Goal: Task Accomplishment & Management: Complete application form

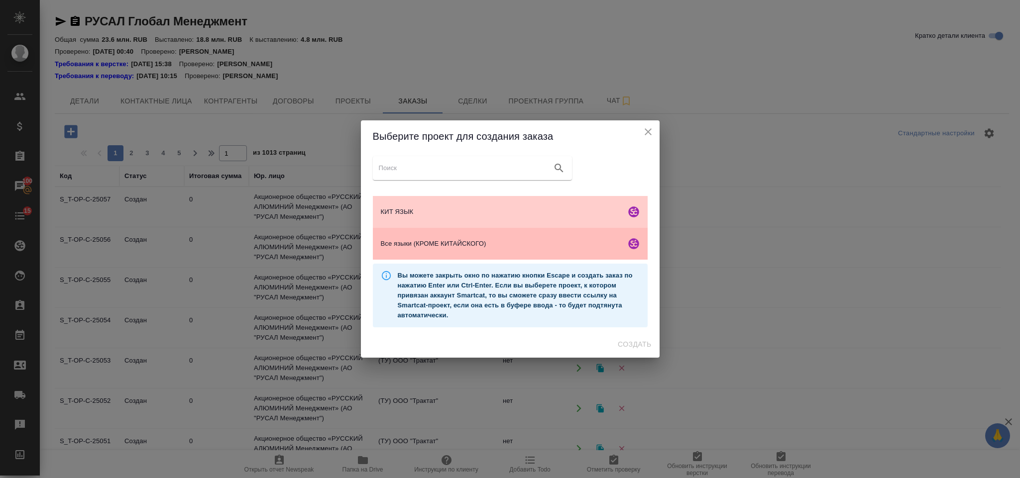
scroll to position [66, 0]
click at [493, 246] on span "Все языки (КРОМЕ КИТАЙСКОГО)" at bounding box center [501, 244] width 241 height 10
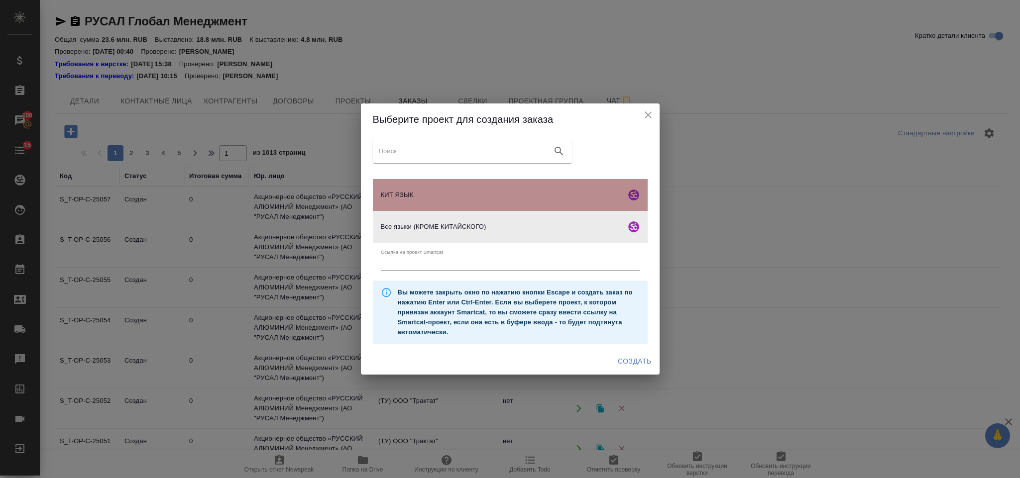
click at [542, 206] on div "КИТ ЯЗЫК" at bounding box center [510, 195] width 275 height 32
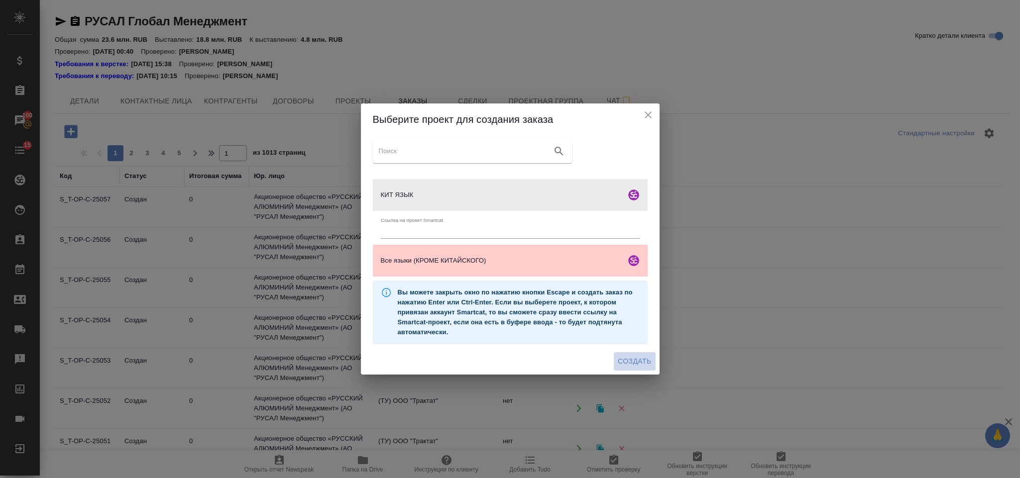
click at [633, 363] on span "Создать" at bounding box center [633, 361] width 33 height 12
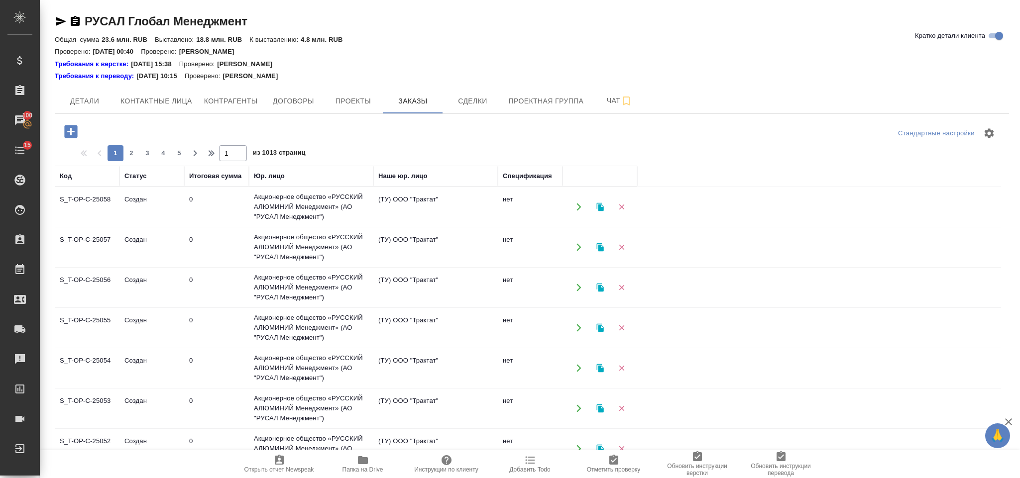
click at [76, 132] on icon "button" at bounding box center [70, 131] width 13 height 13
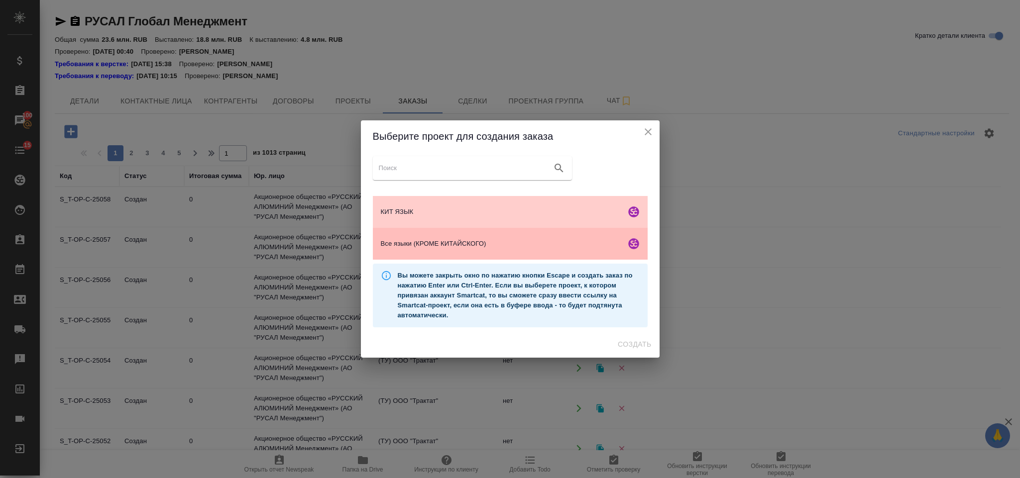
click at [416, 254] on div "Все языки (КРОМЕ КИТАЙСКОГО)" at bounding box center [510, 244] width 275 height 32
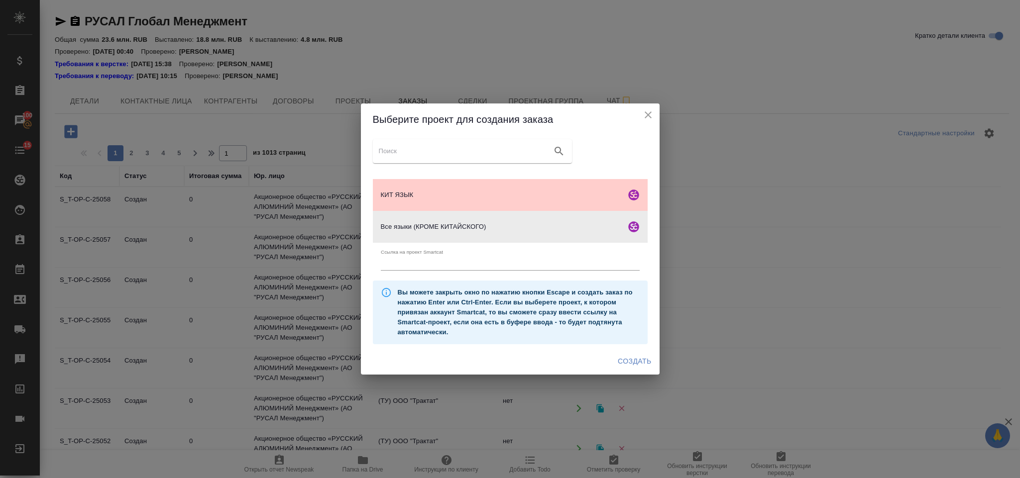
click at [643, 356] on span "Создать" at bounding box center [633, 361] width 33 height 12
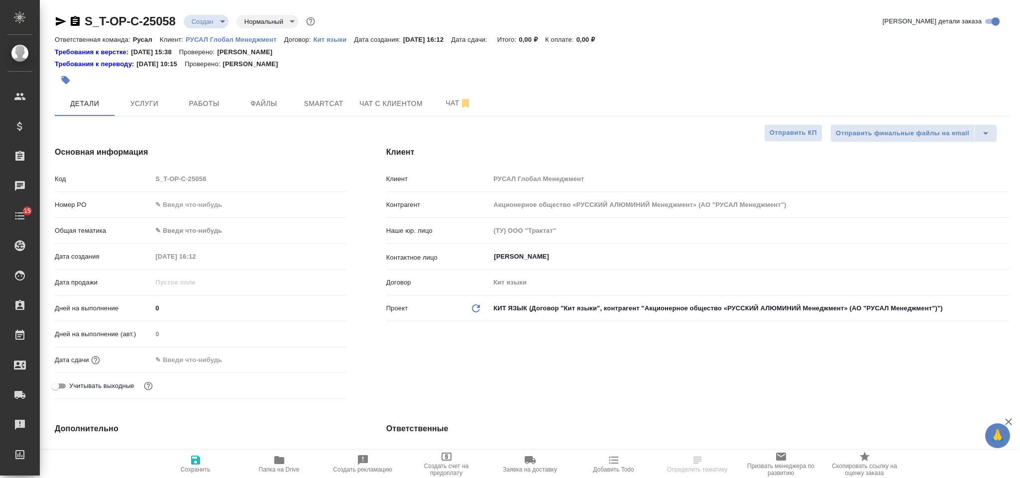
select select "RU"
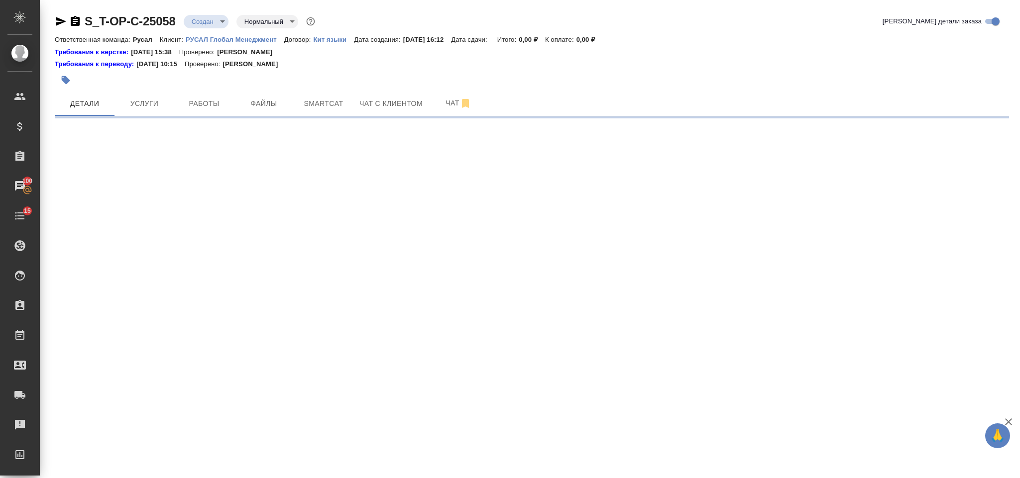
select select "RU"
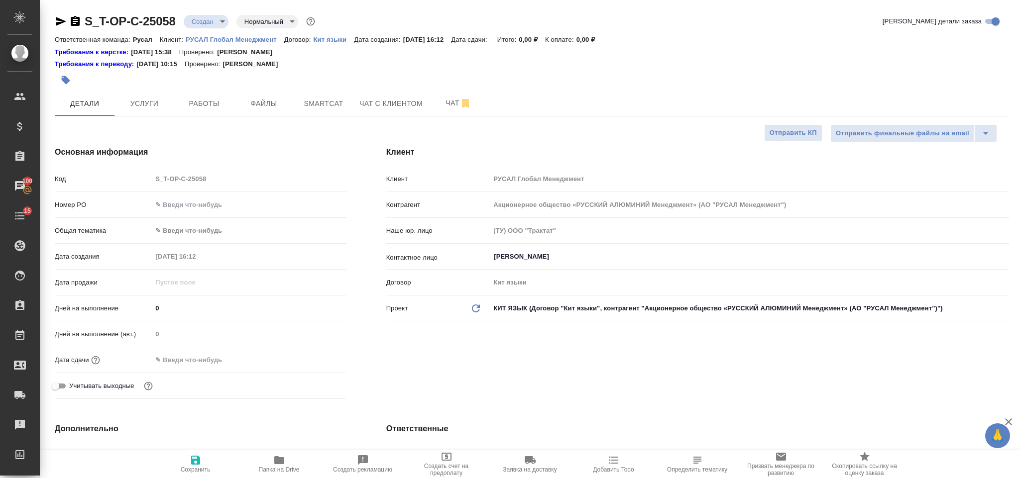
type textarea "x"
click at [259, 203] on input "text" at bounding box center [248, 205] width 193 height 14
type input "о"
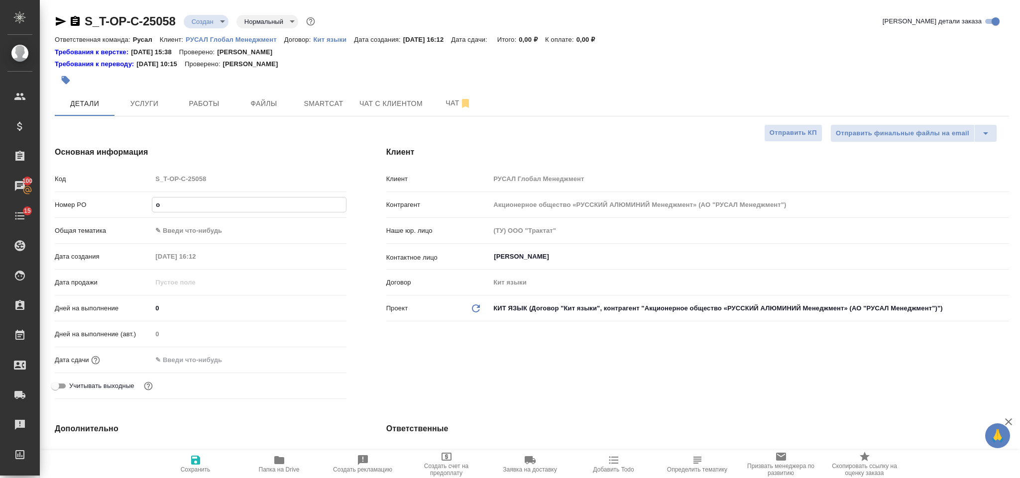
type textarea "x"
type input "от"
type textarea "x"
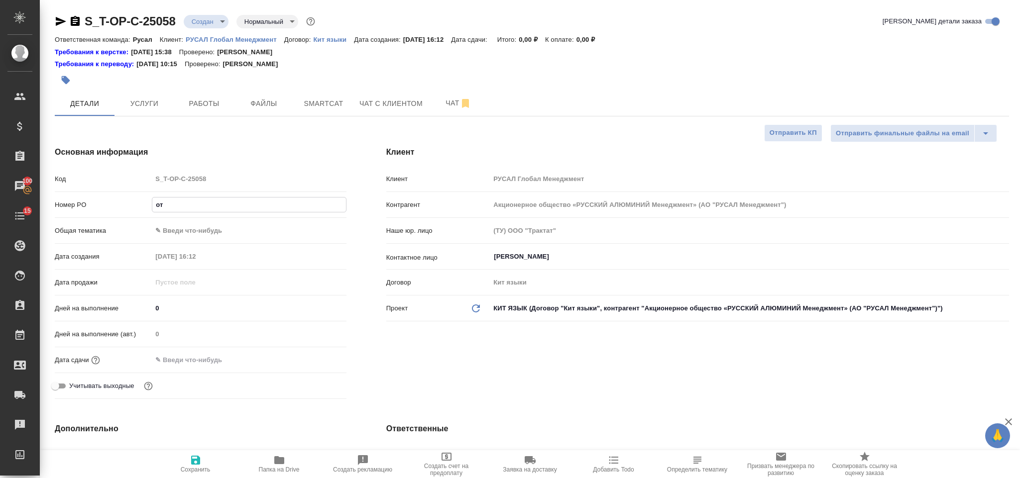
type textarea "x"
type input "от"
type textarea "x"
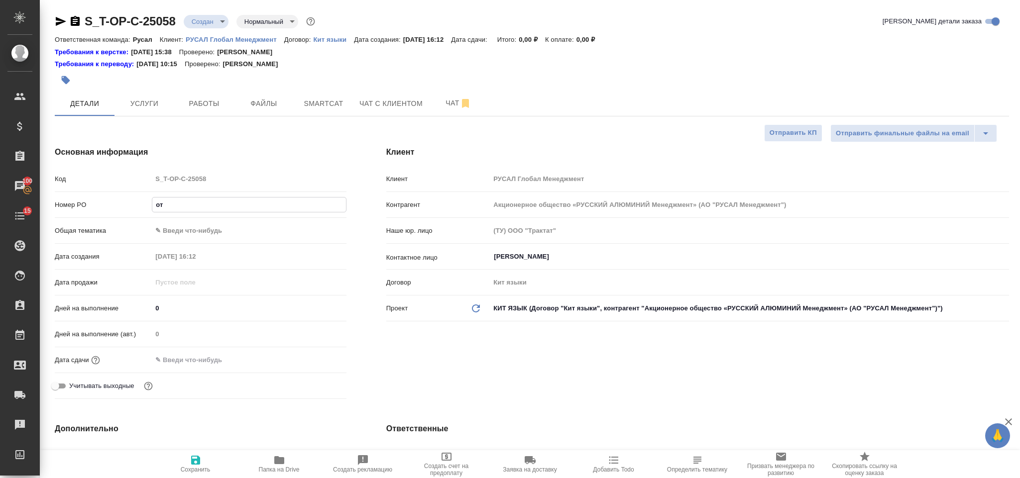
type textarea "x"
type input "от И"
type textarea "x"
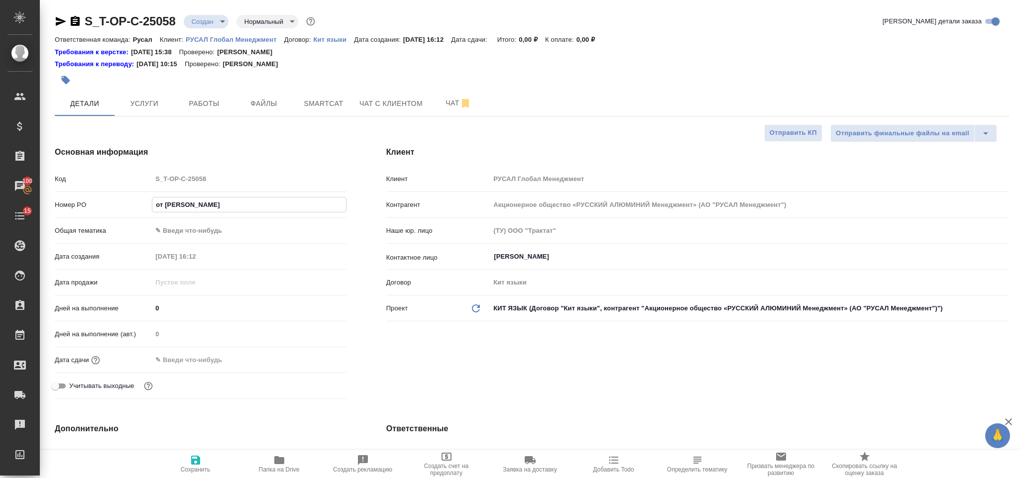
type input "от Ис"
type textarea "x"
type input "от Иса"
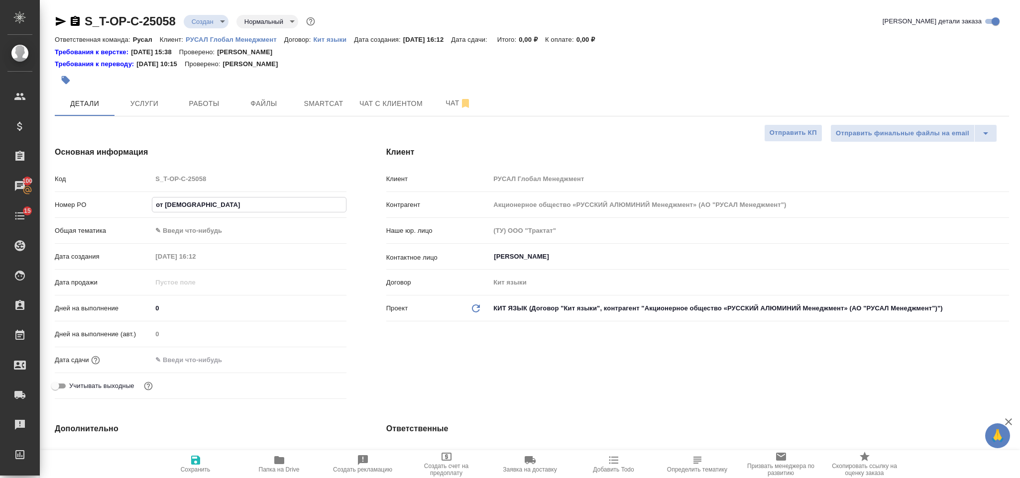
type textarea "x"
type input "от Исаев"
type textarea "x"
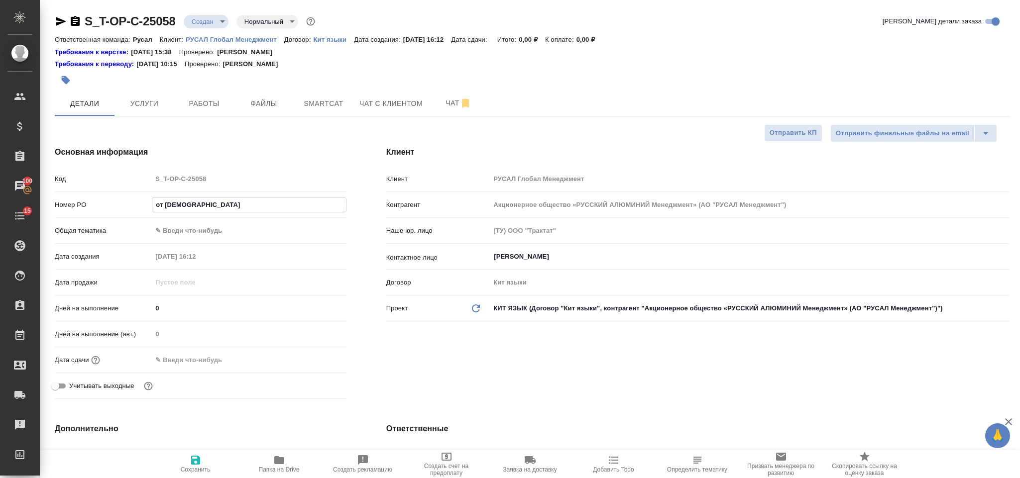
type textarea "x"
type input "от Исаева"
type textarea "x"
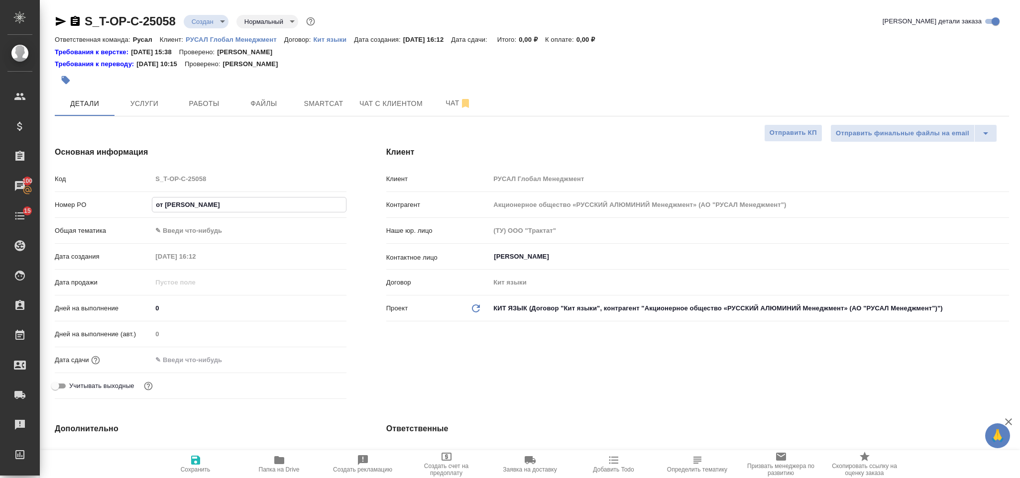
type textarea "x"
type input "от Исаева_"
type textarea "x"
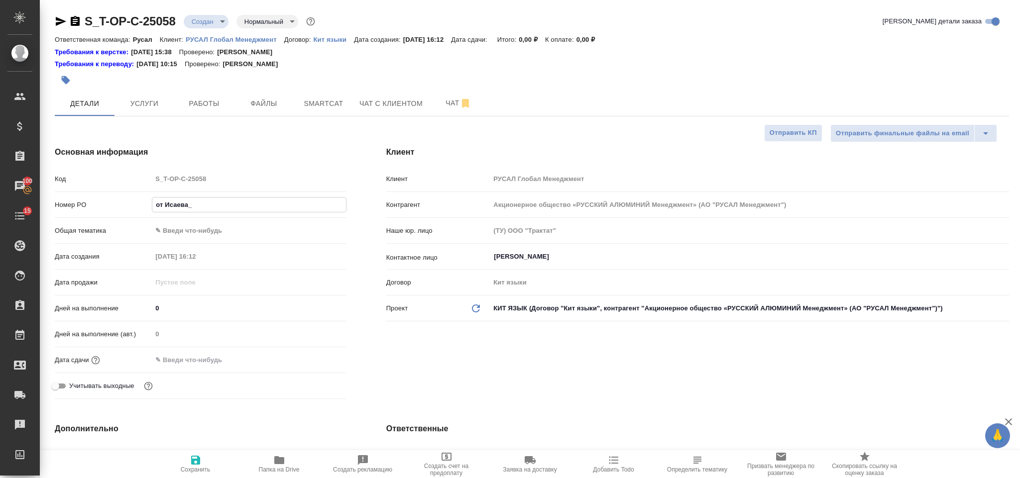
type input "от Исаева_0"
type textarea "x"
type input "от Исаева_08"
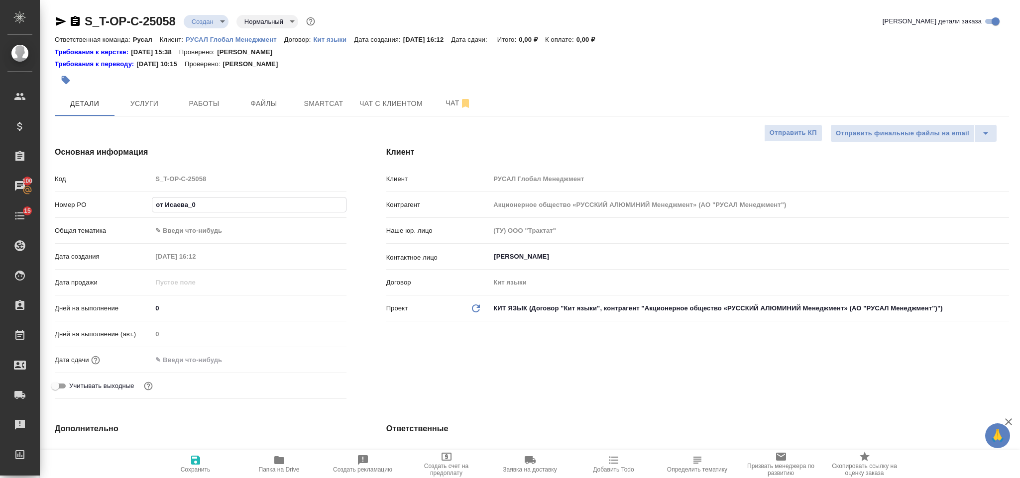
type textarea "x"
type input "от Исаева_08."
type textarea "x"
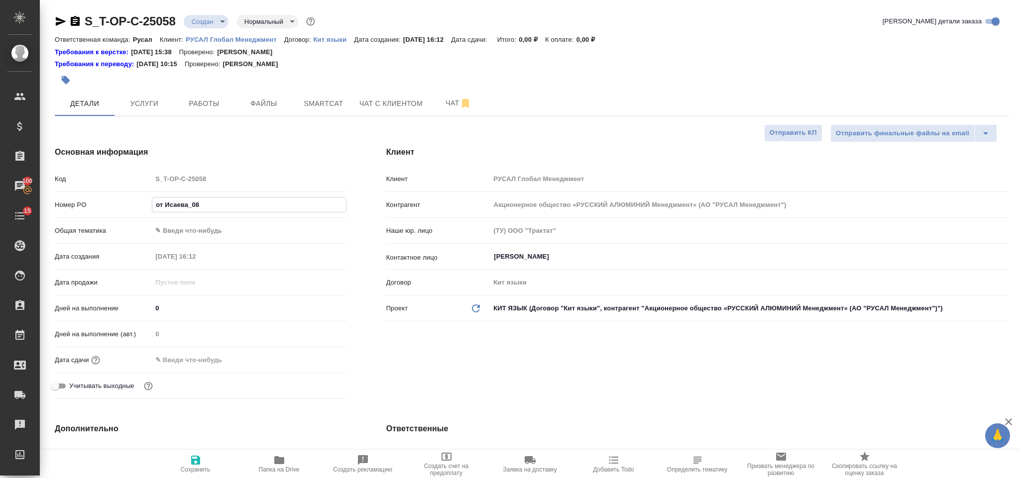
type textarea "x"
type input "от Исаева_08.0"
type textarea "x"
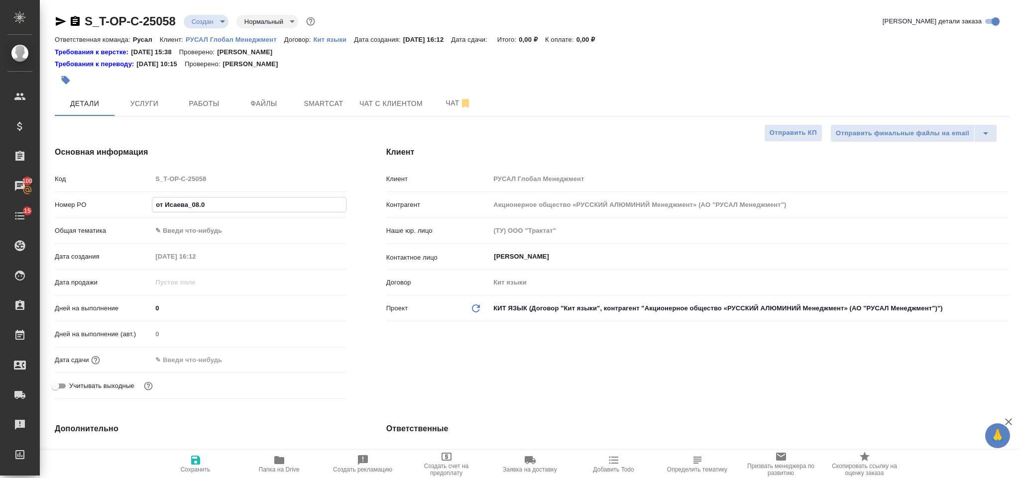
type textarea "x"
type input "от Исаева_08.09"
type textarea "x"
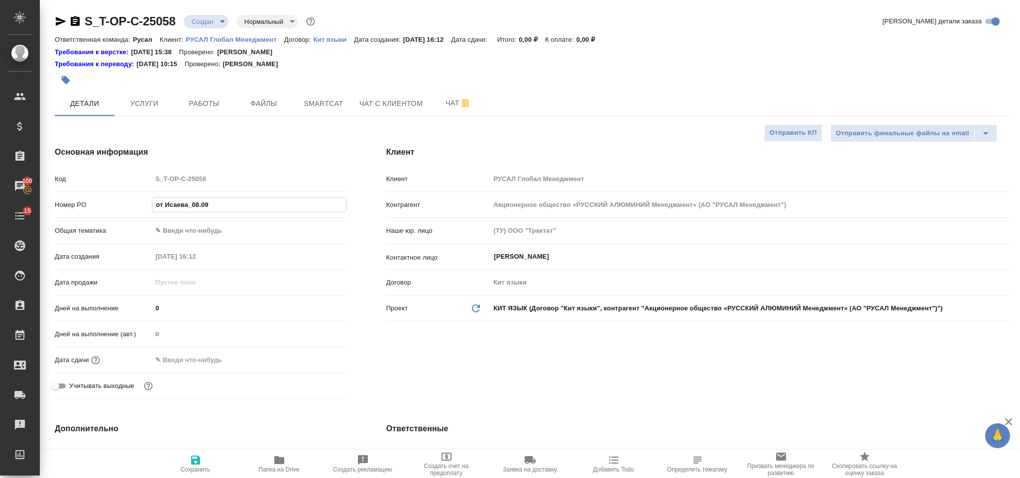
type input "от Исаева_08.09"
click at [268, 231] on body "🙏 .cls-1 fill:#fff; AWATERA Gorlenko Yuliua Клиенты Спецификации Заказы 100 Чат…" at bounding box center [510, 239] width 1020 height 478
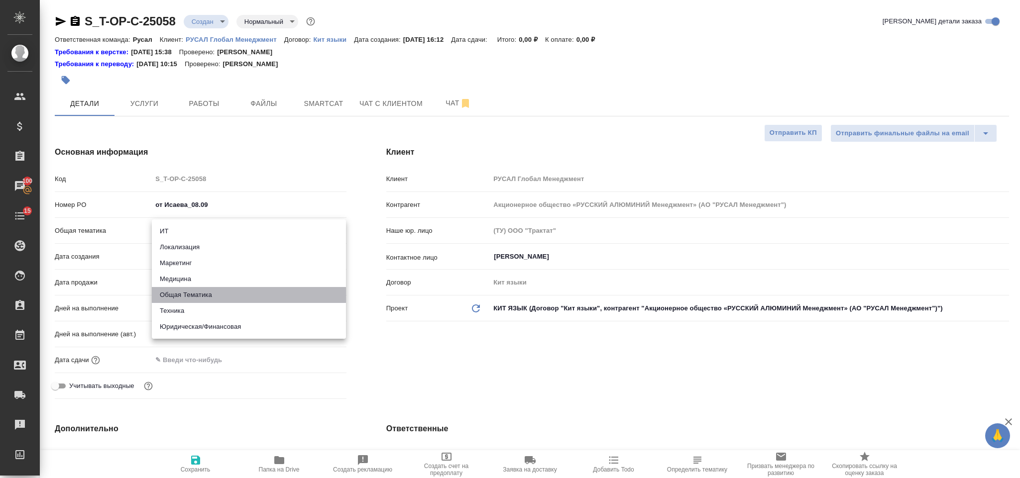
click at [217, 296] on li "Общая Тематика" at bounding box center [249, 295] width 194 height 16
type input "obtem"
type textarea "x"
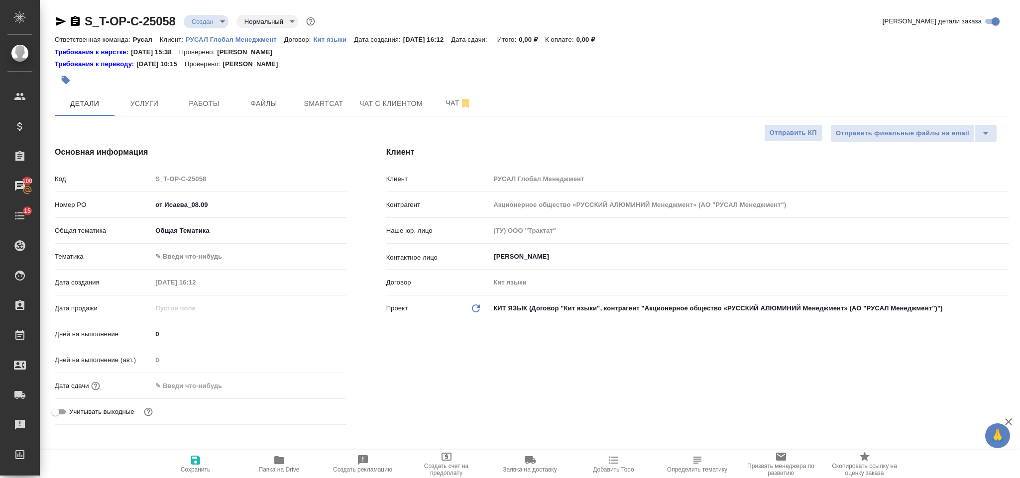
click at [212, 250] on body "🙏 .cls-1 fill:#fff; AWATERA Gorlenko Yuliua Клиенты Спецификации Заказы 100 Чат…" at bounding box center [510, 239] width 1020 height 478
click at [213, 260] on li "Общая Тематика" at bounding box center [249, 257] width 194 height 16
type textarea "x"
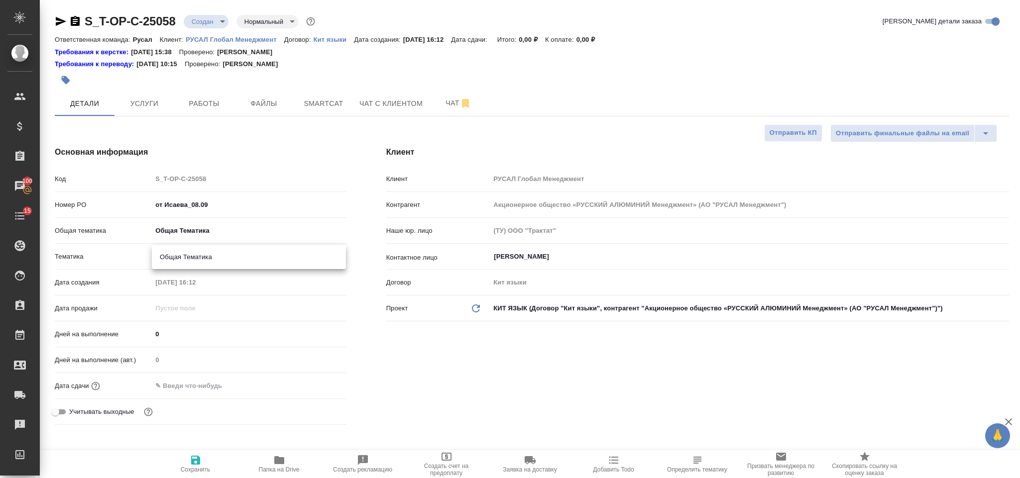
type input "6012b1ca196b0e5c9229a120"
click at [230, 388] on input "text" at bounding box center [195, 386] width 87 height 14
click at [318, 384] on icon "button" at bounding box center [317, 385] width 9 height 10
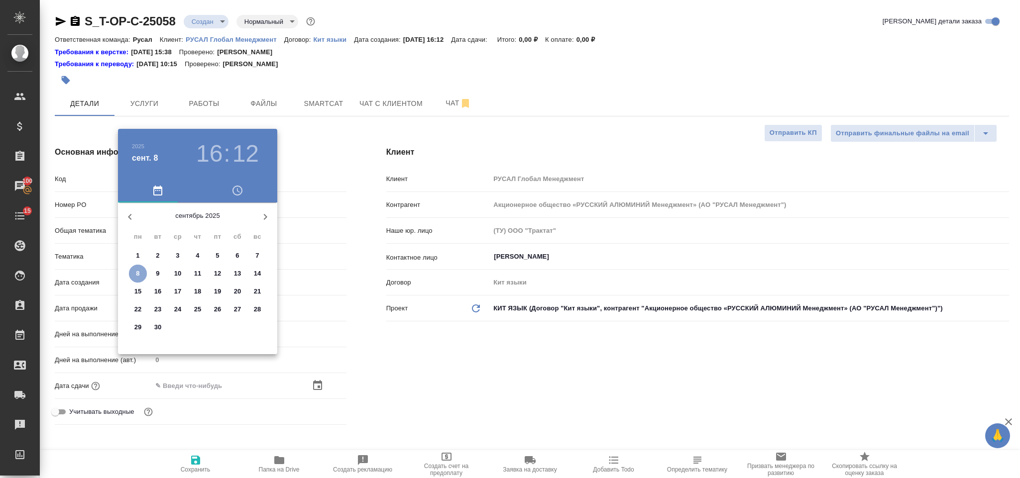
click at [145, 273] on span "8" at bounding box center [138, 274] width 18 height 10
type input "08.09.2025 16:12"
type textarea "x"
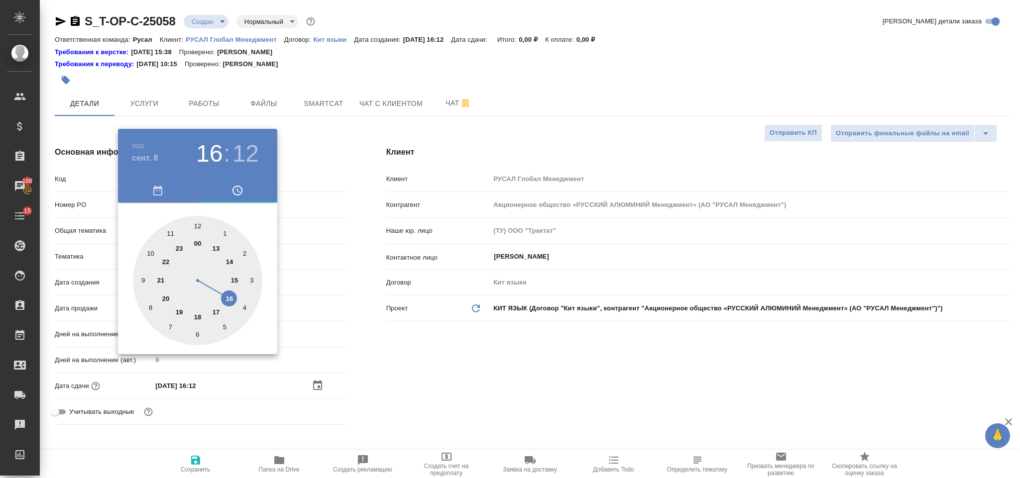
click at [179, 311] on div at bounding box center [197, 280] width 129 height 129
type input "08.09.2025 19:12"
type textarea "x"
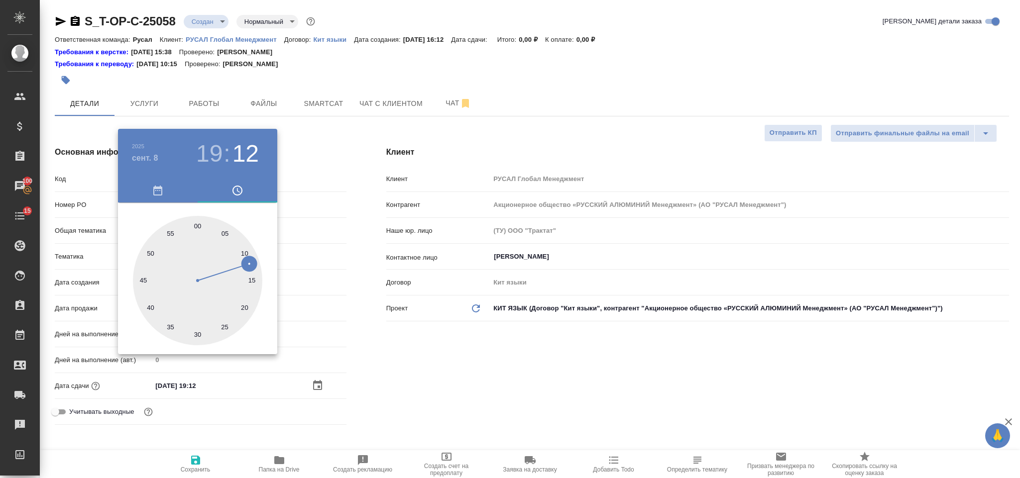
click at [197, 222] on div at bounding box center [197, 280] width 129 height 129
type input "08.09.2025 19:00"
type textarea "x"
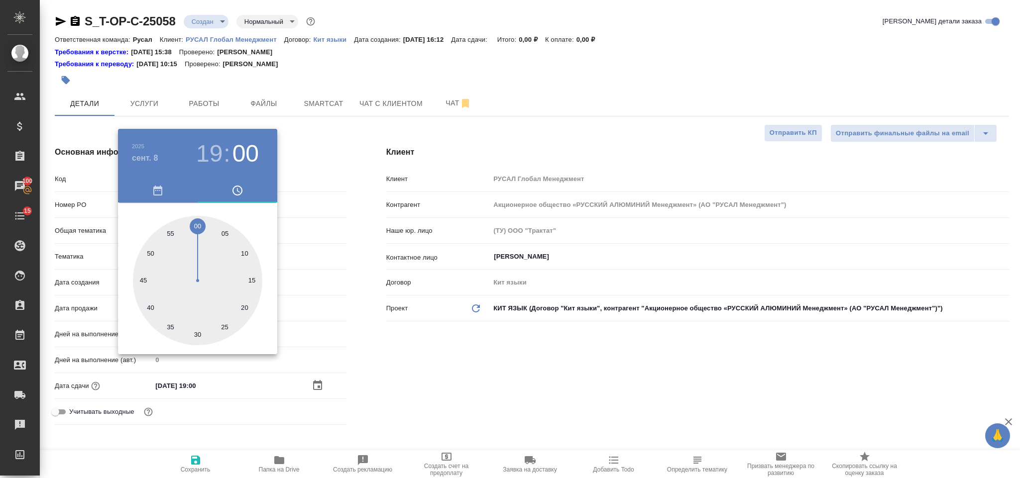
click at [441, 330] on div at bounding box center [510, 239] width 1020 height 478
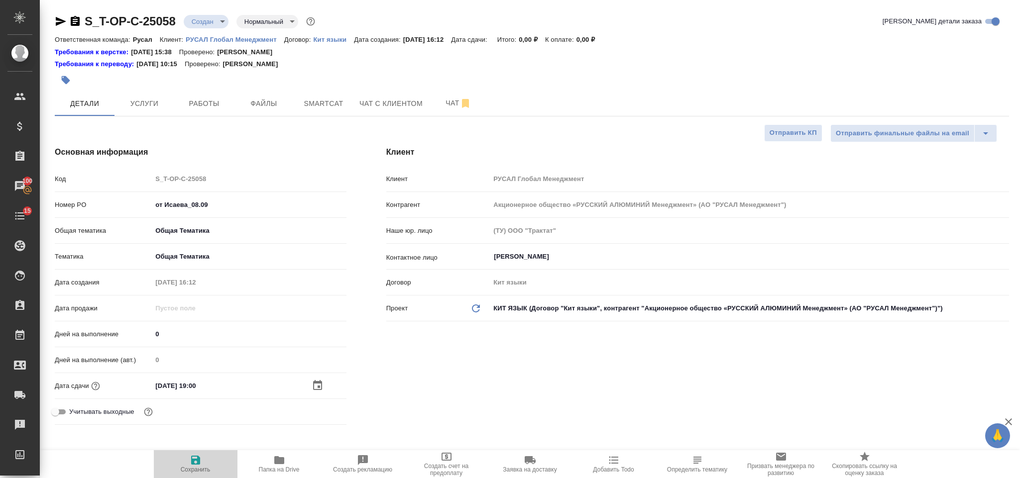
click at [203, 451] on button "Сохранить" at bounding box center [196, 464] width 84 height 28
type textarea "x"
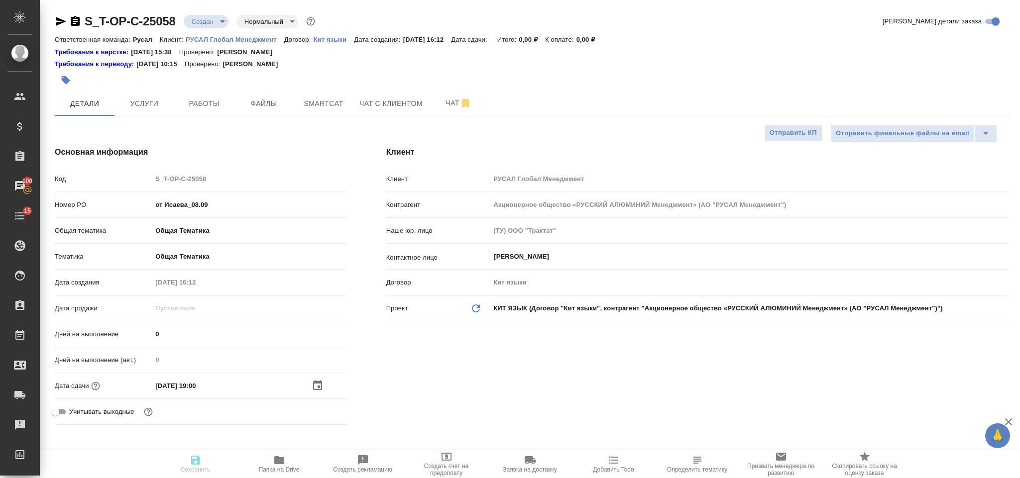
type textarea "x"
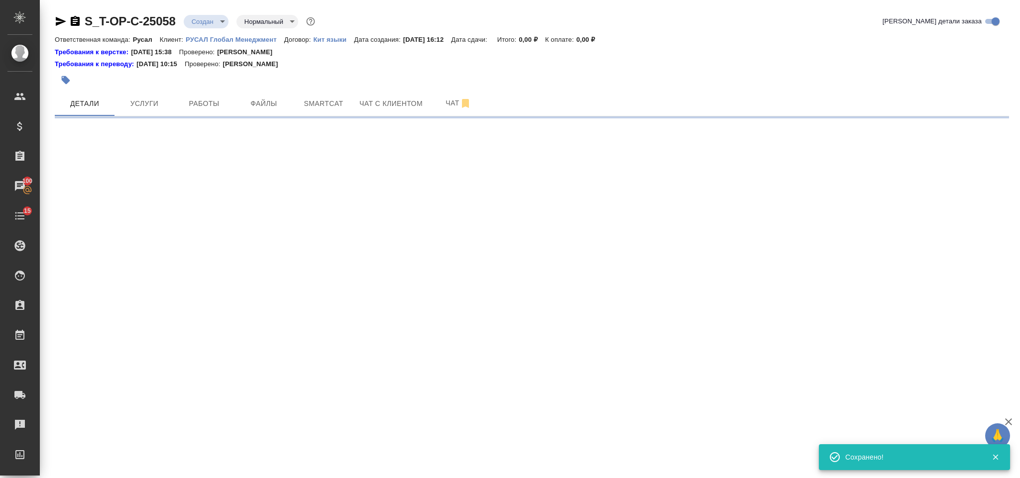
select select "RU"
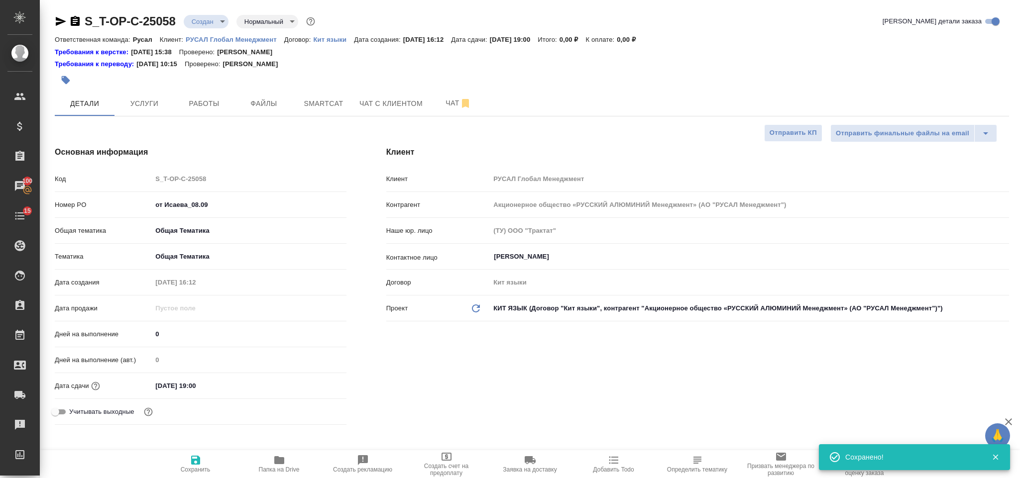
type textarea "x"
click at [278, 96] on button "Файлы" at bounding box center [264, 103] width 60 height 25
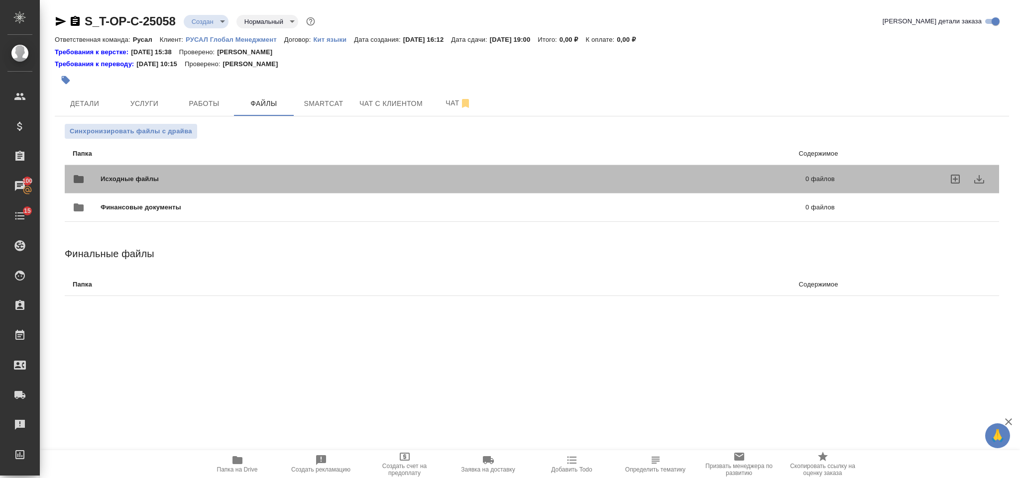
click at [222, 166] on div "Исходные файлы 0 файлов" at bounding box center [454, 179] width 782 height 44
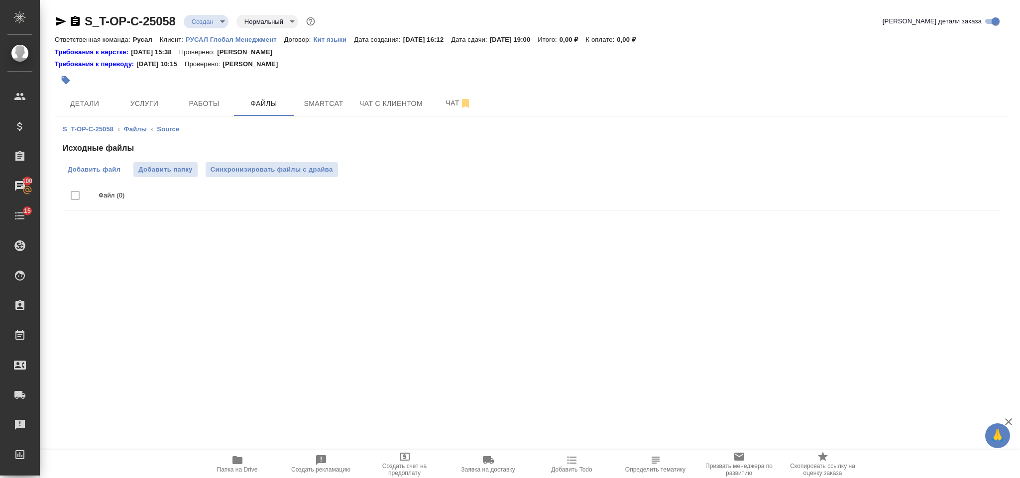
click at [90, 169] on span "Добавить файл" at bounding box center [94, 170] width 53 height 10
click at [0, 0] on input "Добавить файл" at bounding box center [0, 0] width 0 height 0
click at [124, 106] on span "Услуги" at bounding box center [144, 104] width 48 height 12
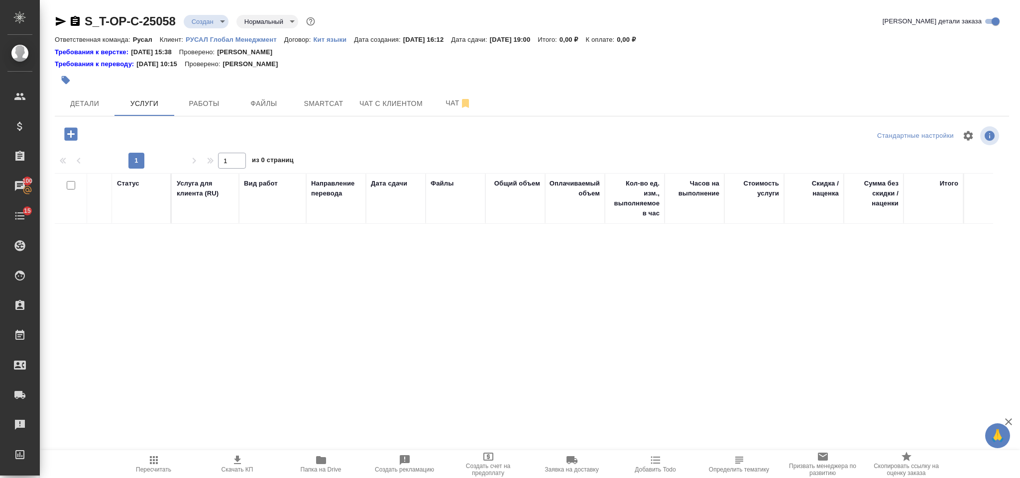
click at [72, 136] on icon "button" at bounding box center [70, 133] width 13 height 13
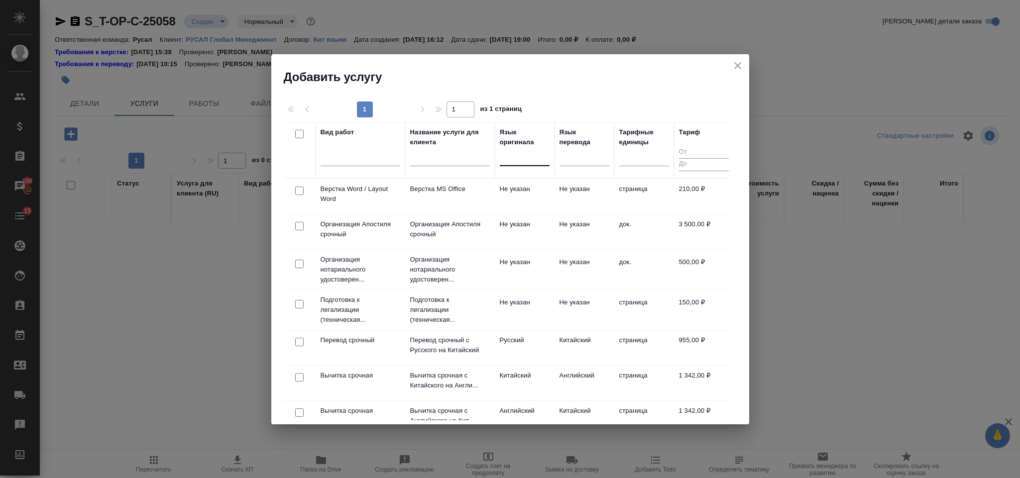
click at [517, 150] on div at bounding box center [525, 156] width 50 height 14
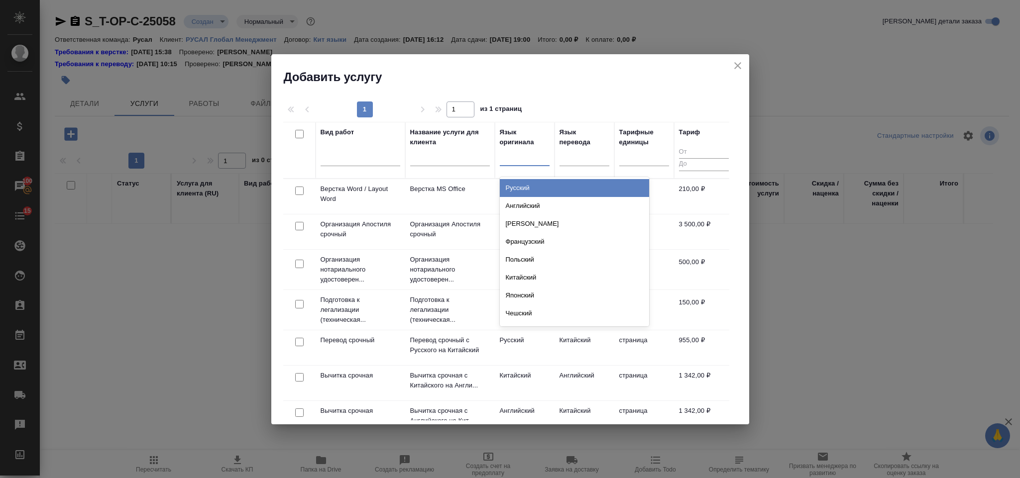
click at [530, 187] on div "Русский" at bounding box center [574, 188] width 149 height 18
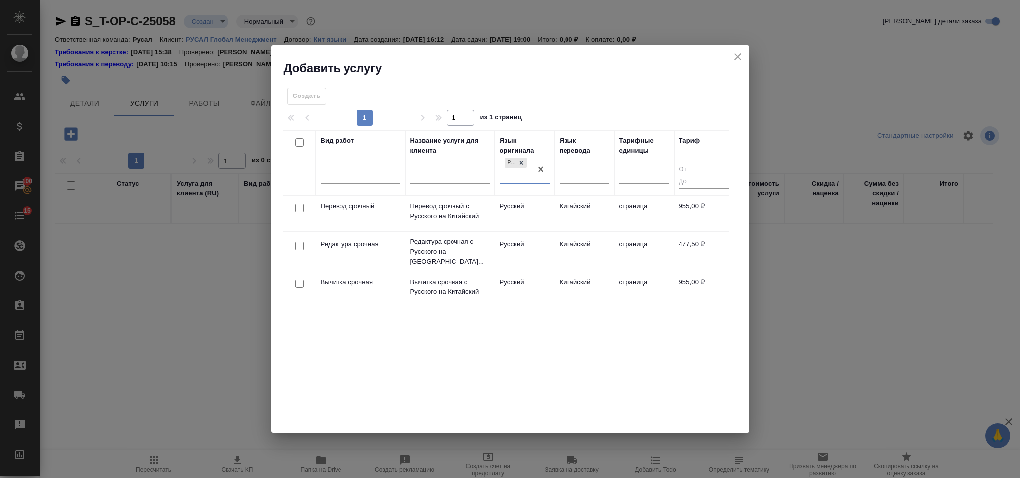
click at [581, 184] on div at bounding box center [584, 178] width 50 height 26
click at [586, 170] on div at bounding box center [584, 173] width 50 height 14
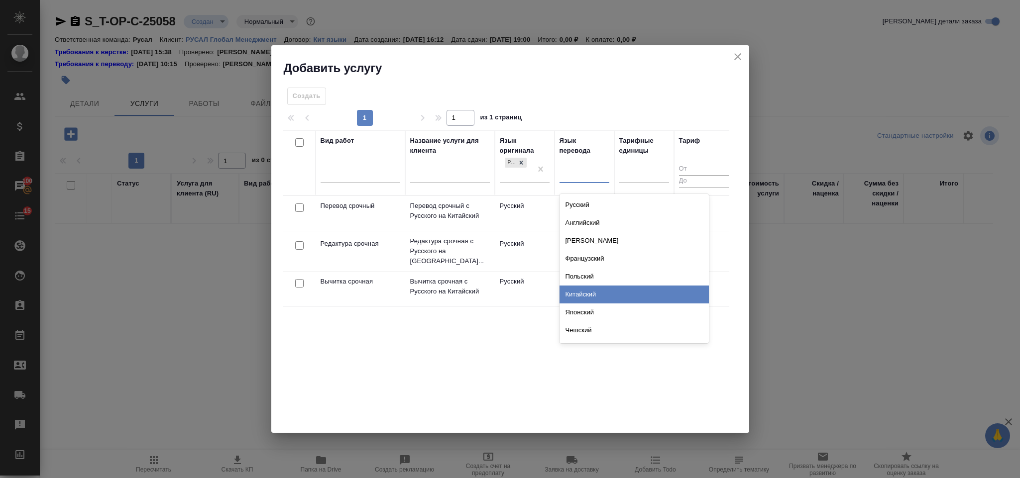
click at [598, 291] on div "Китайский" at bounding box center [633, 295] width 149 height 18
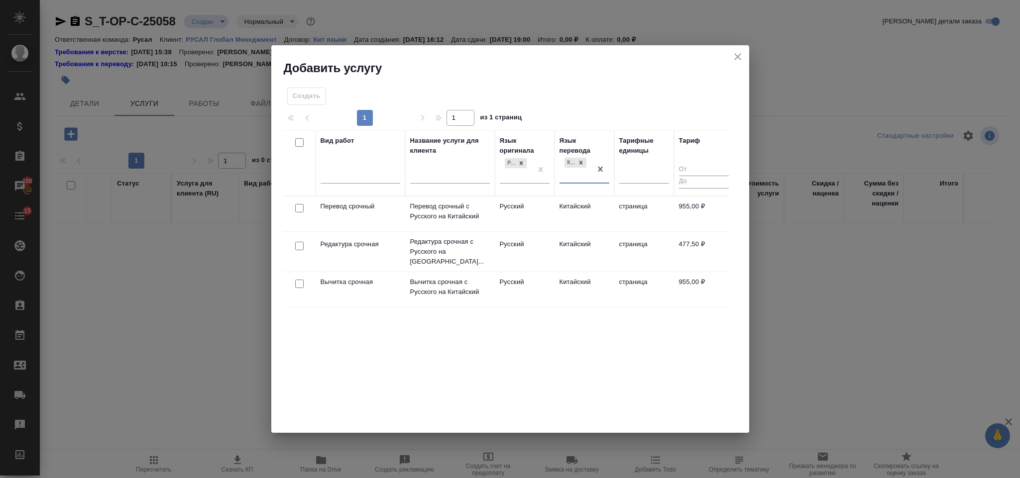
click at [299, 207] on input "checkbox" at bounding box center [299, 208] width 8 height 8
checkbox input "true"
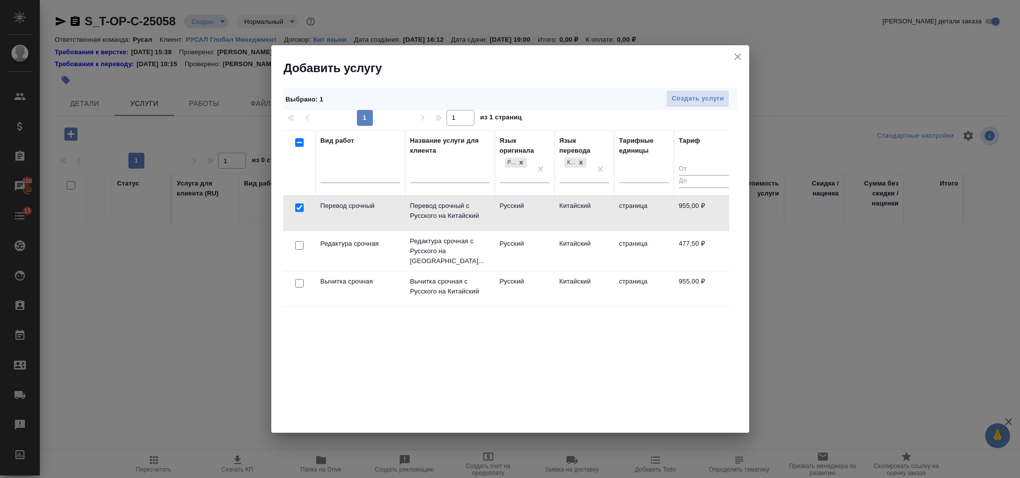
click at [299, 248] on input "checkbox" at bounding box center [299, 245] width 8 height 8
checkbox input "true"
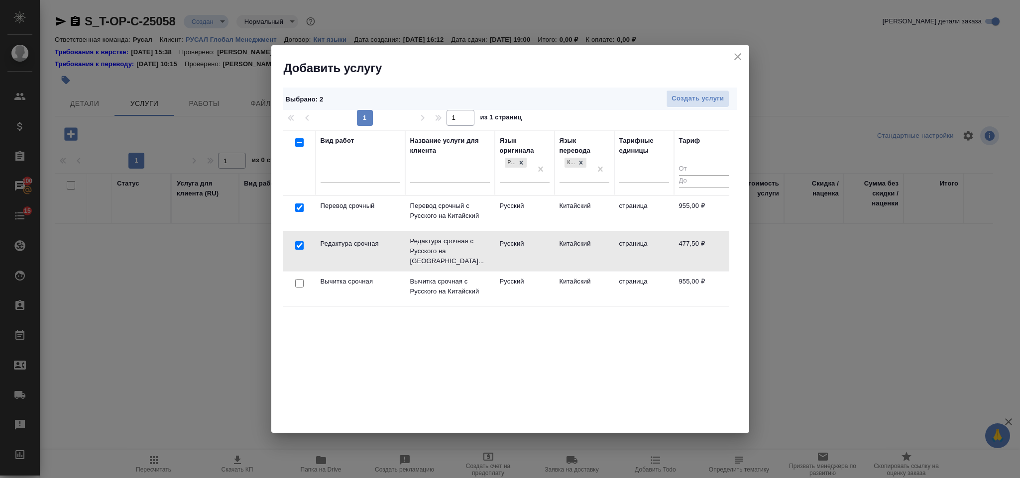
click at [297, 283] on input "checkbox" at bounding box center [299, 283] width 8 height 8
checkbox input "true"
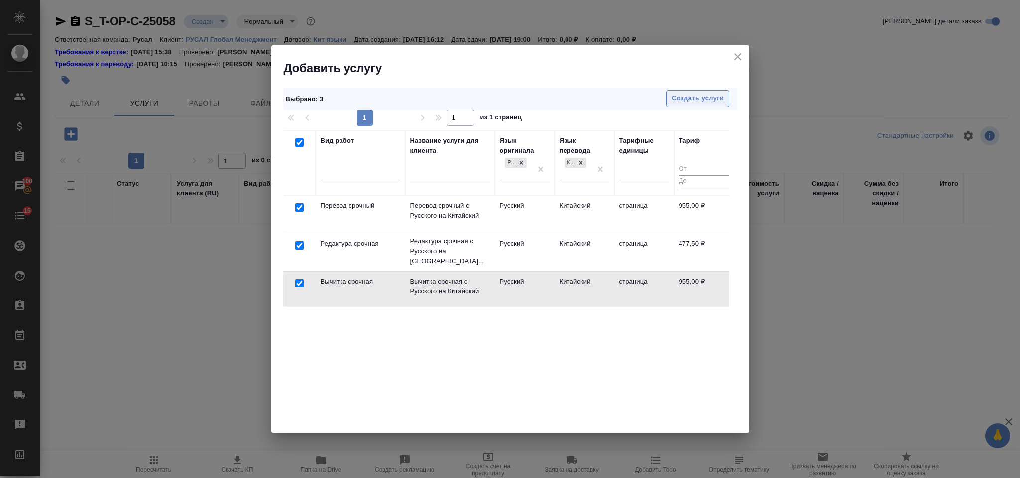
click at [713, 100] on span "Создать услуги" at bounding box center [697, 98] width 52 height 11
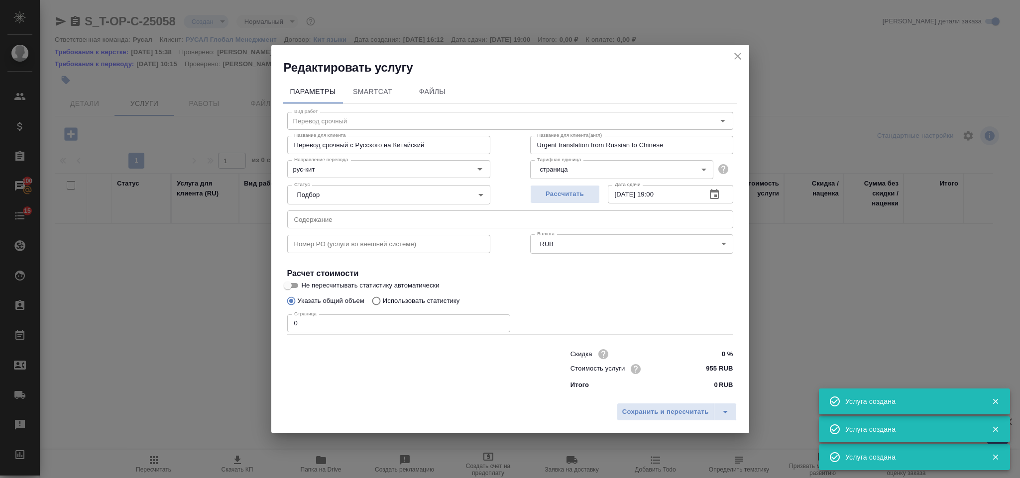
type input "Перевод срочный"
type input "Перевод срочный с Русского на Китайский"
type input "Urgent translation from Russian to Chinese"
click at [362, 217] on input "text" at bounding box center [510, 219] width 446 height 18
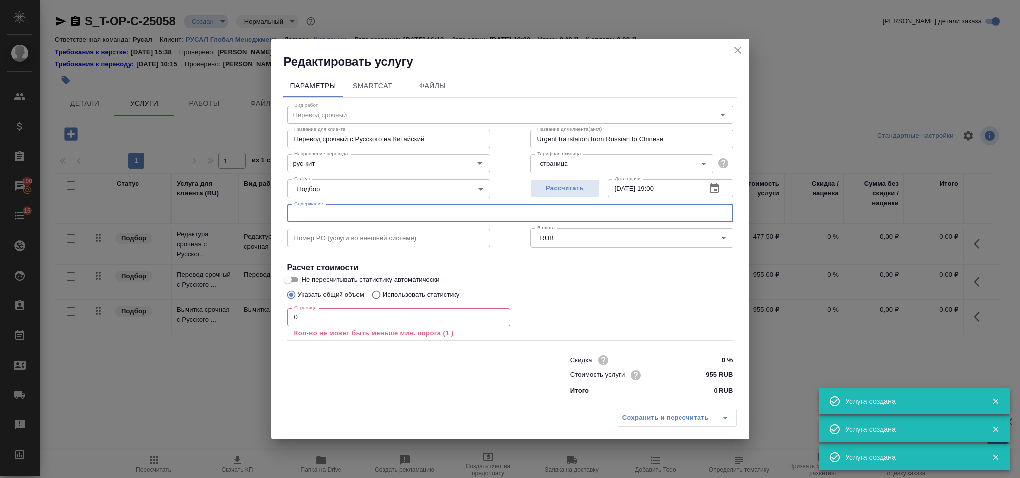
paste input "Важнейшим условием"
type input "Важнейшим условием"
click at [341, 323] on input "0" at bounding box center [398, 317] width 223 height 18
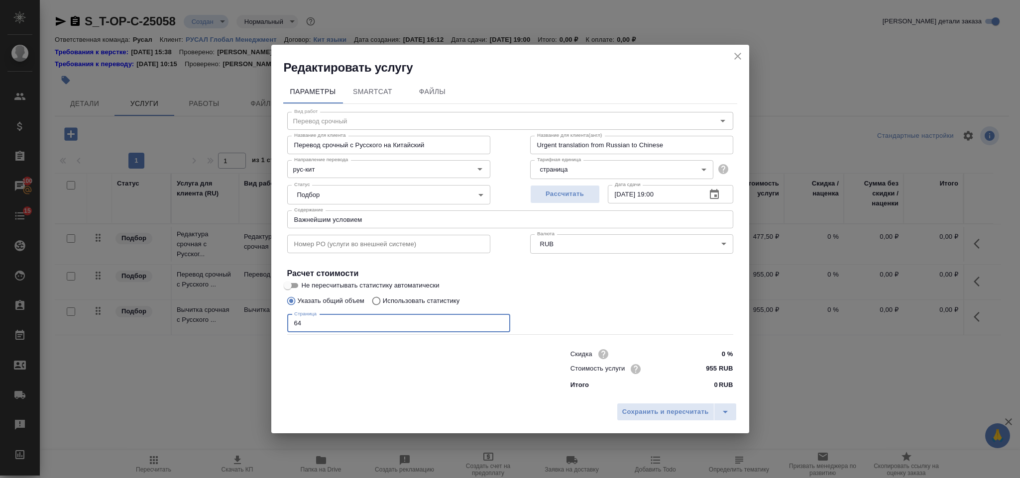
type input "6"
type input "5400"
click at [622, 407] on span "Сохранить и пересчитать" at bounding box center [665, 412] width 87 height 11
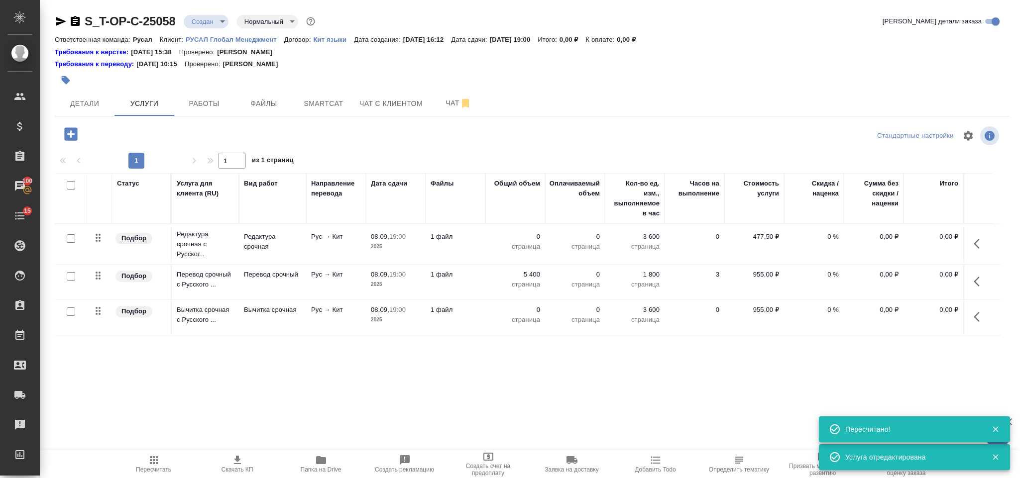
type input "urgent"
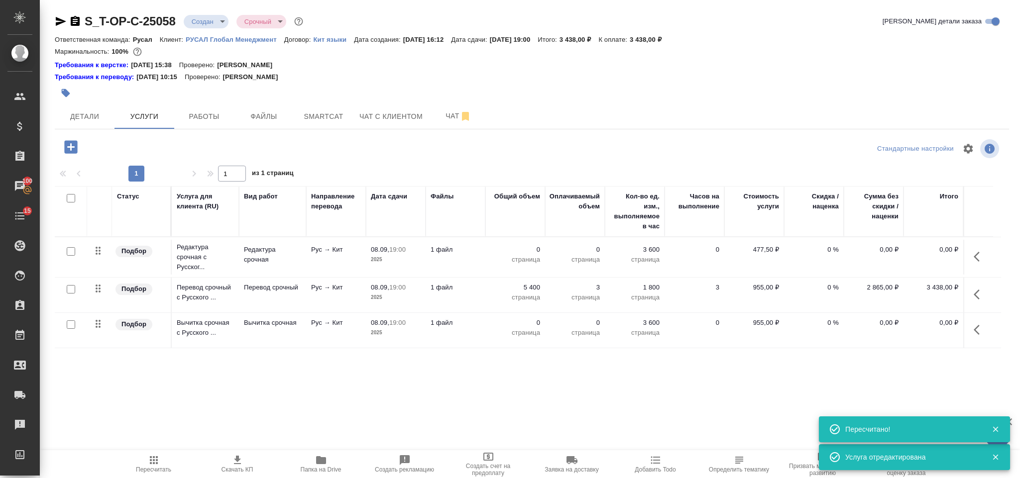
click at [99, 299] on td at bounding box center [99, 295] width 25 height 35
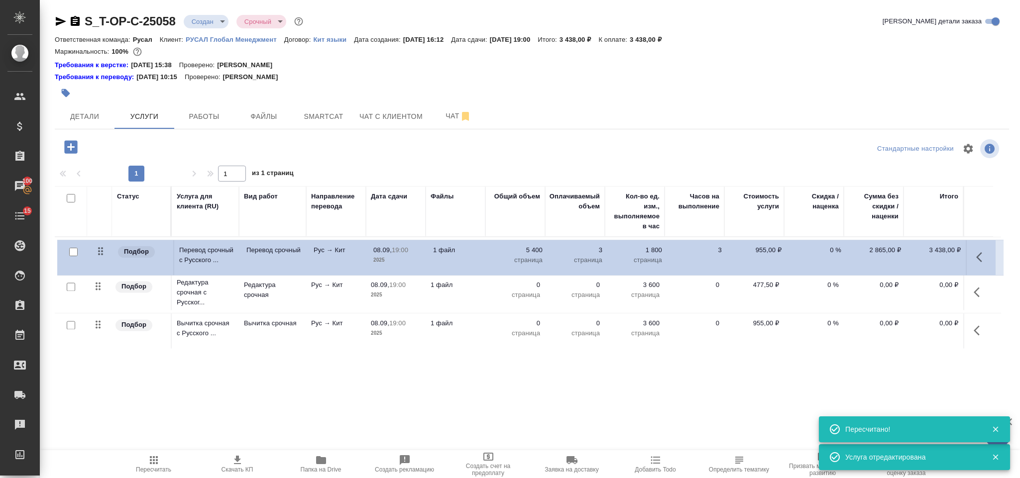
drag, startPoint x: 98, startPoint y: 294, endPoint x: 100, endPoint y: 249, distance: 44.9
click at [100, 251] on table "Статус Услуга для клиента (RU) Вид работ Направление перевода Дата сдачи Файлы …" at bounding box center [528, 267] width 946 height 163
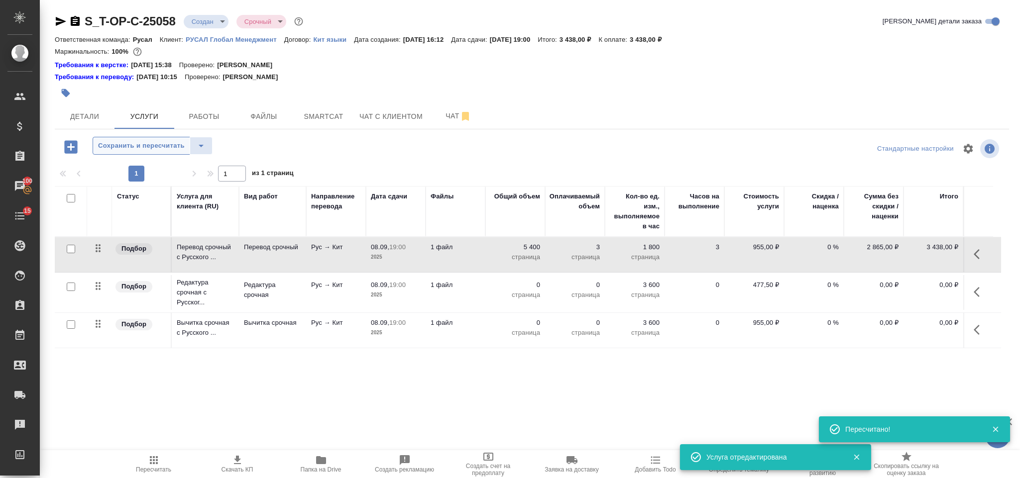
click at [133, 148] on span "Сохранить и пересчитать" at bounding box center [141, 145] width 87 height 11
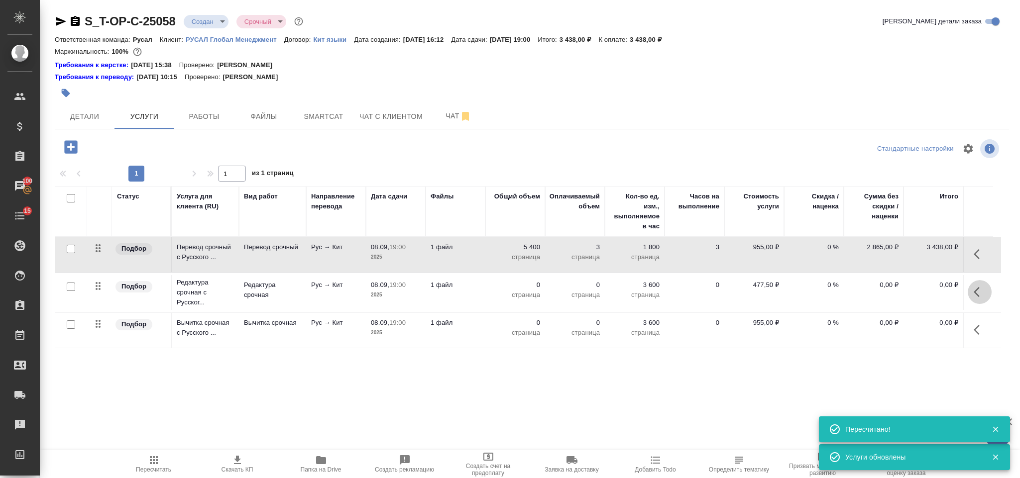
click at [976, 293] on icon "button" at bounding box center [979, 292] width 12 height 12
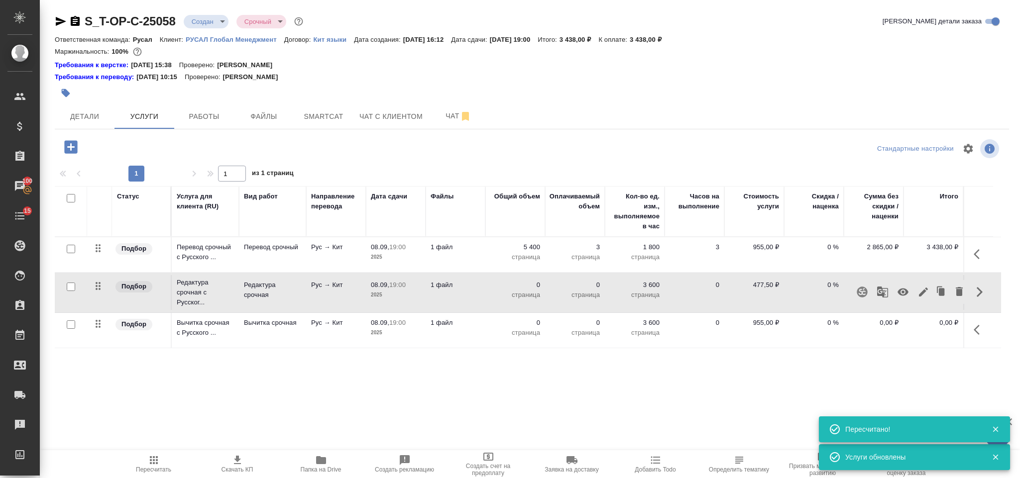
click at [921, 296] on icon "button" at bounding box center [923, 292] width 9 height 9
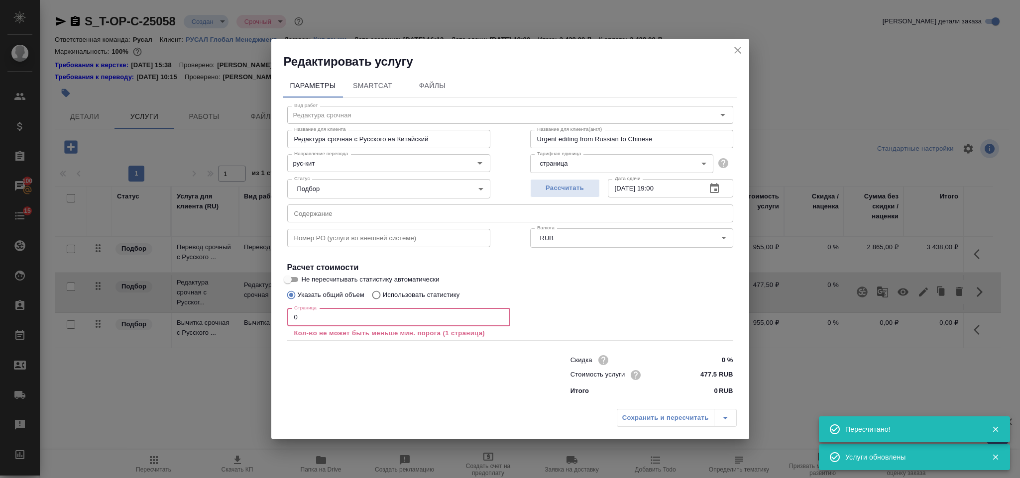
click at [303, 321] on input "0" at bounding box center [398, 317] width 223 height 18
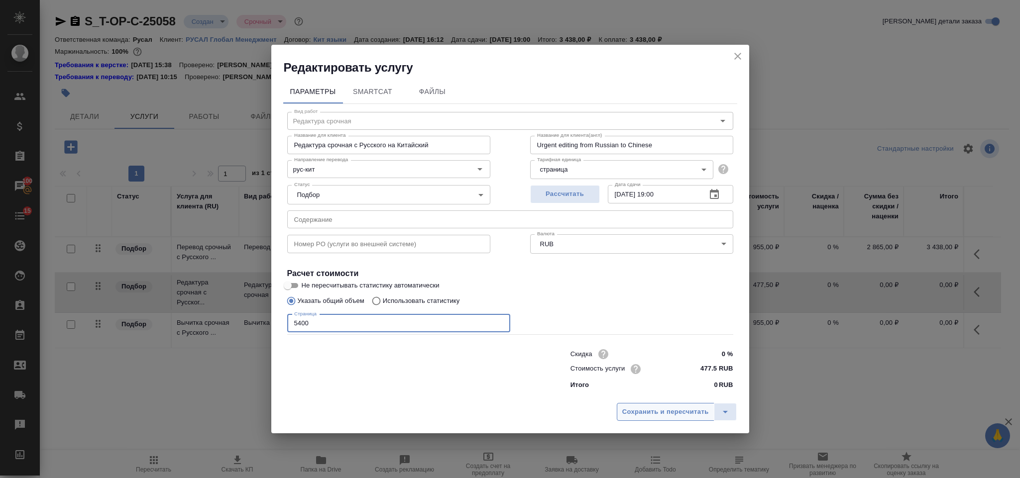
type input "5400"
click at [659, 415] on span "Сохранить и пересчитать" at bounding box center [665, 412] width 87 height 11
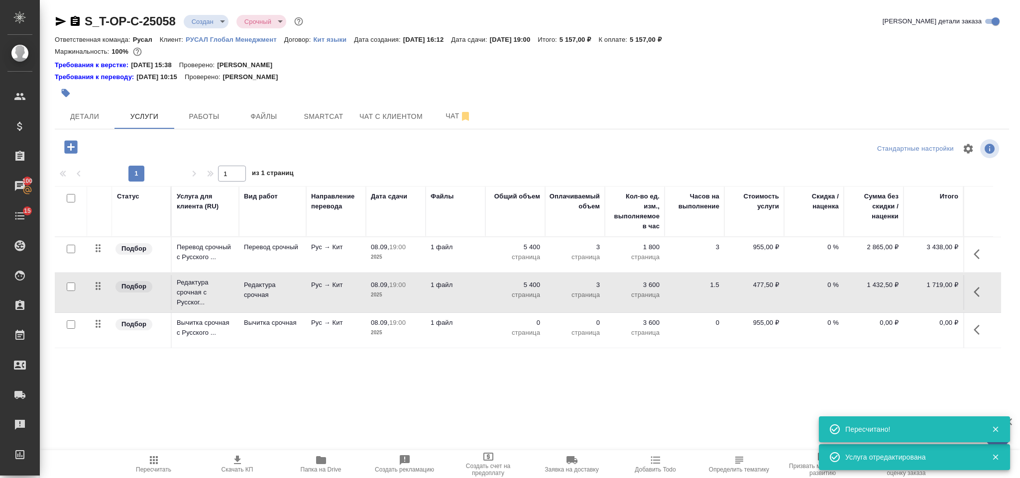
click at [975, 327] on icon "button" at bounding box center [979, 330] width 12 height 12
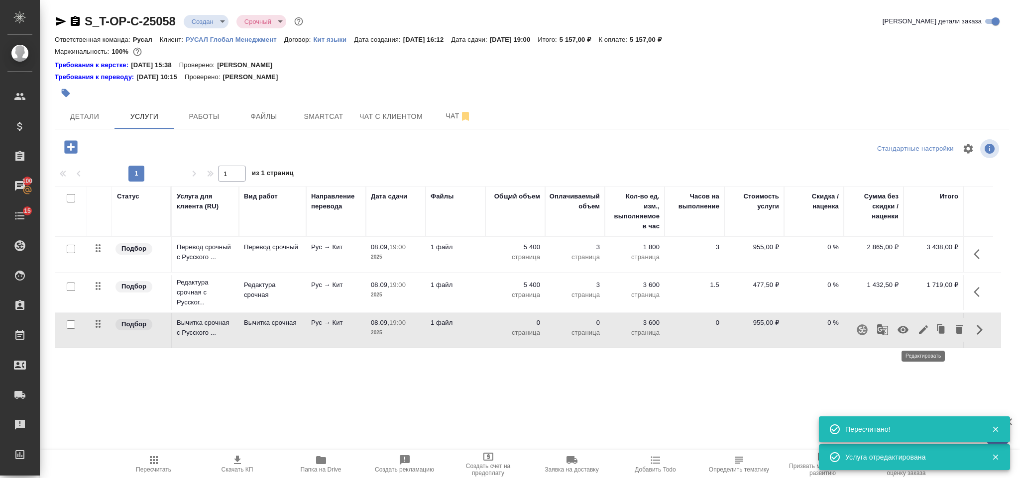
click at [921, 332] on icon "button" at bounding box center [923, 329] width 9 height 9
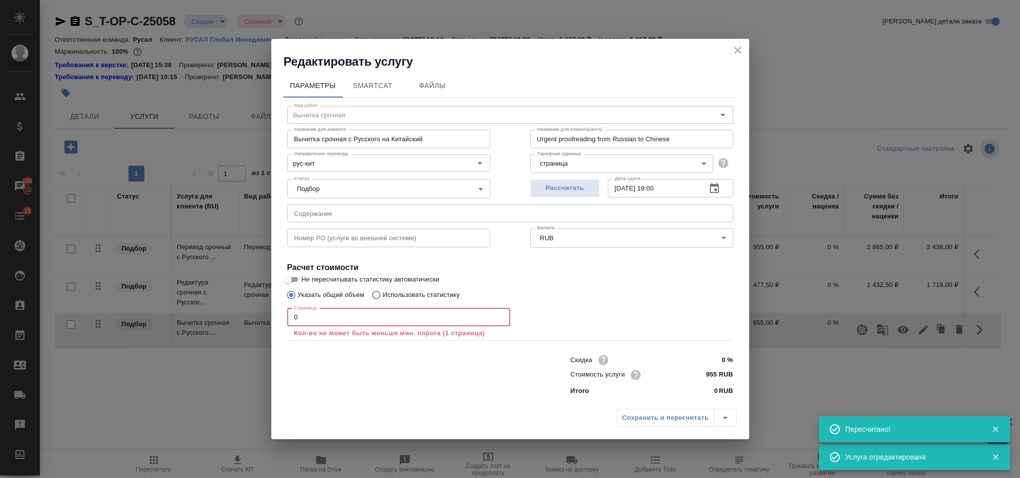
click at [319, 317] on input "0" at bounding box center [398, 317] width 223 height 18
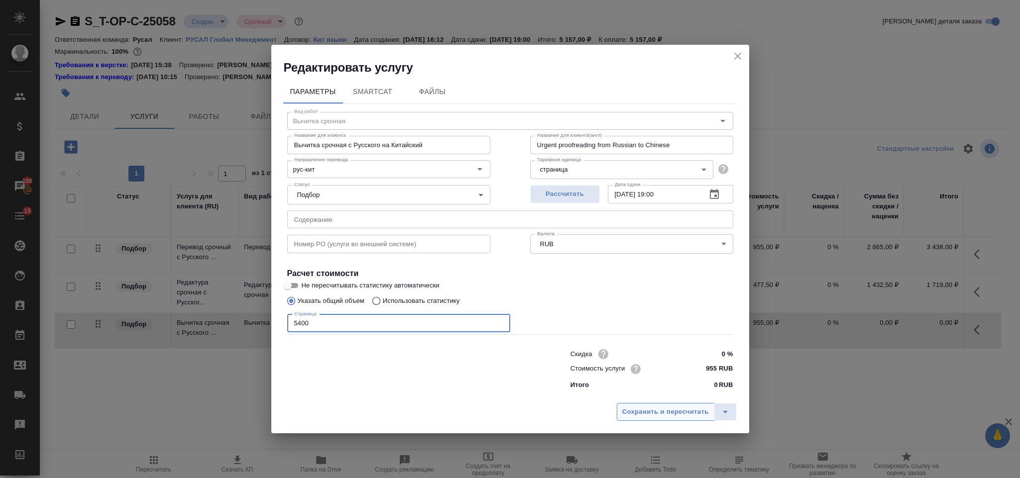
type input "5400"
click at [644, 414] on span "Сохранить и пересчитать" at bounding box center [665, 412] width 87 height 11
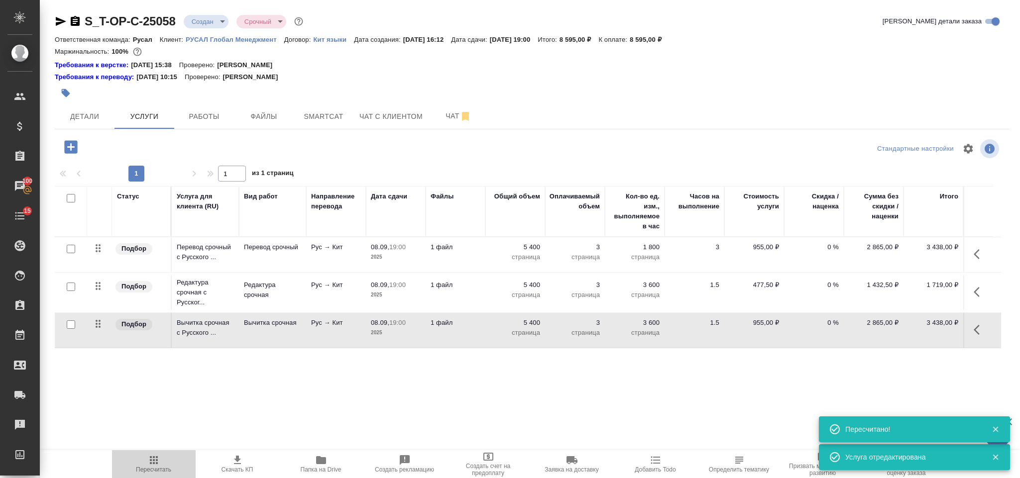
click at [153, 467] on span "Пересчитать" at bounding box center [153, 469] width 35 height 7
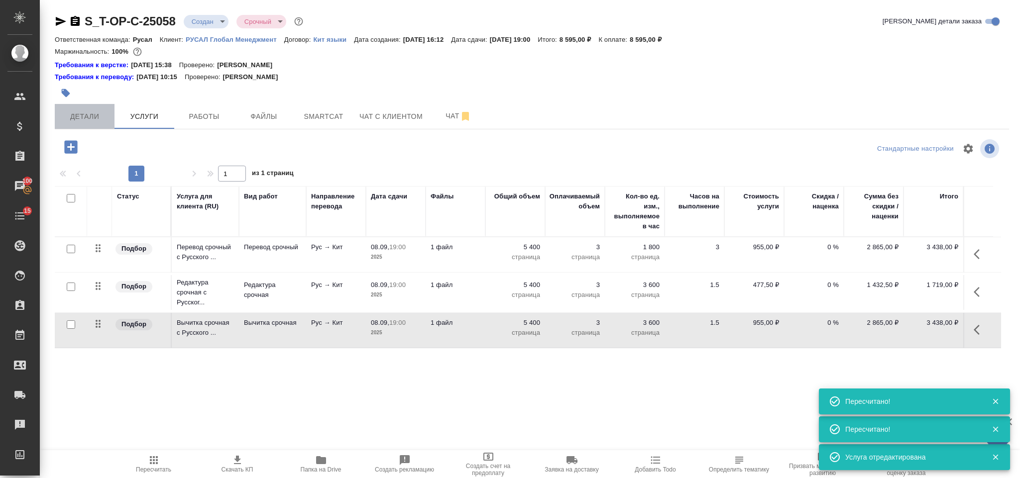
click at [105, 108] on button "Детали" at bounding box center [85, 116] width 60 height 25
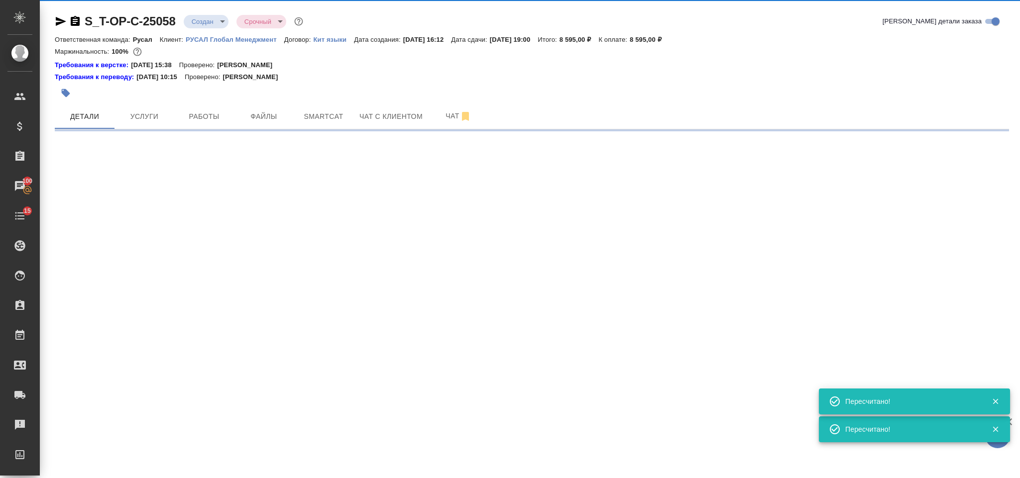
select select "RU"
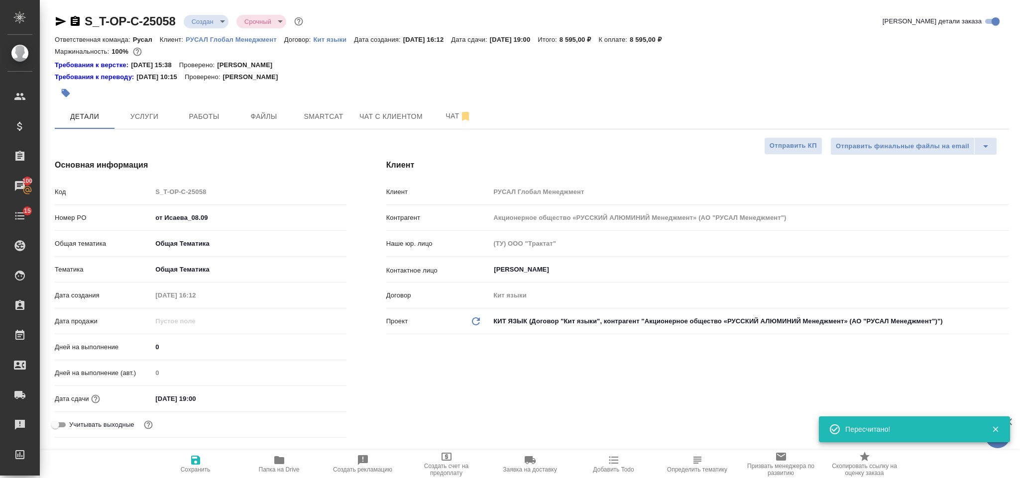
type textarea "x"
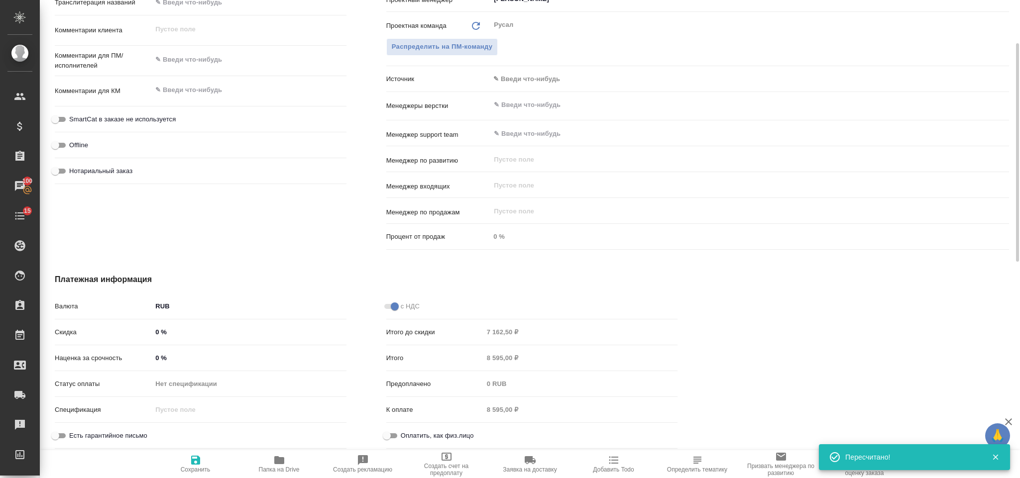
scroll to position [346, 0]
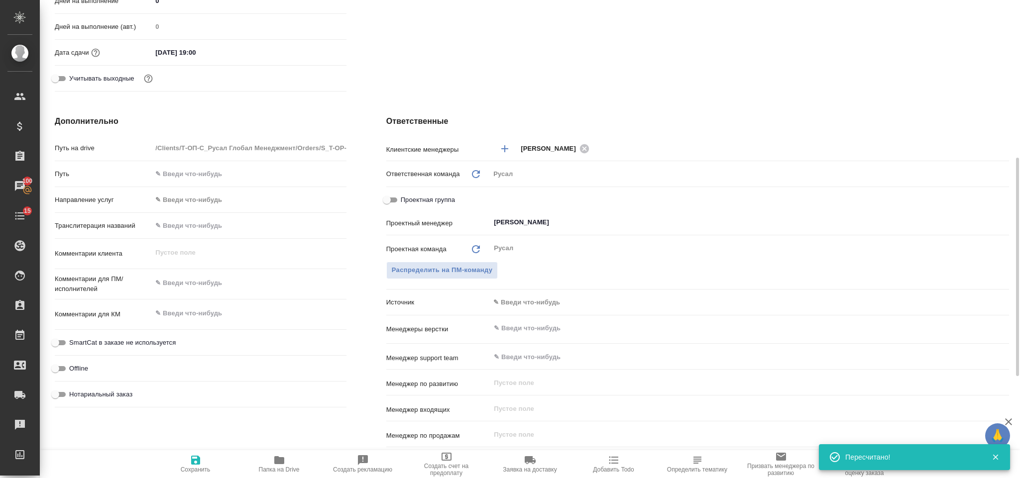
type textarea "x"
click at [207, 280] on textarea at bounding box center [248, 283] width 193 height 17
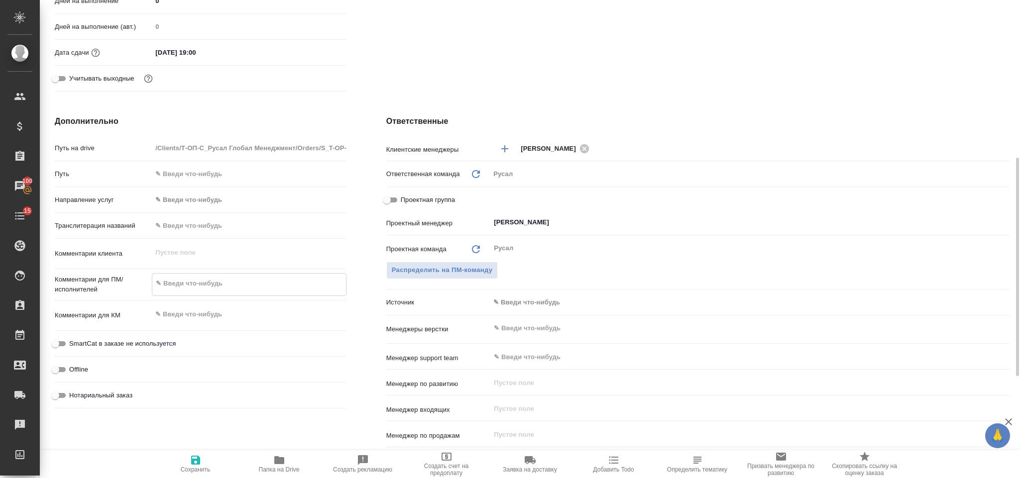
type textarea "С"
type textarea "x"
type textarea "СА"
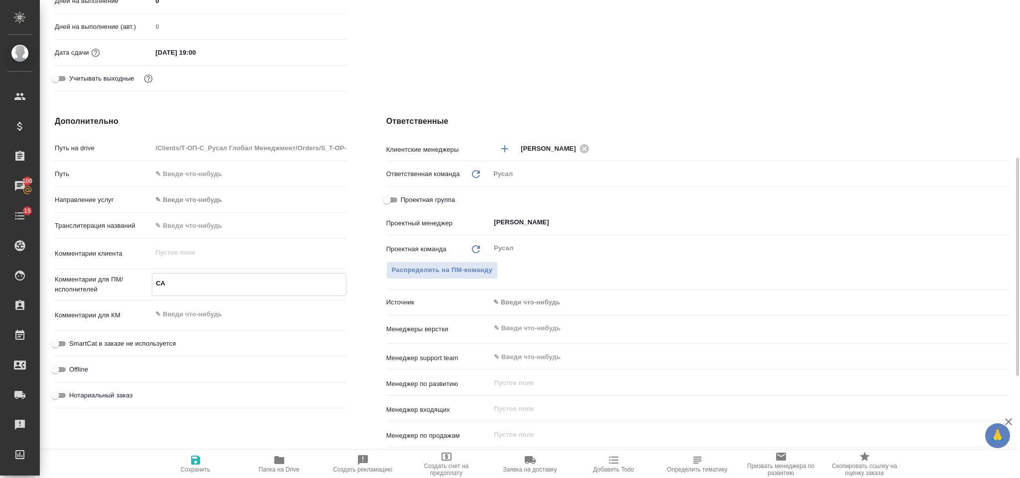
type textarea "x"
type textarea "С"
type textarea "x"
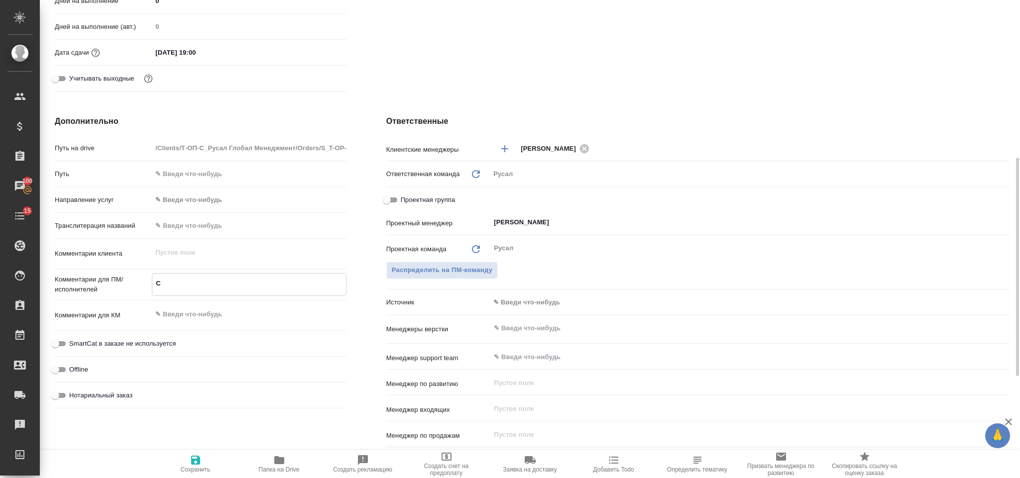
type textarea "x"
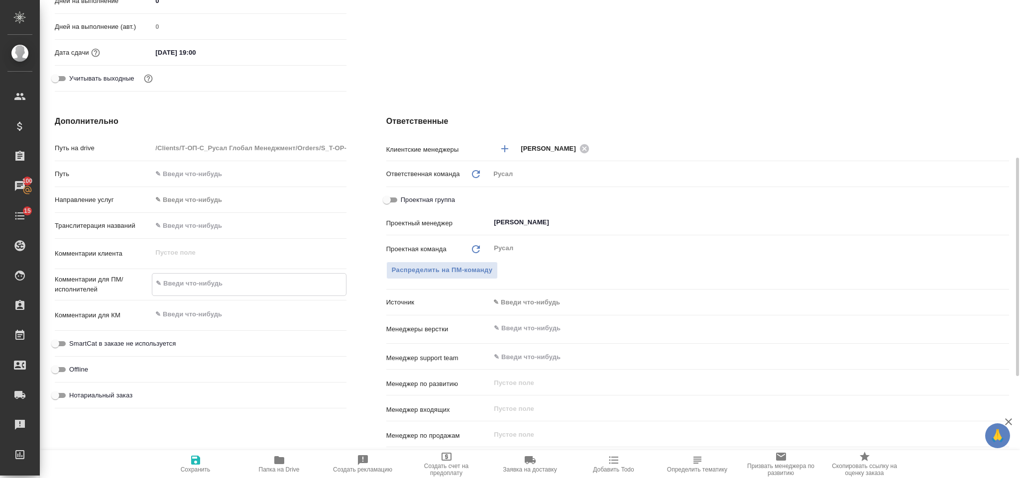
type textarea "И"
type textarea "x"
type textarea "ИС"
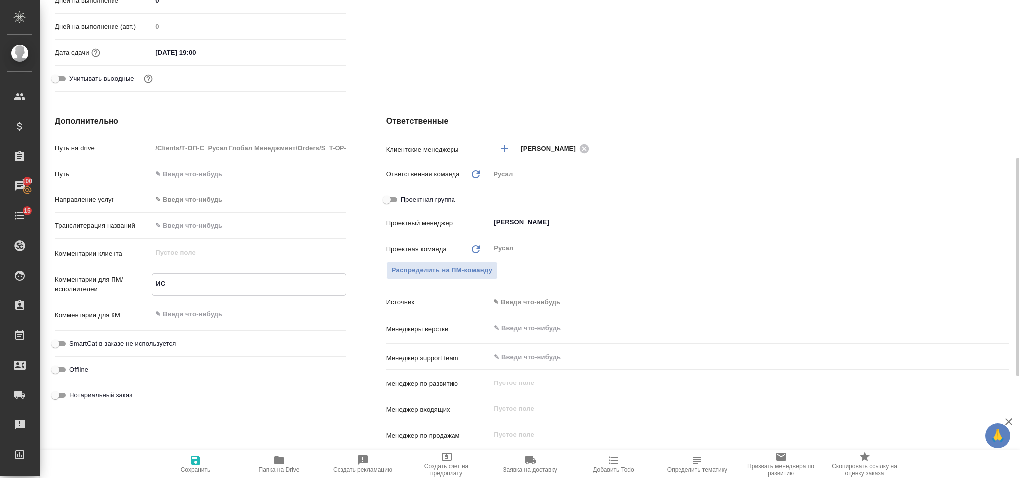
type textarea "x"
type textarea "ИСА"
type textarea "x"
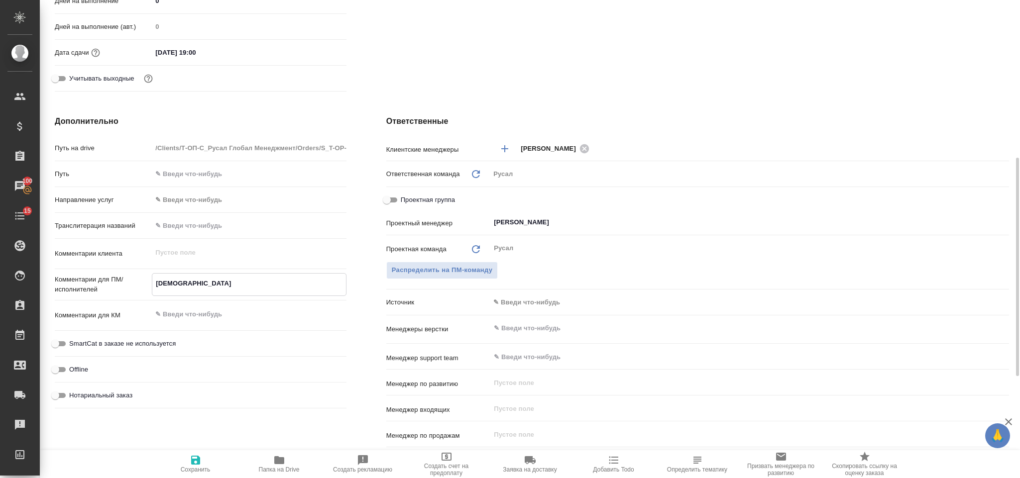
type textarea "x"
type textarea "ИСАЕ"
type textarea "x"
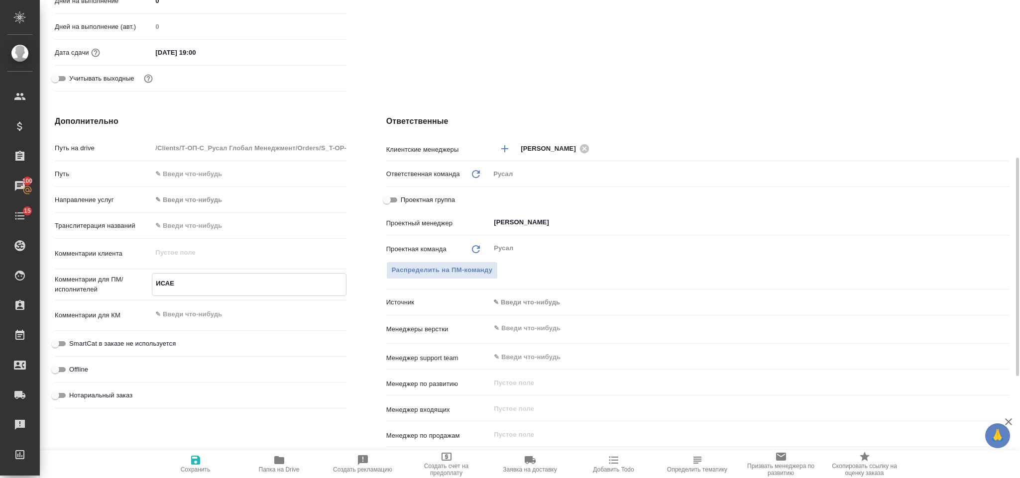
type textarea "x"
type textarea "ИСАЕВ"
type textarea "x"
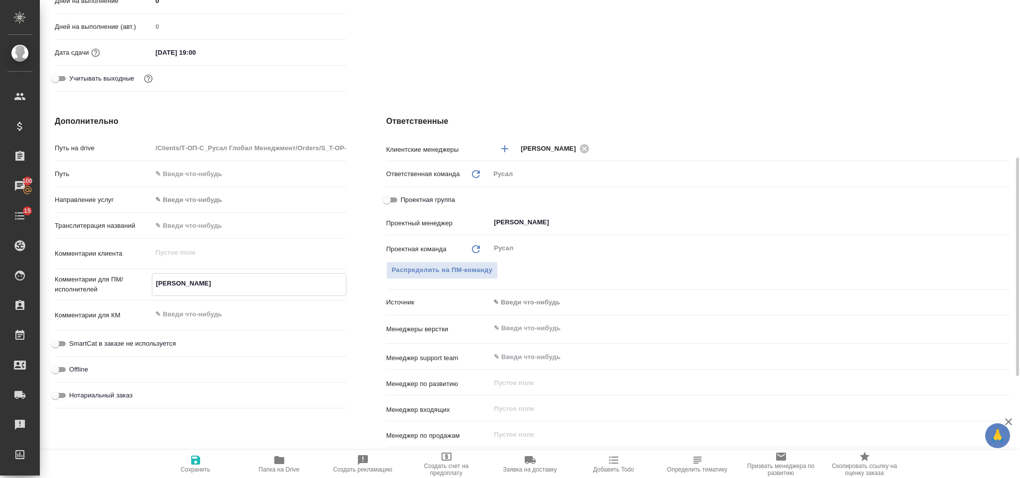
type textarea "ИСАЕВ"
type textarea "x"
type textarea "ИСАЕВ"
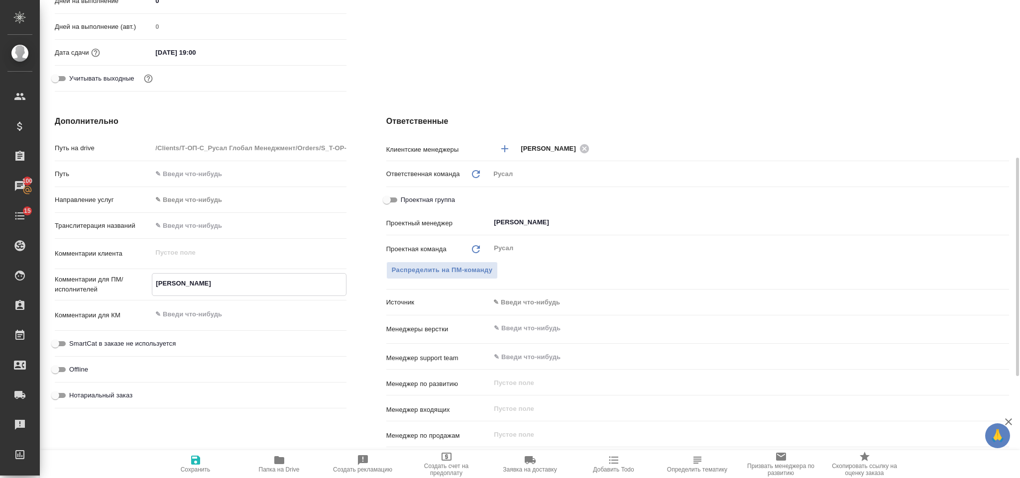
type textarea "x"
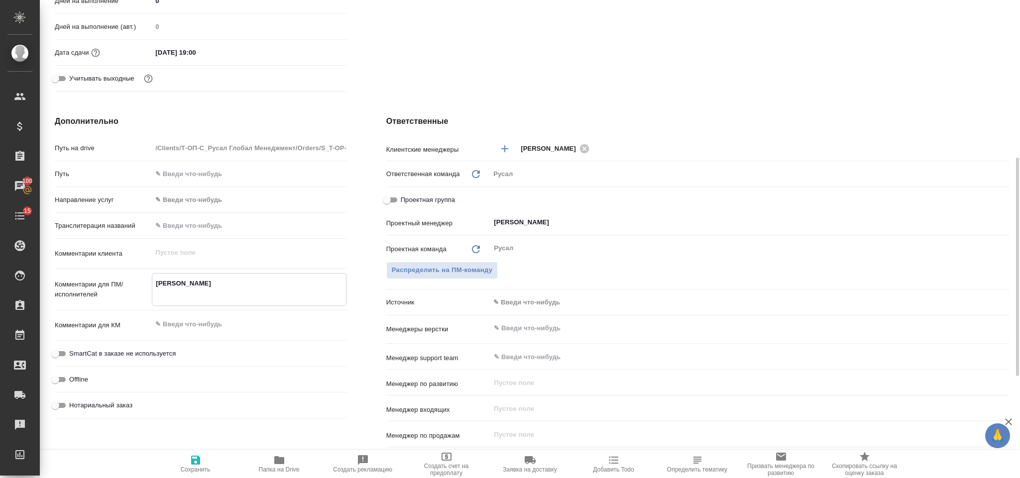
type textarea "ИСАЕВ д"
type textarea "x"
type textarea "ИСАЕВ дв"
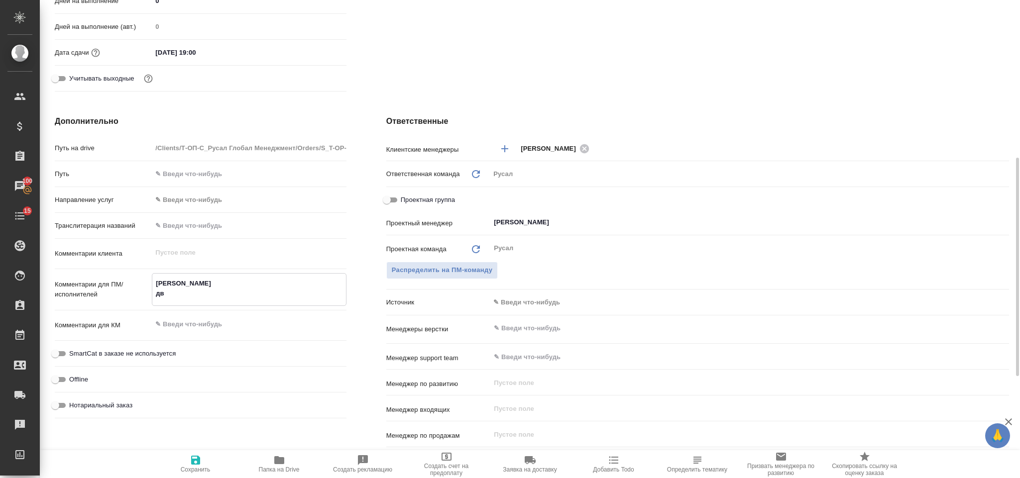
type textarea "x"
type textarea "ИСАЕВ дву"
type textarea "x"
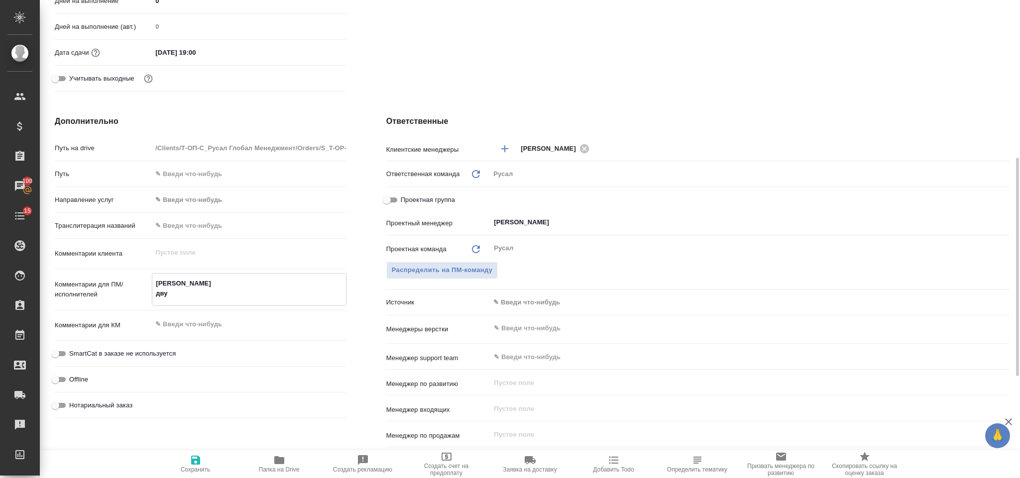
type textarea "x"
type textarea "ИСАЕВ двуяз"
type textarea "x"
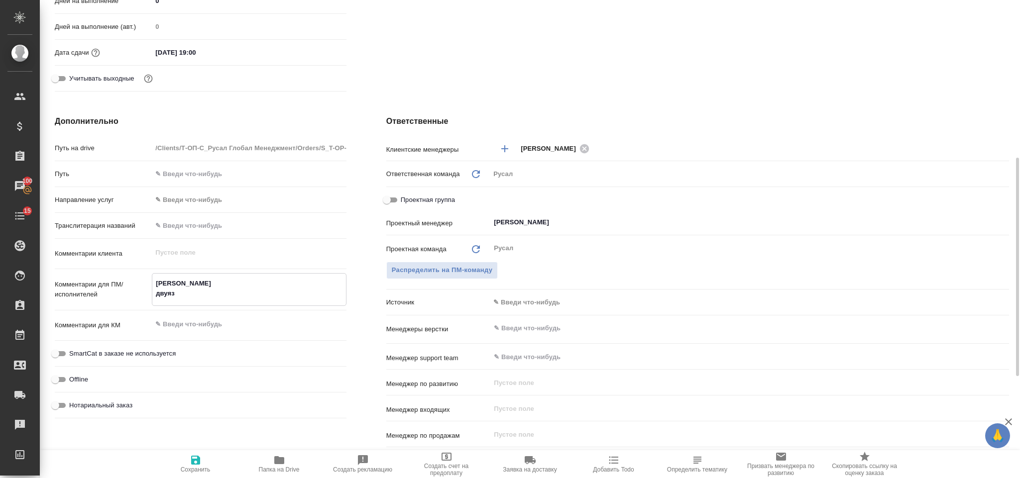
type textarea "x"
type textarea "ИСАЕВ двуяз"
type textarea "x"
click at [194, 458] on icon "button" at bounding box center [196, 460] width 12 height 12
type textarea "x"
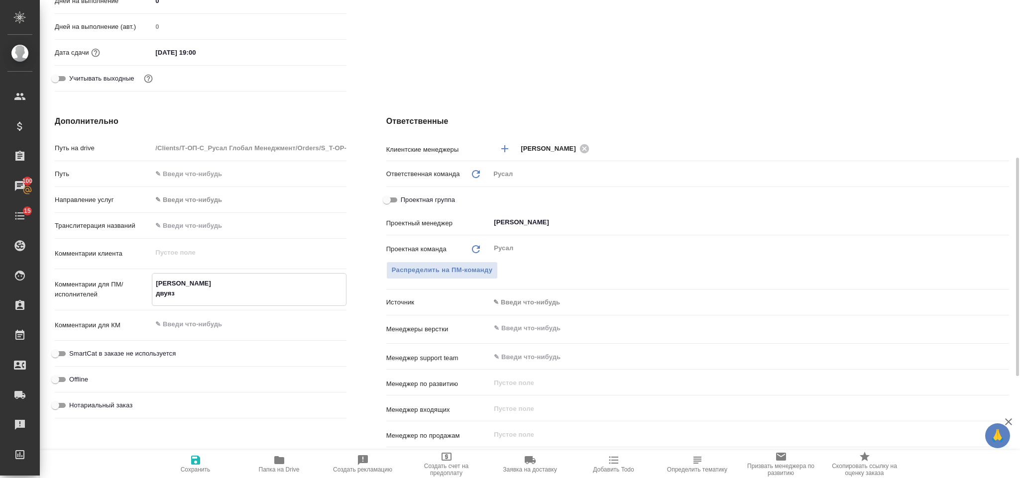
type textarea "x"
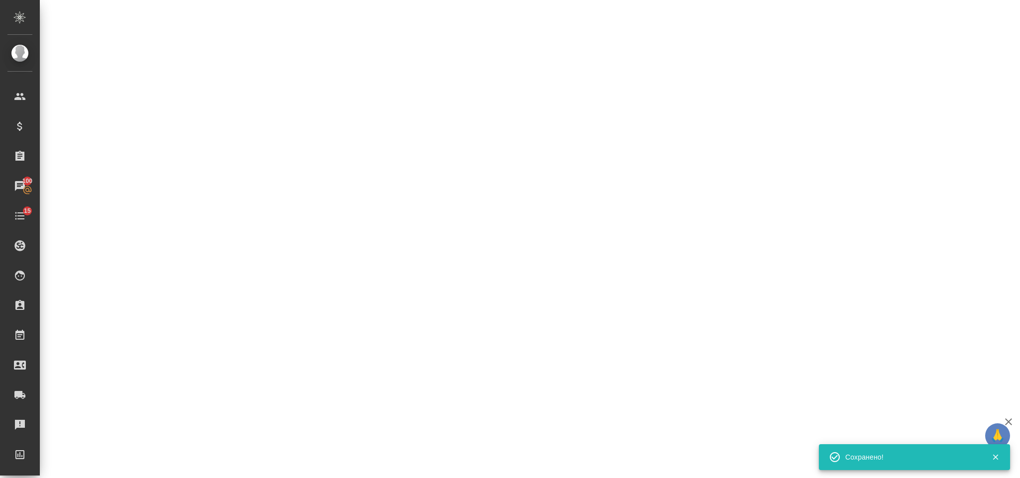
select select "RU"
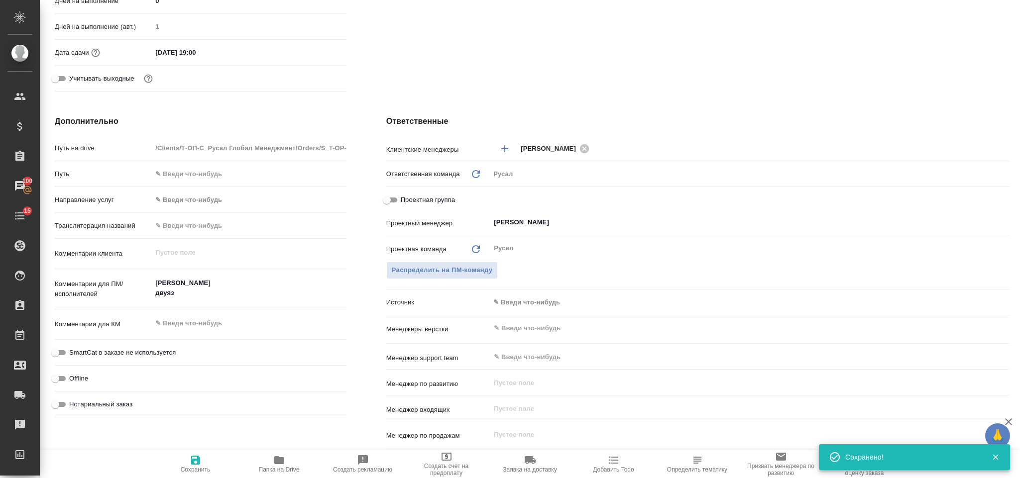
type textarea "x"
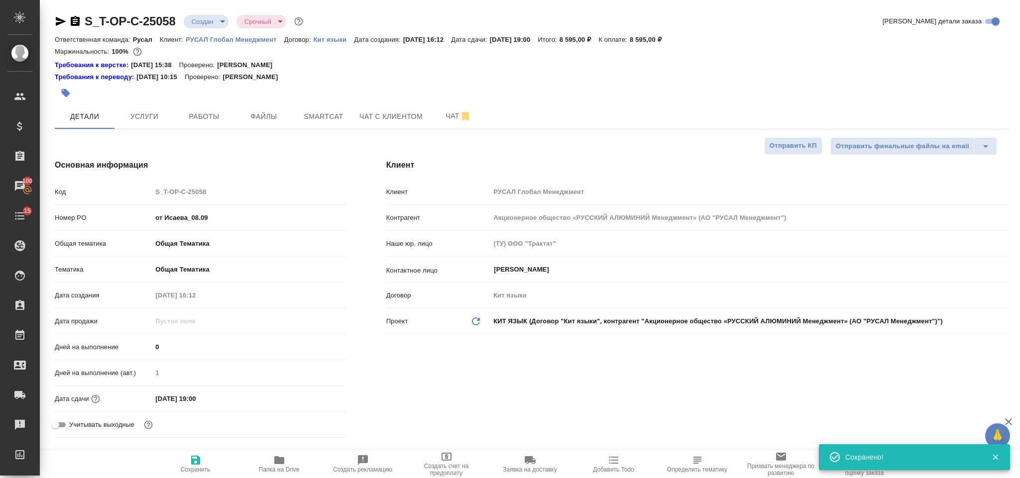
click at [59, 23] on icon "button" at bounding box center [61, 21] width 10 height 9
click at [214, 114] on span "Работы" at bounding box center [204, 116] width 48 height 12
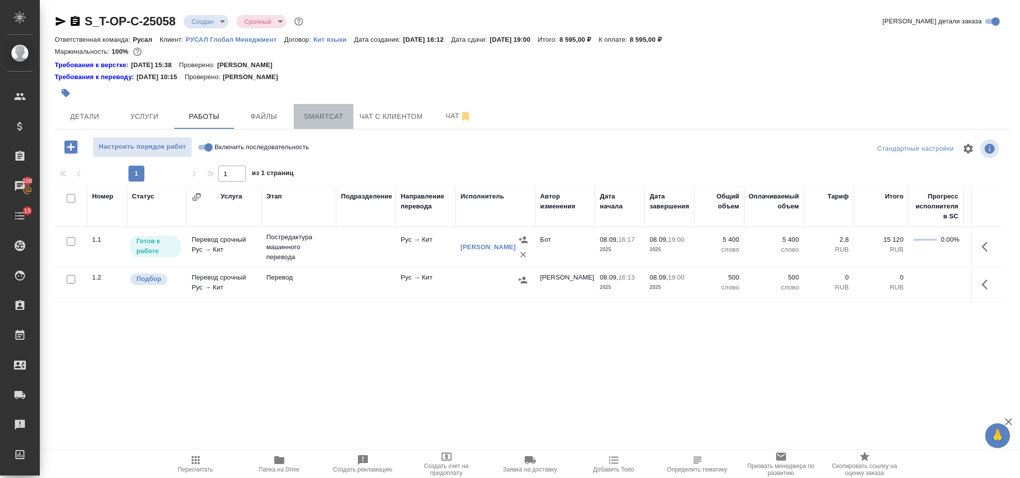
click at [327, 115] on span "Smartcat" at bounding box center [324, 116] width 48 height 12
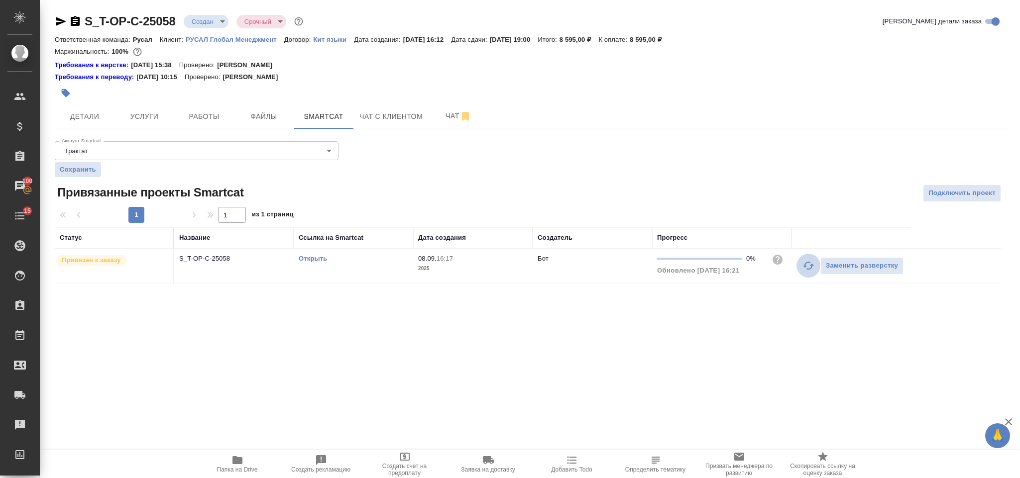
click at [806, 269] on icon "button" at bounding box center [808, 266] width 12 height 12
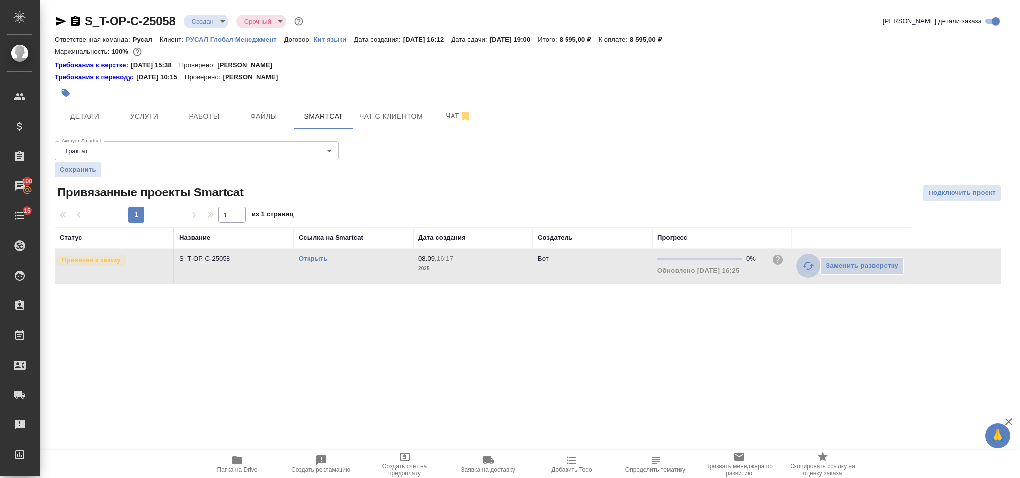
click at [805, 269] on icon "button" at bounding box center [808, 266] width 11 height 8
click at [87, 116] on span "Детали" at bounding box center [85, 116] width 48 height 12
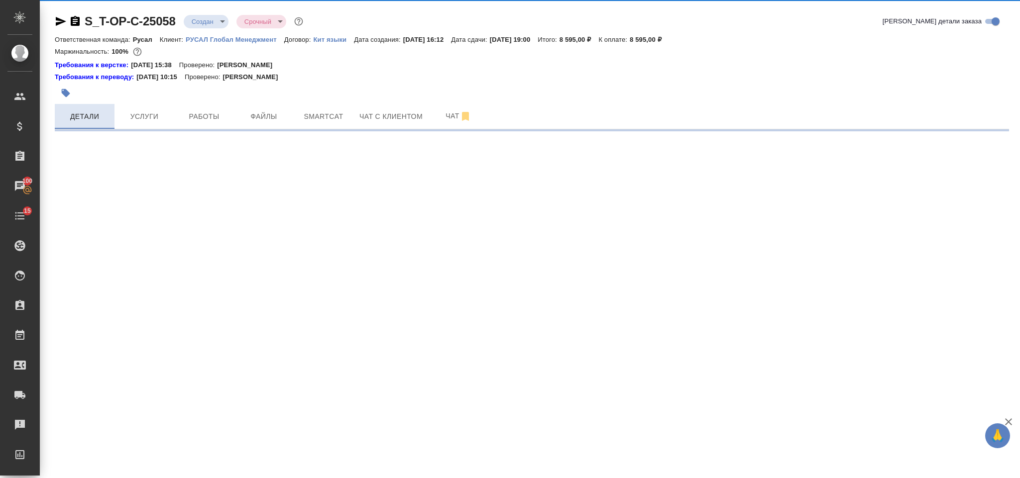
select select "RU"
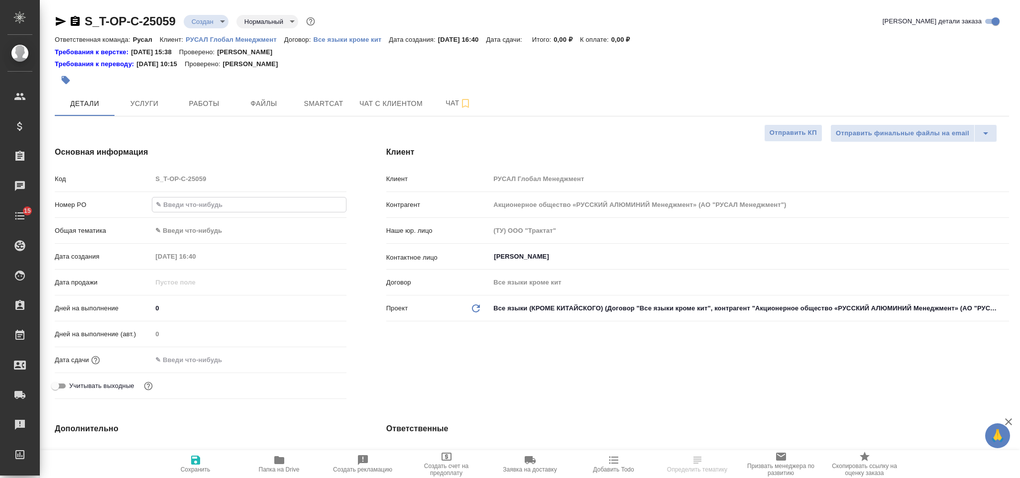
select select "RU"
type input "Т-ОП-С-46679"
click at [206, 237] on body "🙏 .cls-1 fill:#fff; AWATERA Gorlenko [PERSON_NAME] Спецификации Заказы Чаты 15 …" at bounding box center [510, 239] width 1020 height 478
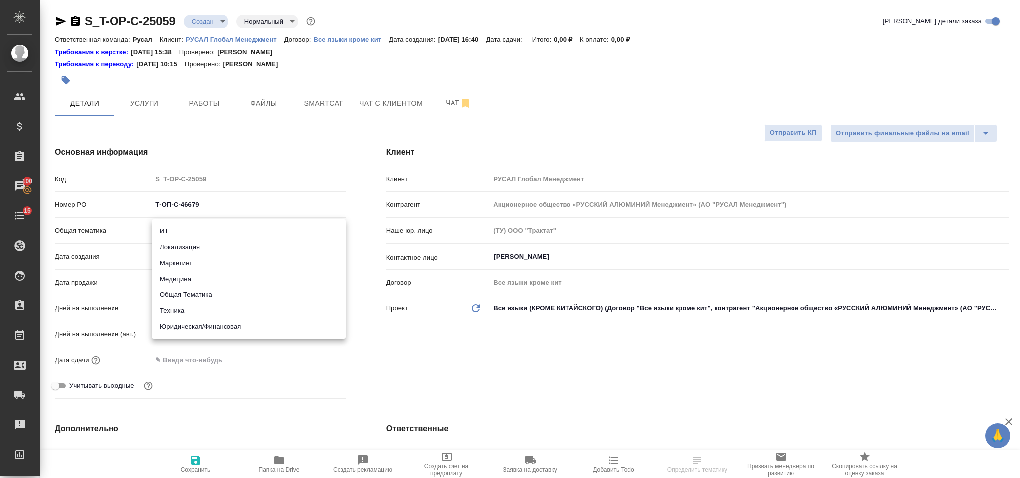
click at [207, 265] on li "Маркетинг" at bounding box center [249, 263] width 194 height 16
type input "marketing"
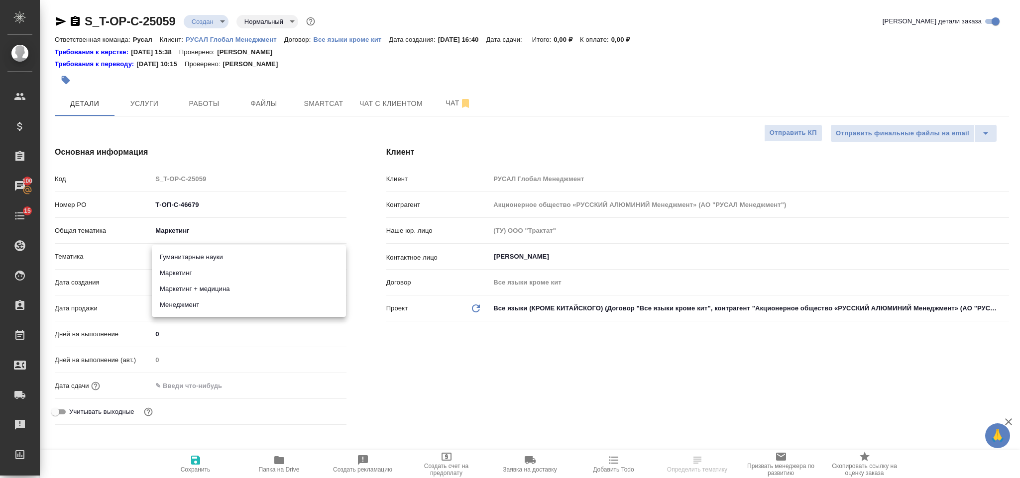
click at [205, 257] on body "🙏 .cls-1 fill:#fff; AWATERA [PERSON_NAME] Спецификации Заказы 100 Чаты 15 Todo …" at bounding box center [510, 239] width 1020 height 478
click at [220, 260] on li "Гуманитарные науки" at bounding box center [249, 257] width 194 height 16
type input "5a8b8b956a9677013d343e07"
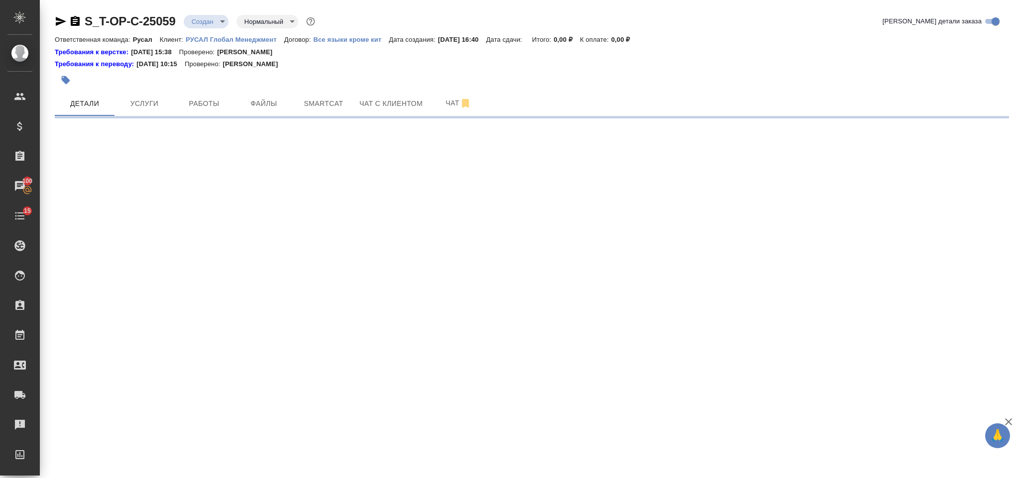
click at [244, 385] on div ".cls-1 fill:#fff; AWATERA [PERSON_NAME] Спецификации Заказы 100 Чаты 15 Todo Пр…" at bounding box center [510, 239] width 1020 height 478
select select "RU"
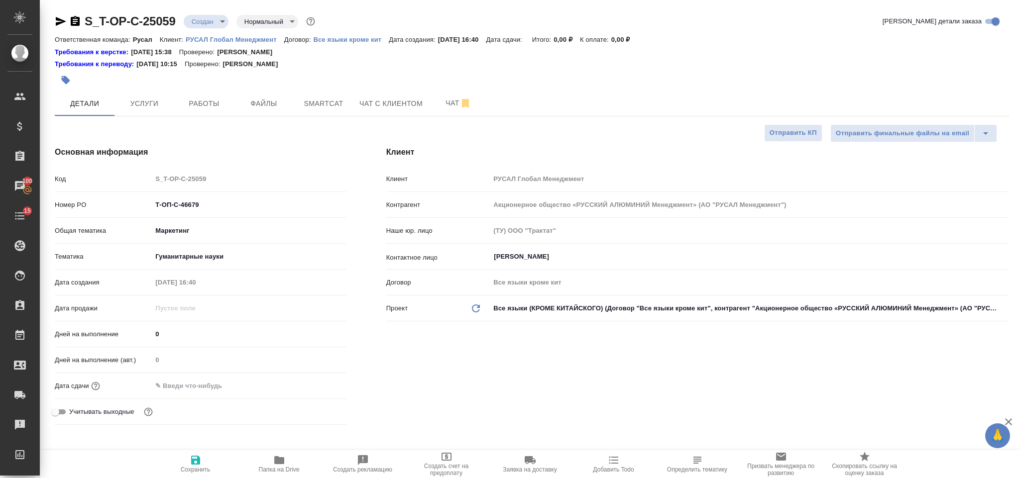
type textarea "x"
click at [202, 387] on input "text" at bounding box center [195, 386] width 87 height 14
click at [321, 387] on icon "button" at bounding box center [317, 385] width 9 height 10
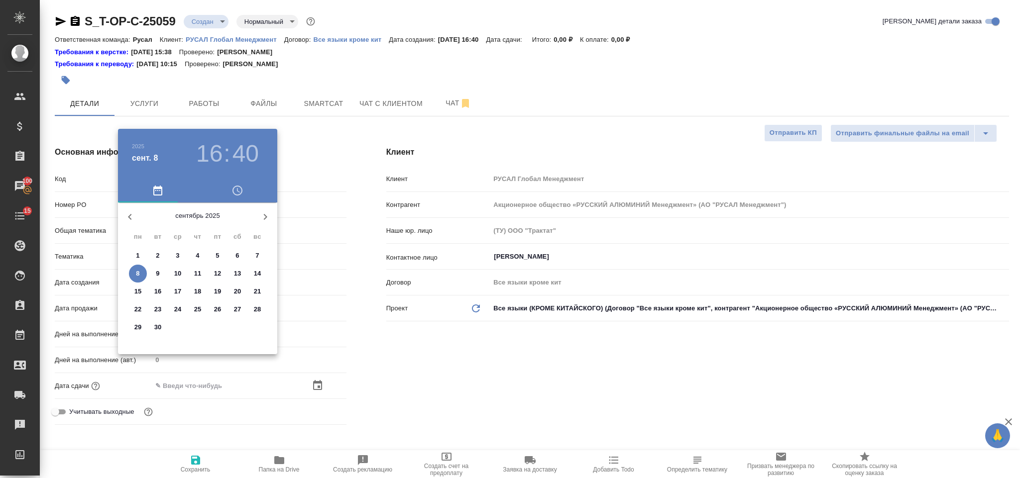
click at [178, 273] on p "10" at bounding box center [177, 274] width 7 height 10
type input "[DATE] 16:40"
type textarea "x"
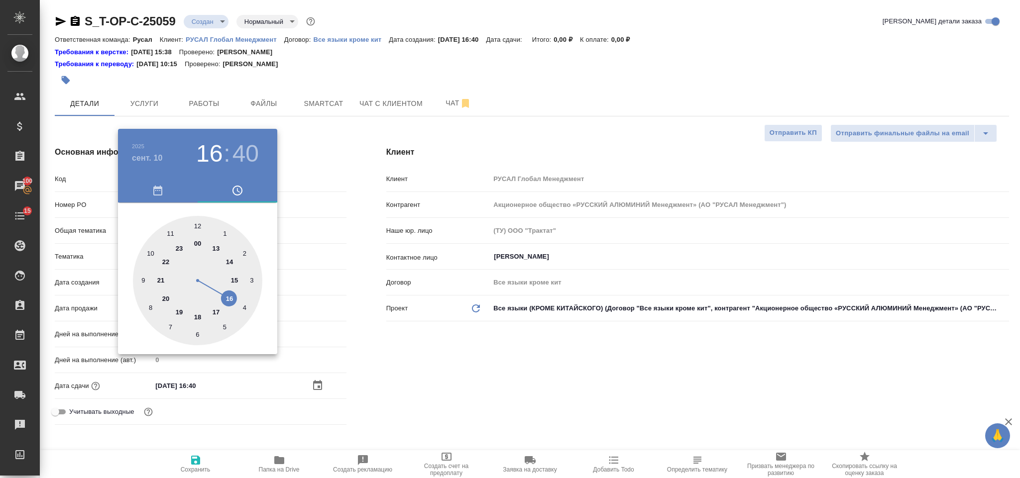
drag, startPoint x: 230, startPoint y: 299, endPoint x: 204, endPoint y: 296, distance: 26.6
click at [230, 300] on div at bounding box center [197, 280] width 129 height 129
type textarea "x"
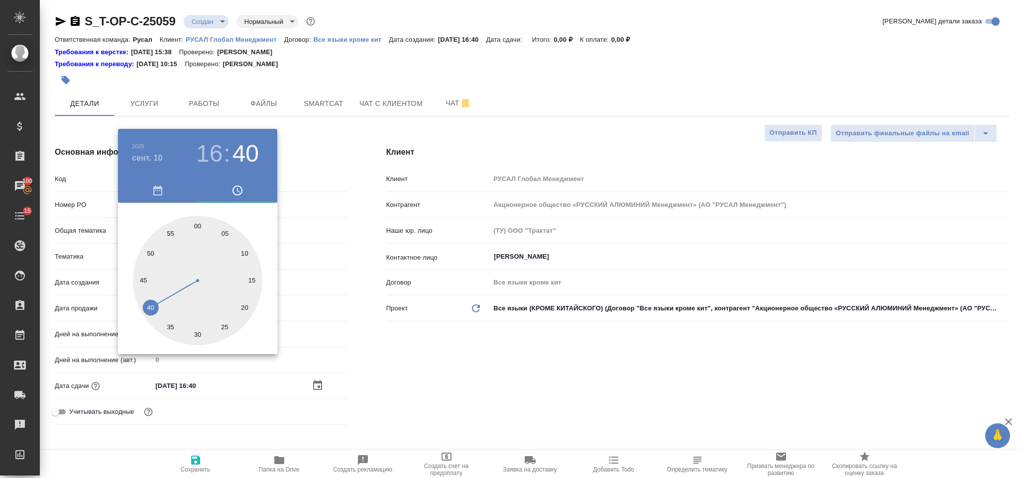
click at [198, 331] on div at bounding box center [197, 280] width 129 height 129
type input "[DATE] 16:30"
type textarea "x"
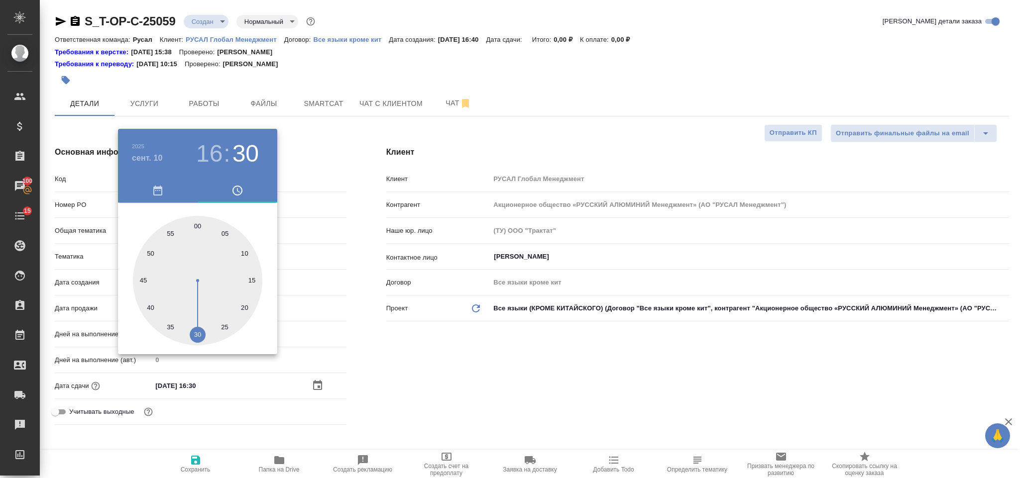
click at [460, 325] on div at bounding box center [510, 239] width 1020 height 478
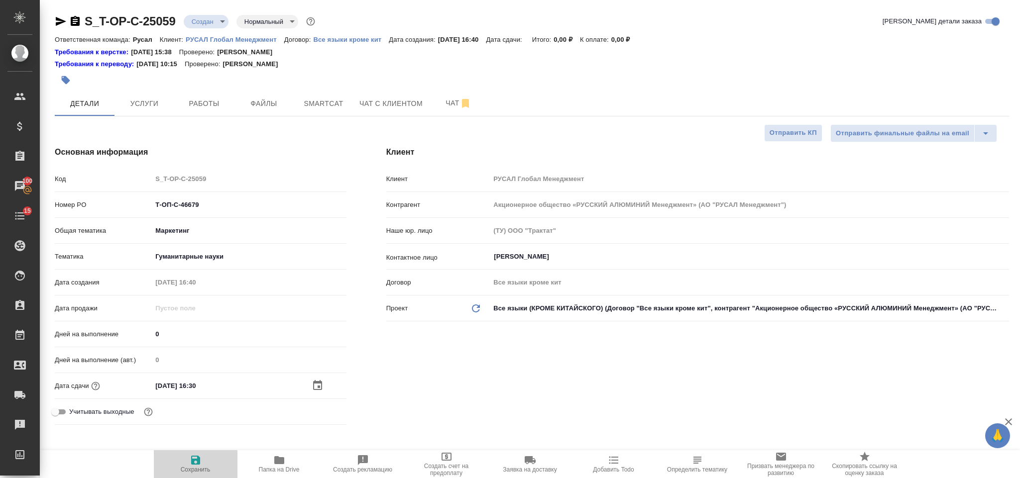
click at [188, 459] on span "Сохранить" at bounding box center [196, 463] width 72 height 19
type textarea "x"
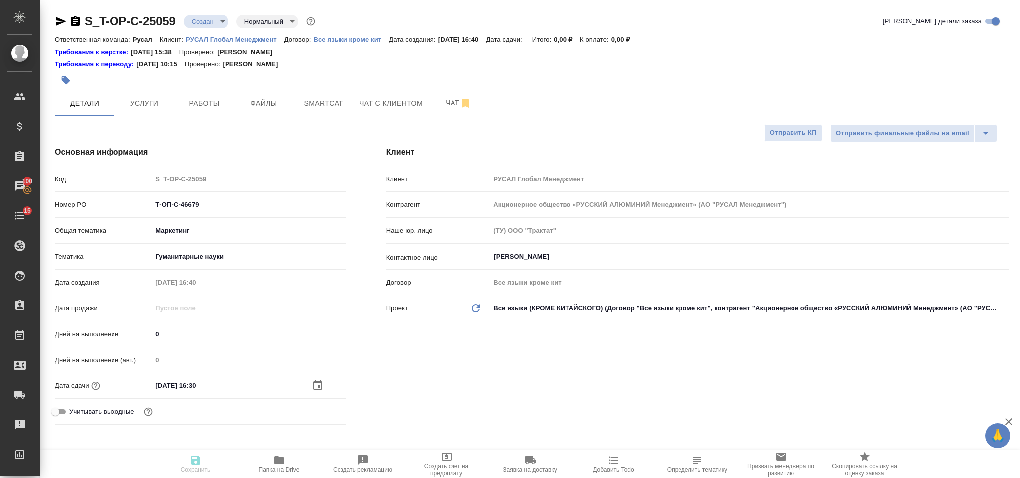
type textarea "x"
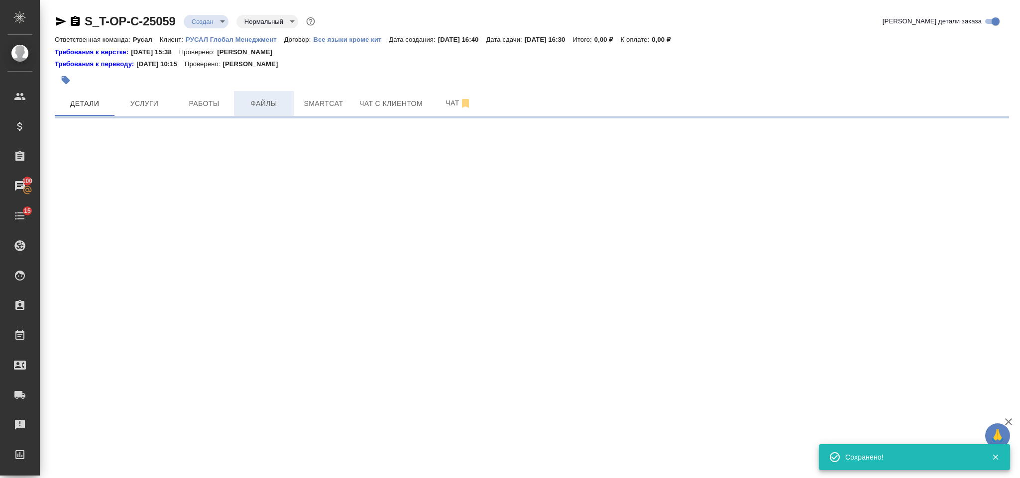
select select "RU"
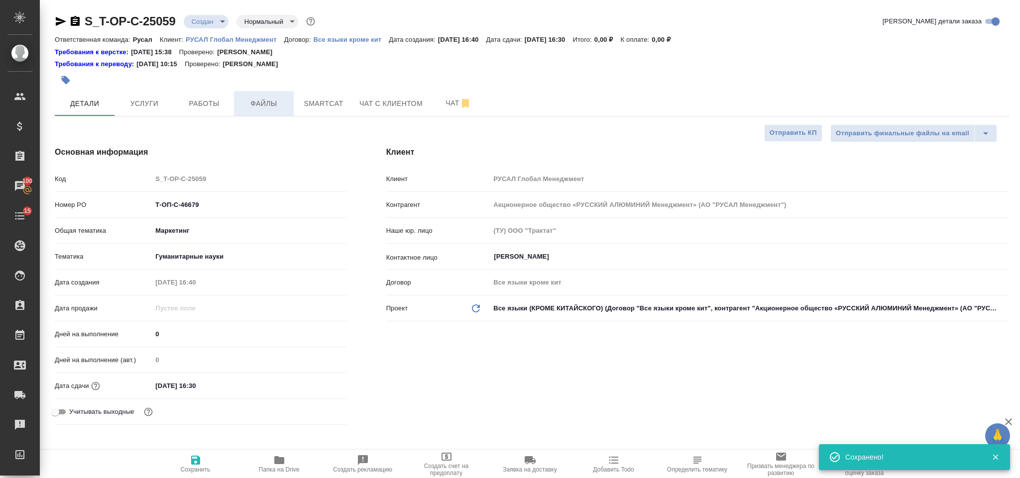
type textarea "x"
click at [248, 96] on button "Файлы" at bounding box center [264, 103] width 60 height 25
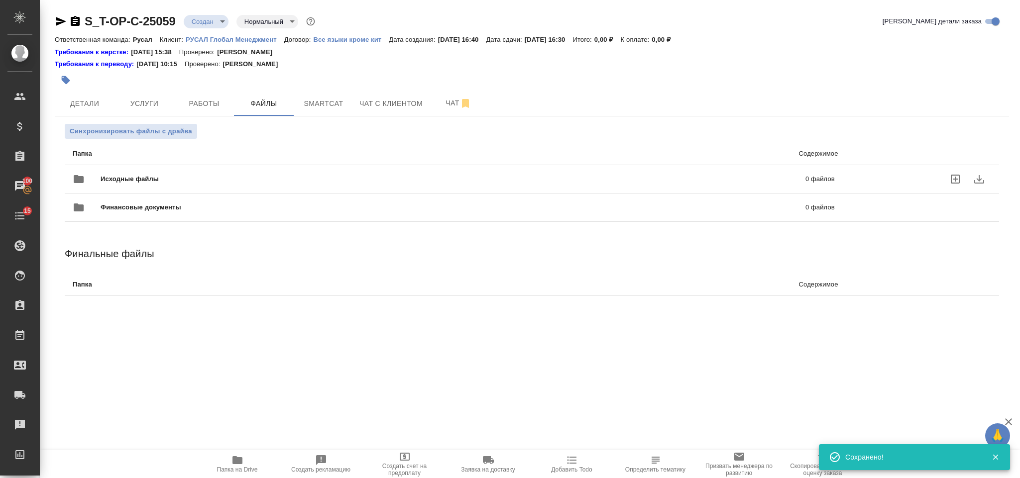
click at [130, 178] on span "Исходные файлы" at bounding box center [292, 179] width 382 height 10
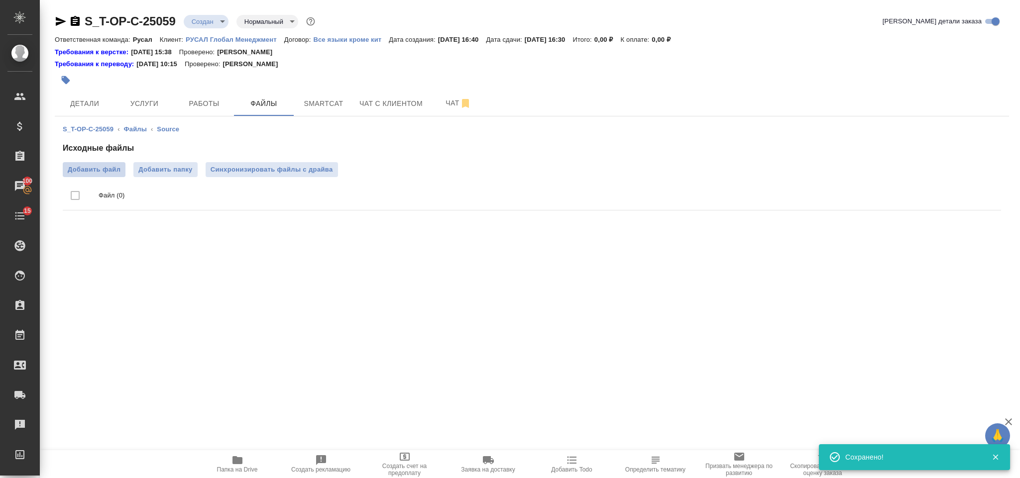
click at [81, 171] on span "Добавить файл" at bounding box center [94, 170] width 53 height 10
click at [0, 0] on input "Добавить файл" at bounding box center [0, 0] width 0 height 0
click at [145, 93] on button "Услуги" at bounding box center [144, 103] width 60 height 25
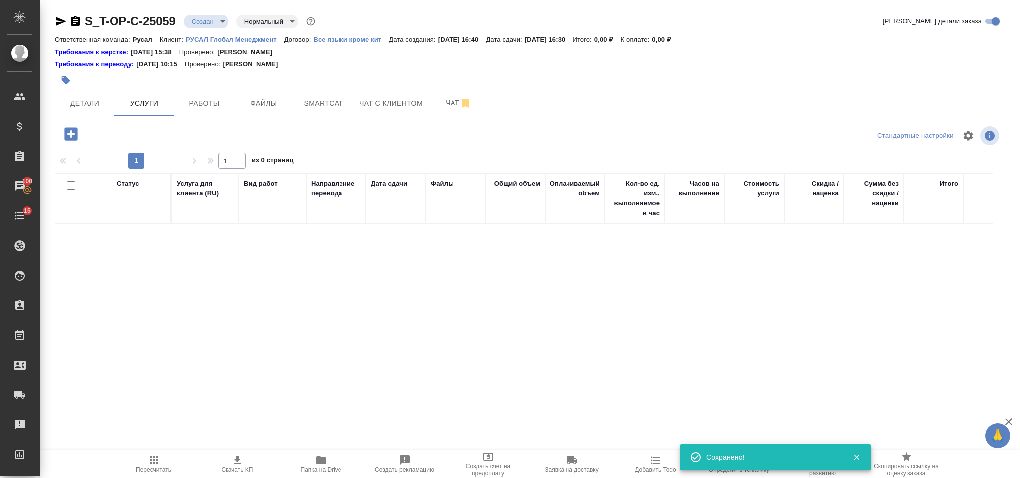
click at [75, 132] on icon "button" at bounding box center [70, 133] width 13 height 13
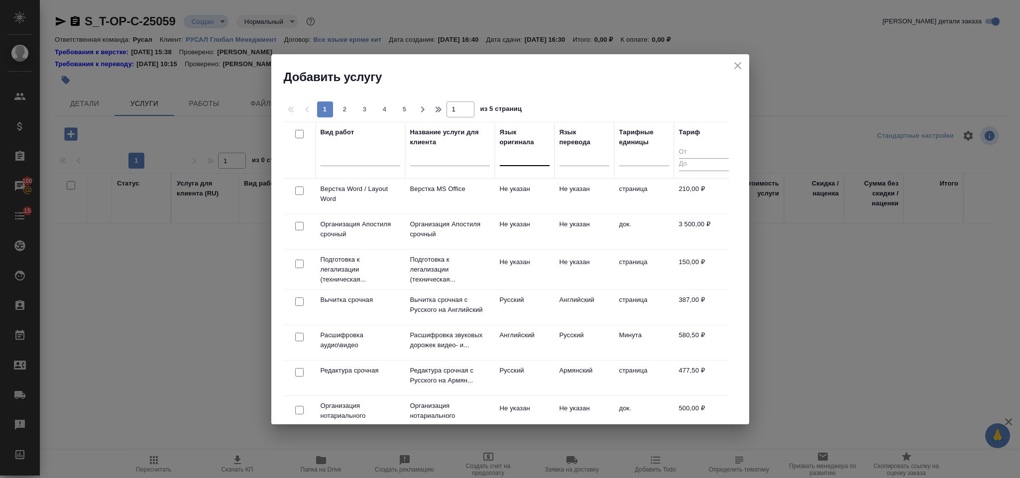
click at [518, 159] on div at bounding box center [525, 156] width 50 height 14
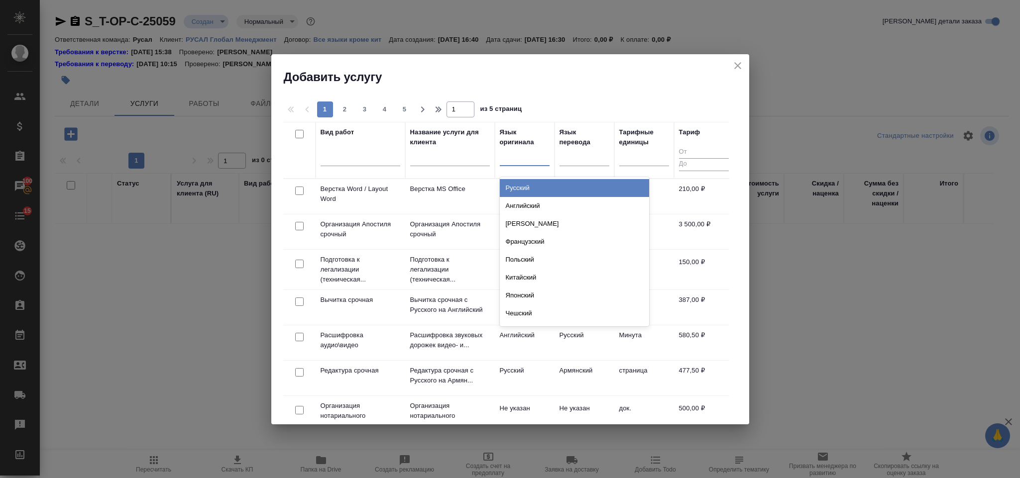
click at [548, 187] on div "Русский" at bounding box center [574, 188] width 149 height 18
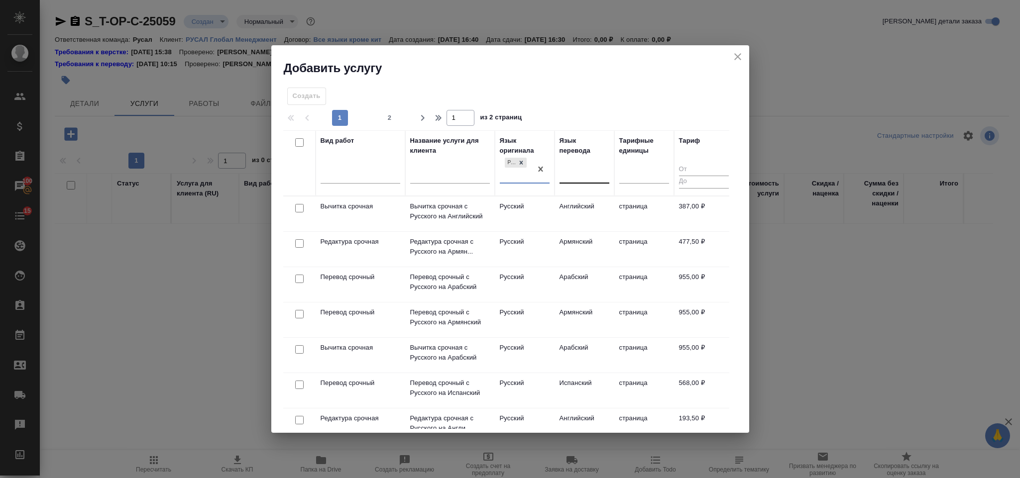
click at [580, 171] on div at bounding box center [584, 173] width 50 height 14
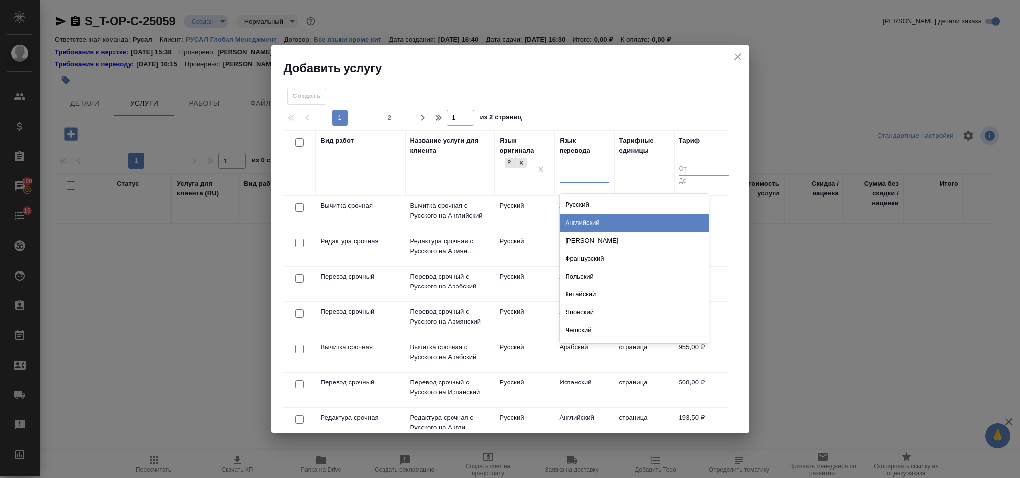
click at [593, 227] on div "Английский" at bounding box center [633, 223] width 149 height 18
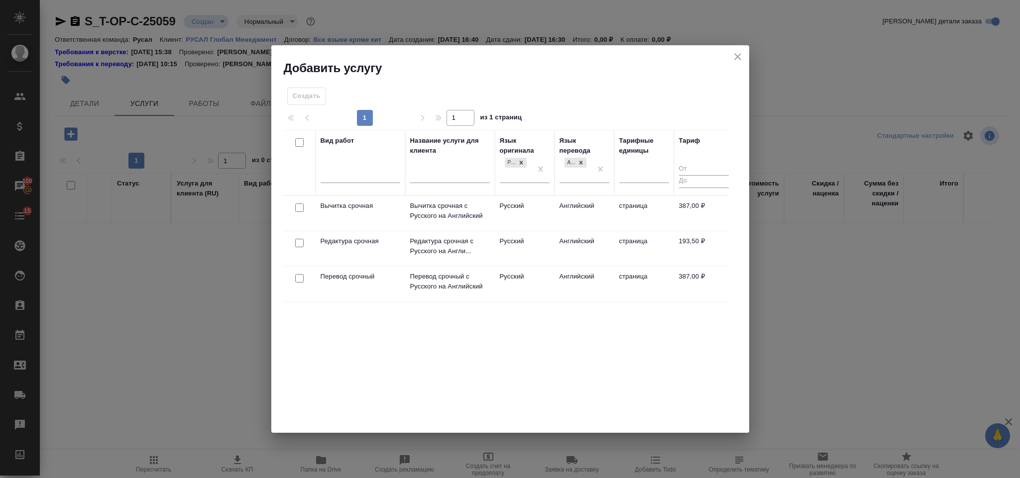
click at [295, 278] on input "checkbox" at bounding box center [299, 278] width 8 height 8
checkbox input "true"
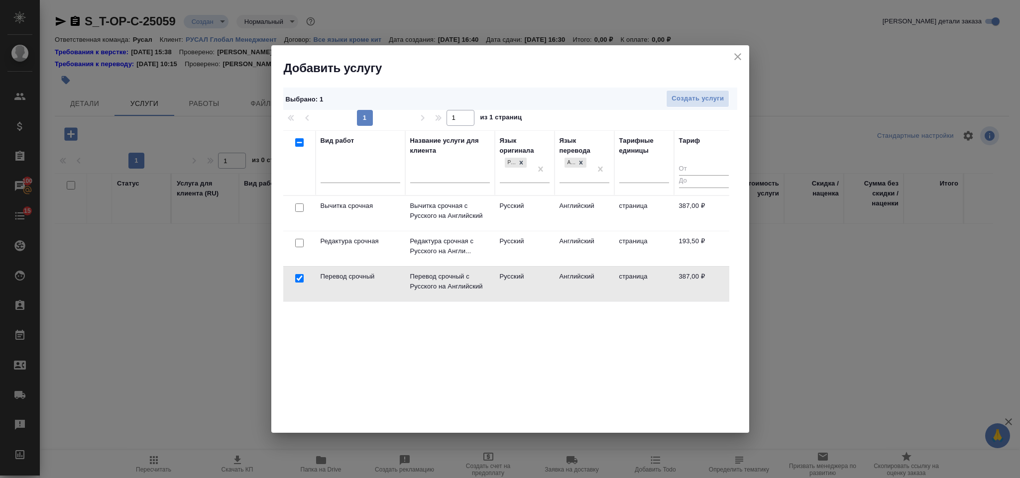
click at [296, 245] on input "checkbox" at bounding box center [299, 243] width 8 height 8
checkbox input "true"
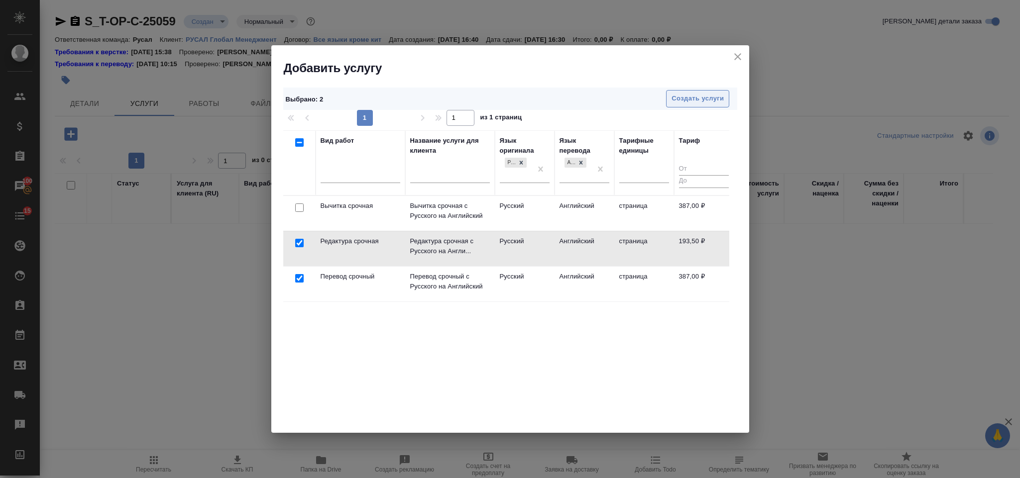
click at [705, 98] on span "Создать услуги" at bounding box center [697, 98] width 52 height 11
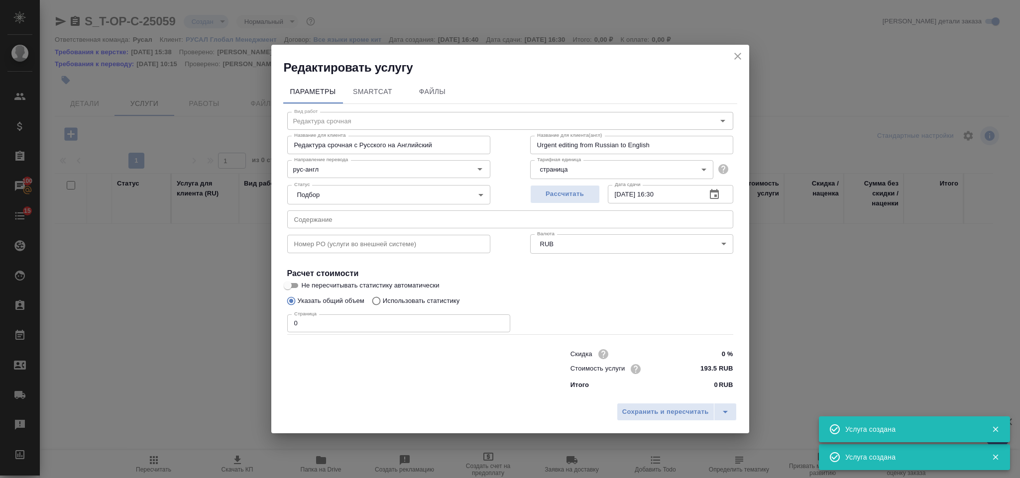
click at [395, 220] on input "text" at bounding box center [510, 219] width 446 height 18
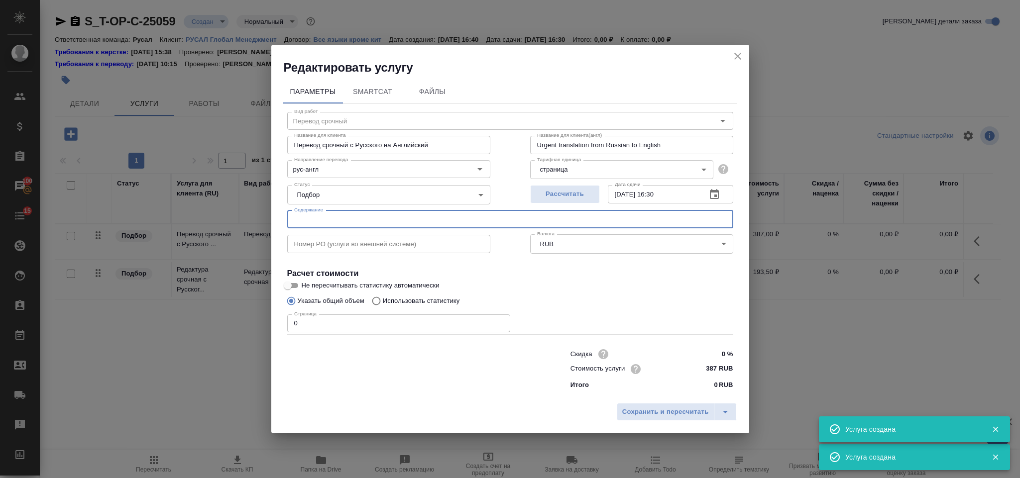
type input "Перевод срочный"
type input "Перевод срочный с Русского на Английский"
type input "Urgent translation from Russian to English"
type input "387 RUB"
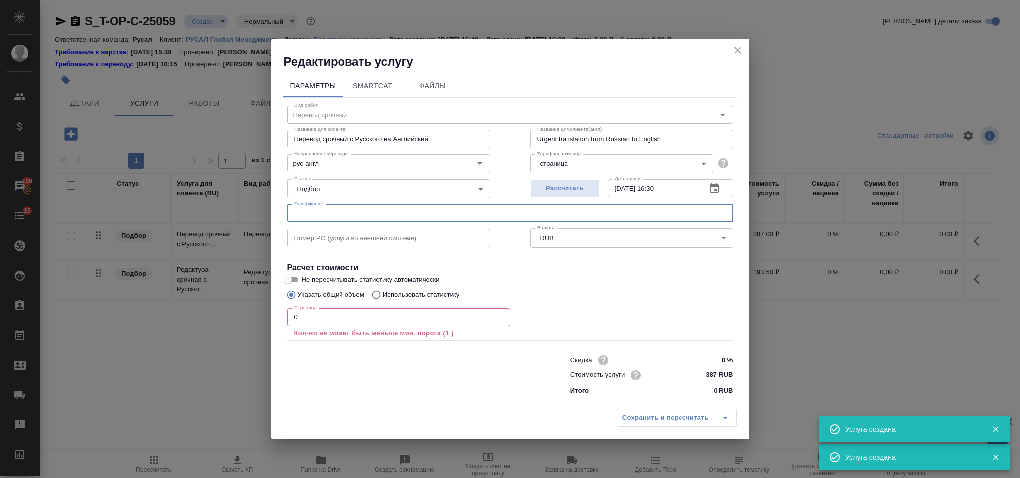
paste input "20 лет TDS-2024-6"
type input "20 лет TDS-2024-6"
click at [307, 318] on input "0" at bounding box center [398, 317] width 223 height 18
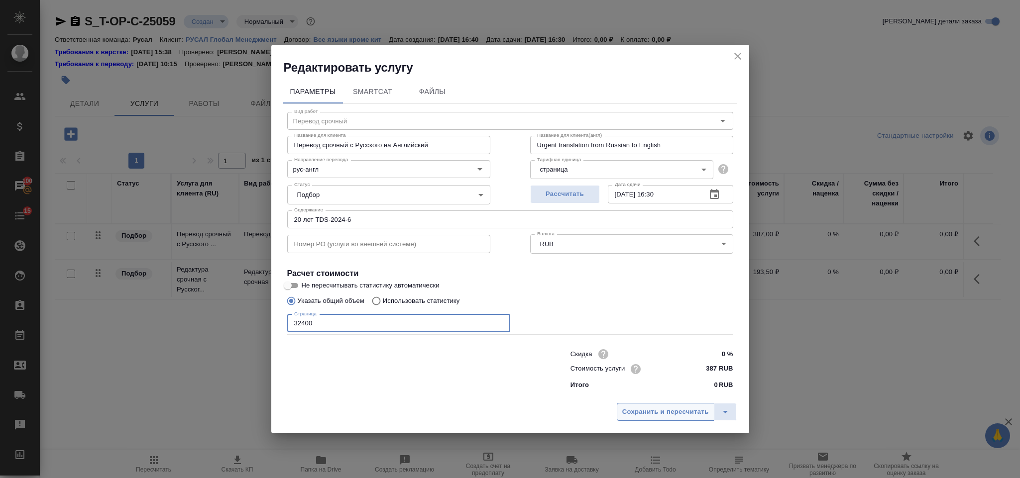
type input "32400"
click at [658, 415] on span "Сохранить и пересчитать" at bounding box center [665, 412] width 87 height 11
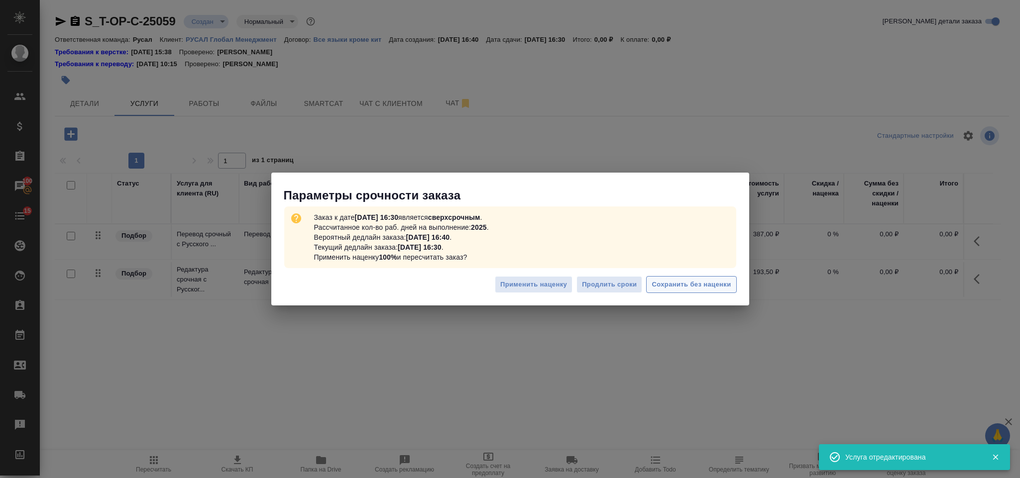
click at [671, 287] on span "Сохранить без наценки" at bounding box center [690, 284] width 79 height 11
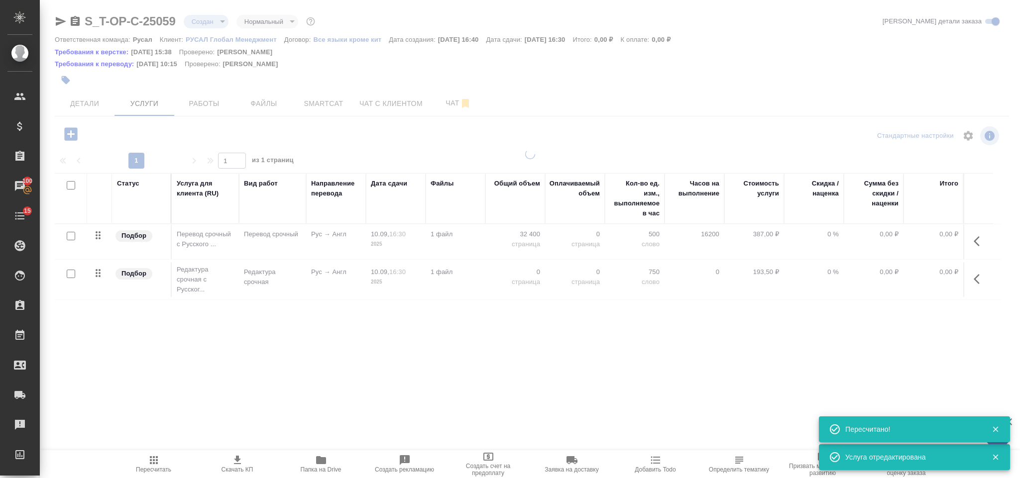
type input "urgent"
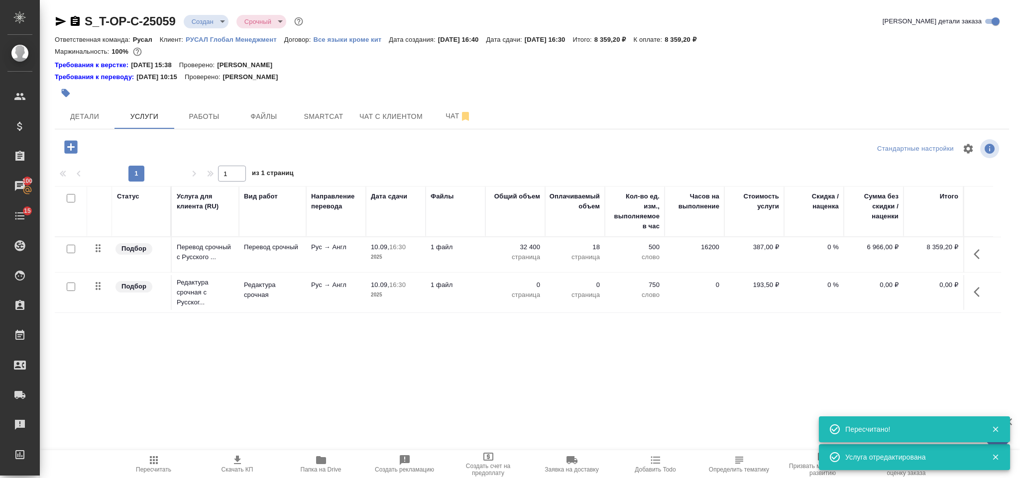
click at [980, 292] on icon "button" at bounding box center [979, 292] width 12 height 12
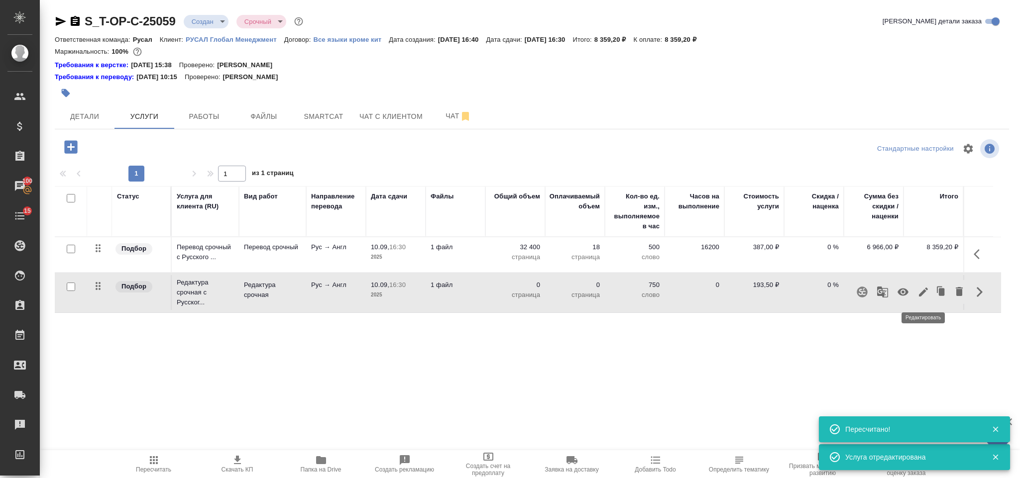
click at [923, 291] on icon "button" at bounding box center [923, 292] width 12 height 12
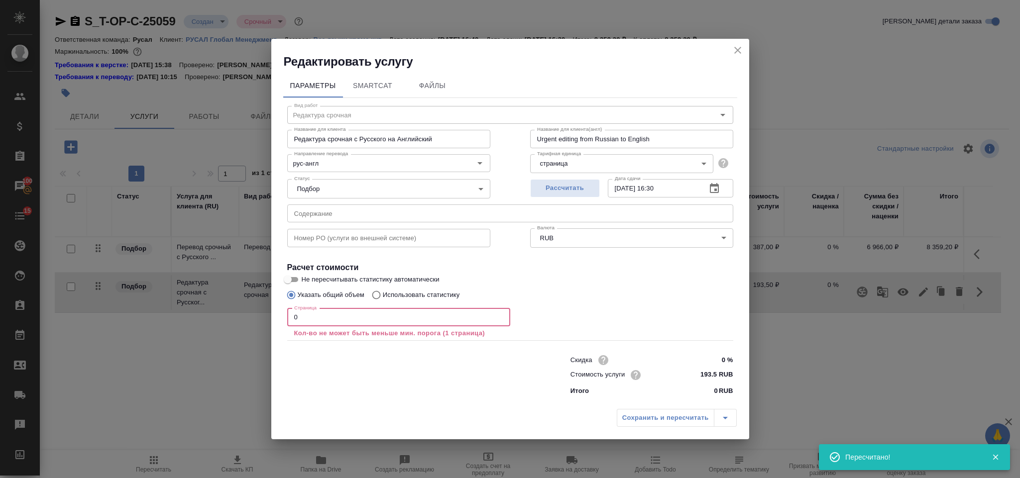
click at [307, 321] on input "0" at bounding box center [398, 317] width 223 height 18
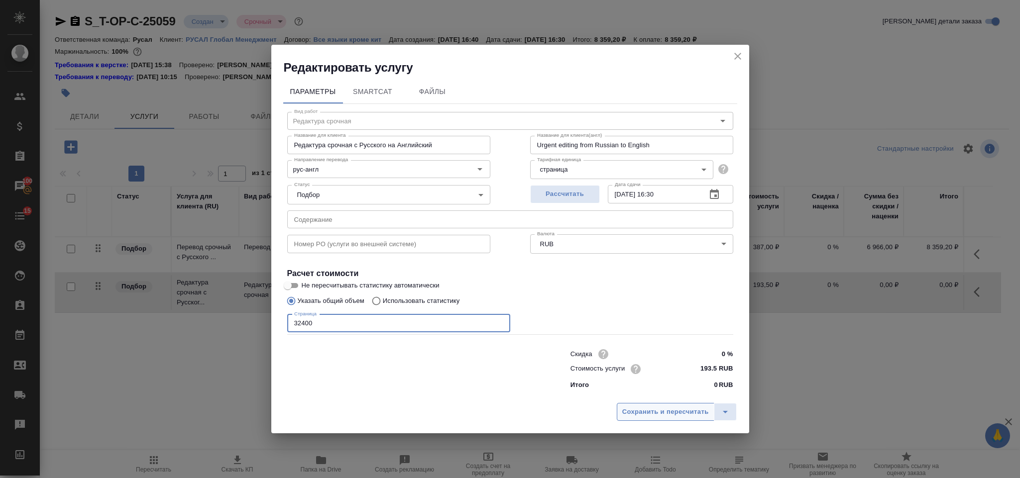
type input "32400"
click at [663, 421] on button "Сохранить и пересчитать" at bounding box center [665, 412] width 98 height 18
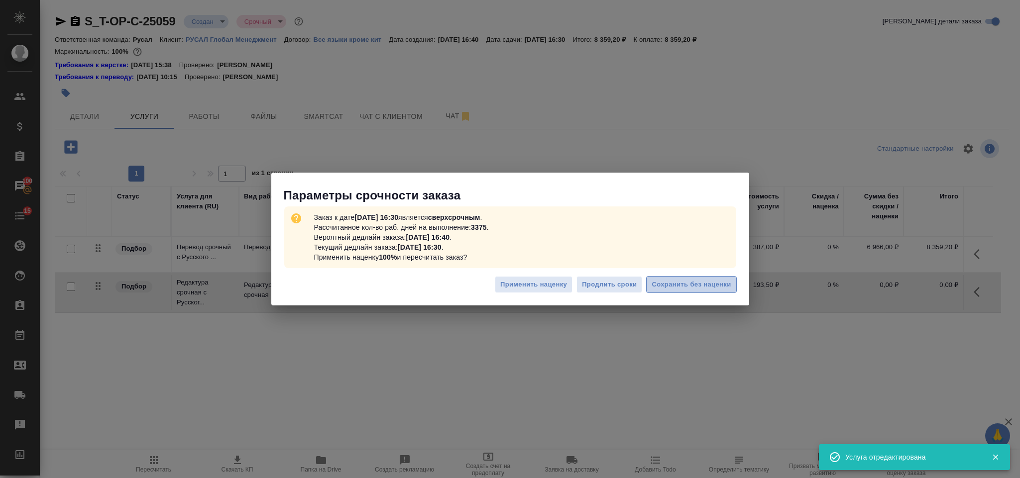
click at [666, 284] on span "Сохранить без наценки" at bounding box center [690, 284] width 79 height 11
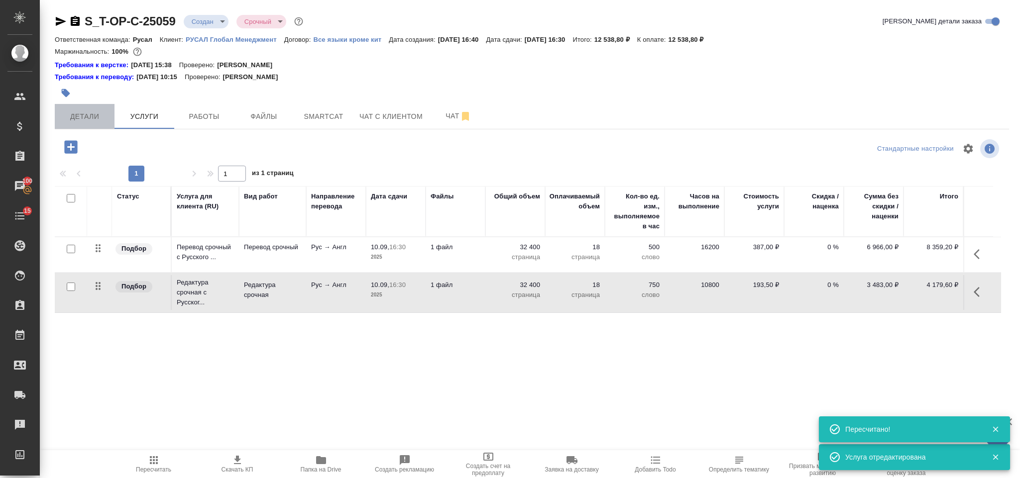
click at [94, 112] on span "Детали" at bounding box center [85, 116] width 48 height 12
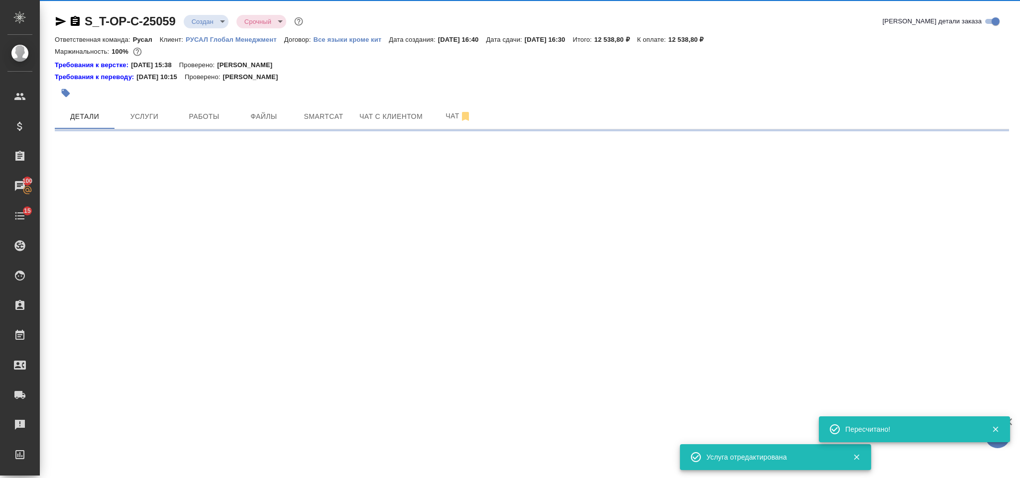
select select "RU"
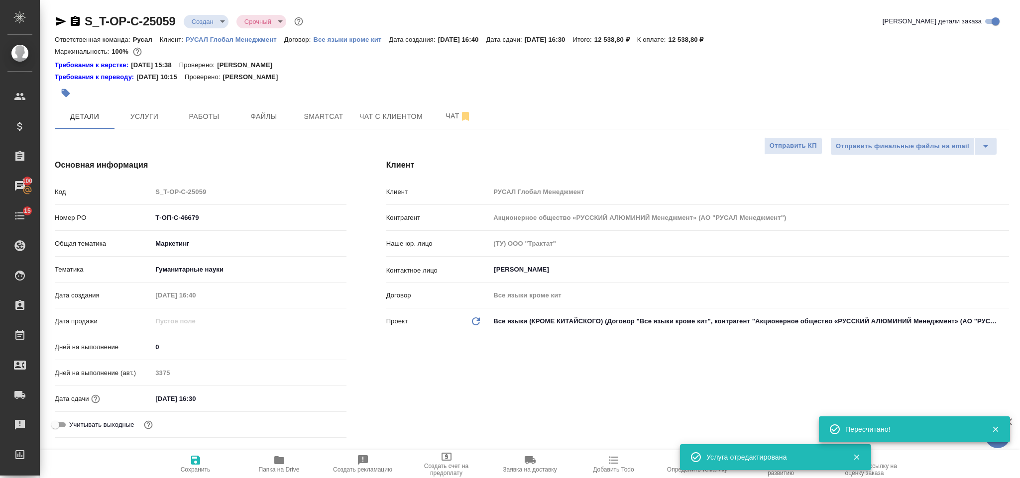
click at [75, 19] on icon "button" at bounding box center [75, 21] width 12 height 12
type textarea "x"
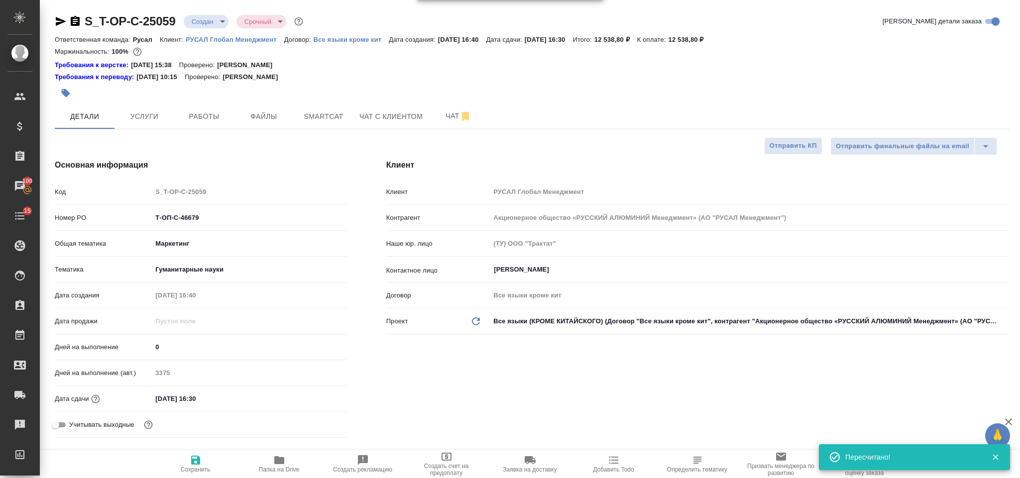
click at [57, 22] on icon "button" at bounding box center [61, 21] width 10 height 9
drag, startPoint x: 210, startPoint y: 219, endPoint x: 136, endPoint y: 222, distance: 74.2
click at [126, 223] on div "Номер PO Т-ОП-С-46679" at bounding box center [201, 217] width 292 height 17
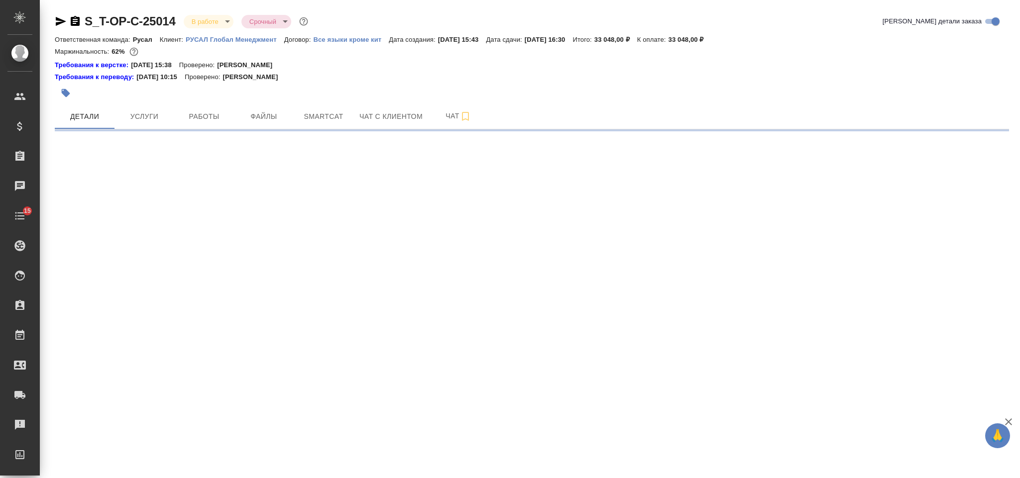
select select "RU"
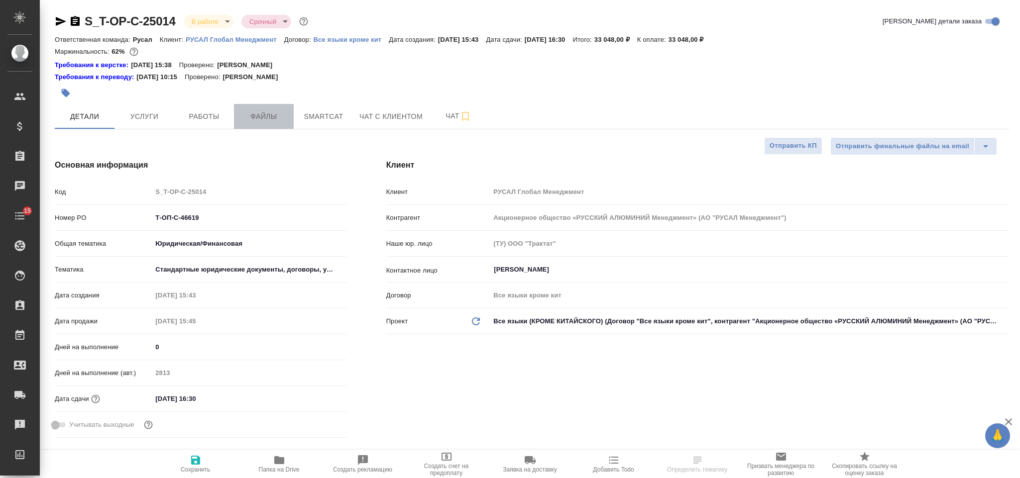
click at [275, 114] on span "Файлы" at bounding box center [264, 116] width 48 height 12
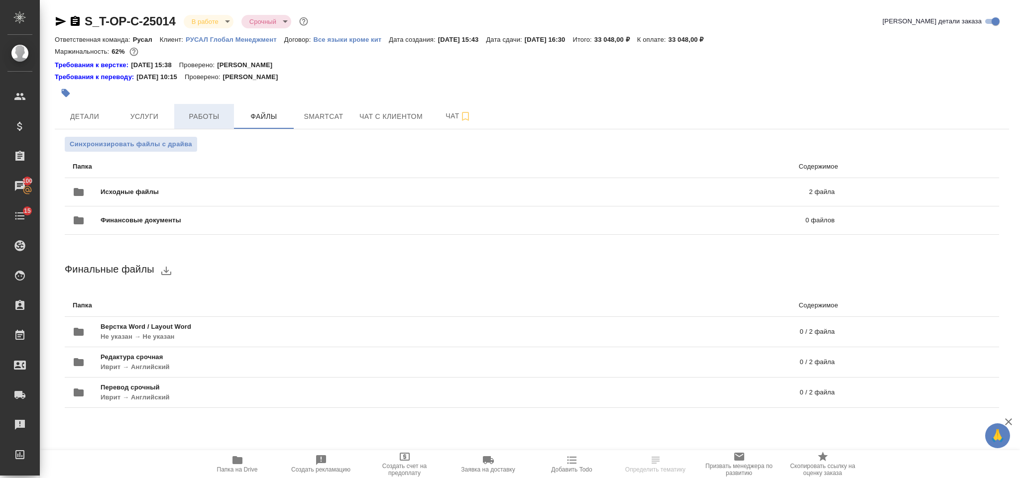
click at [218, 112] on span "Работы" at bounding box center [204, 116] width 48 height 12
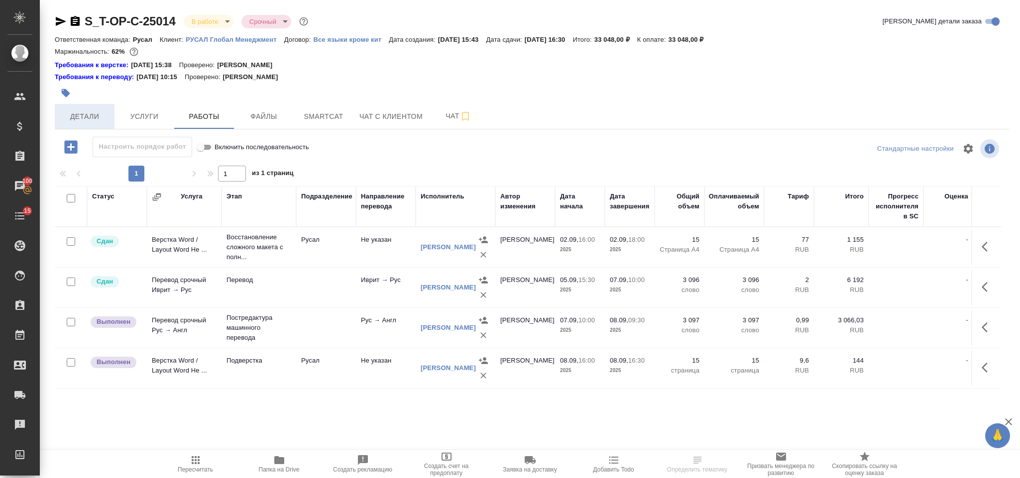
click at [84, 114] on span "Детали" at bounding box center [85, 116] width 48 height 12
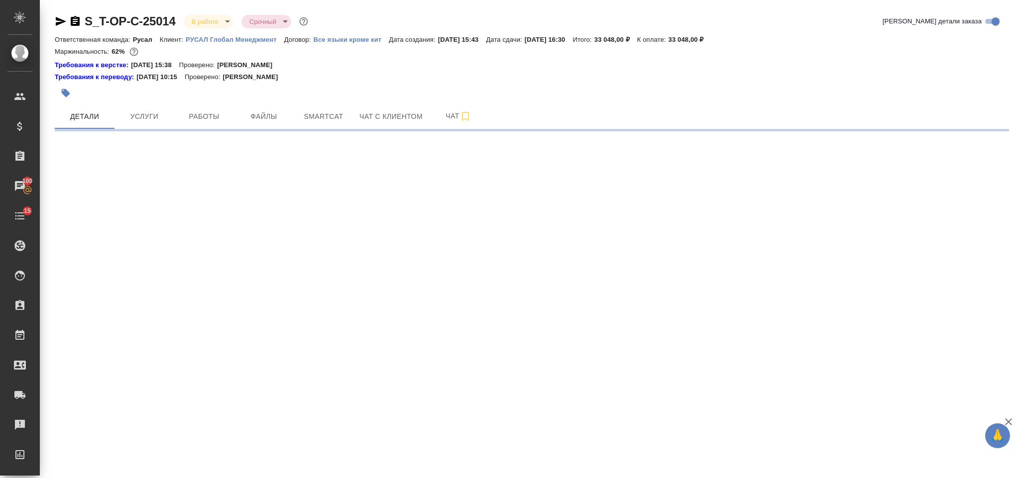
select select "RU"
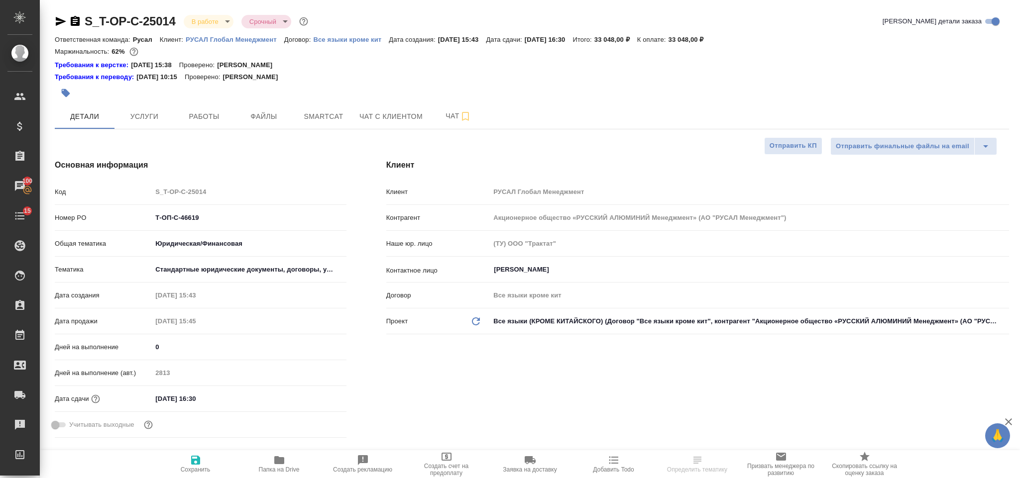
type textarea "x"
drag, startPoint x: 202, startPoint y: 221, endPoint x: 158, endPoint y: 215, distance: 44.1
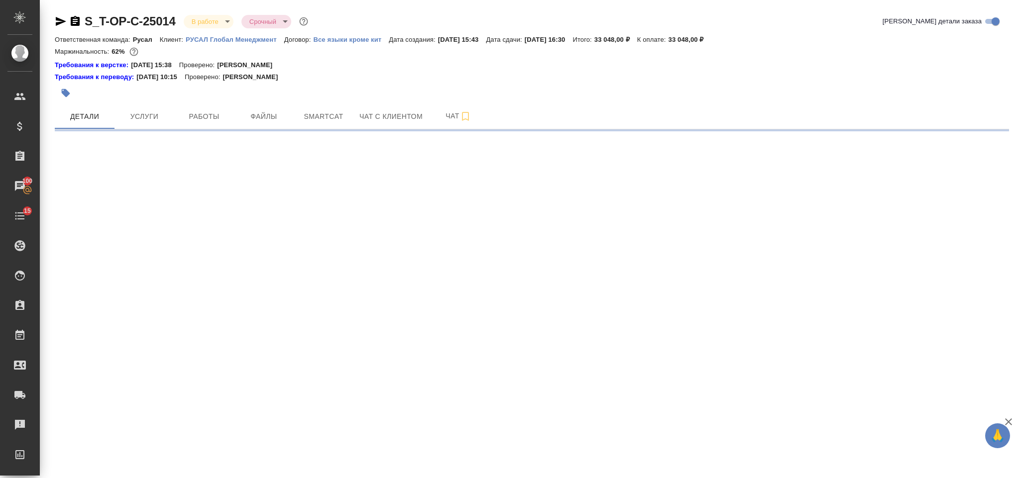
select select "RU"
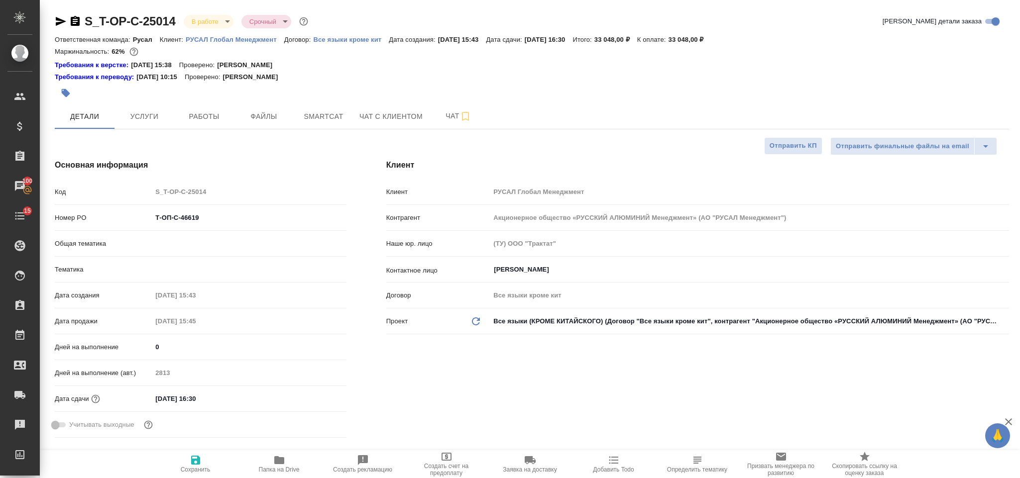
type textarea "x"
type input "Русал"
drag, startPoint x: 180, startPoint y: 218, endPoint x: 142, endPoint y: 218, distance: 37.3
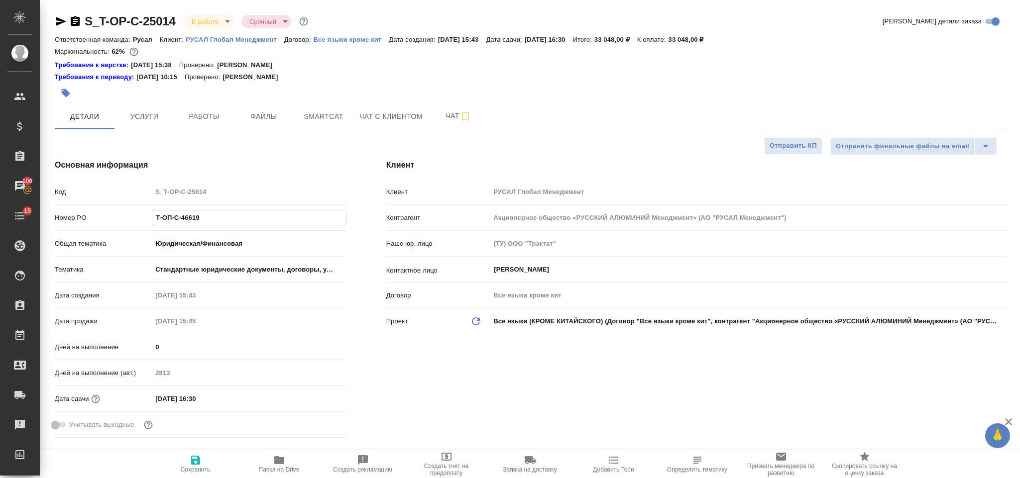
click at [142, 218] on div "Номер PO Т-ОП-С-46619" at bounding box center [201, 217] width 292 height 17
